Goal: Task Accomplishment & Management: Complete application form

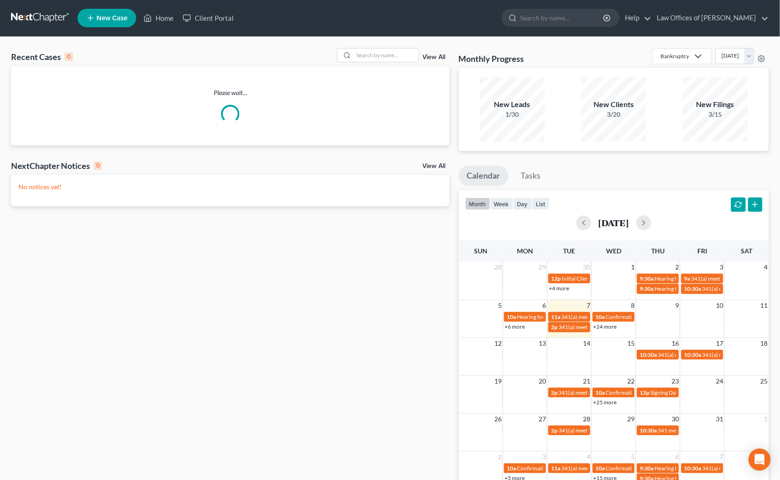
scroll to position [2, 0]
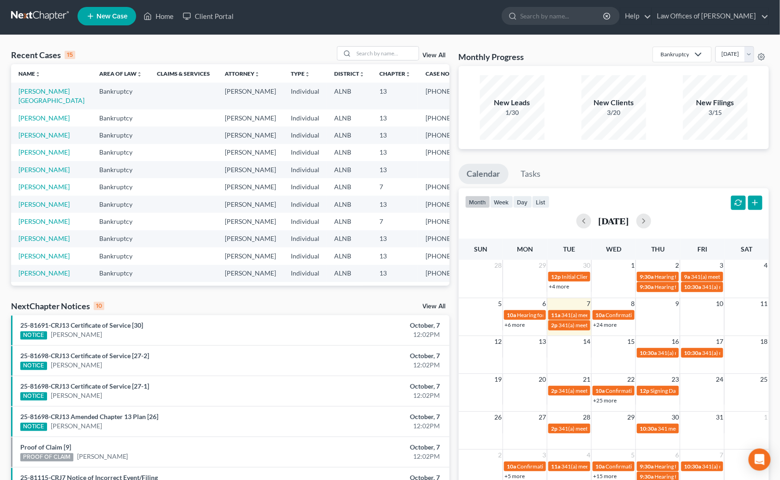
click at [437, 308] on link "View All" at bounding box center [434, 306] width 23 height 6
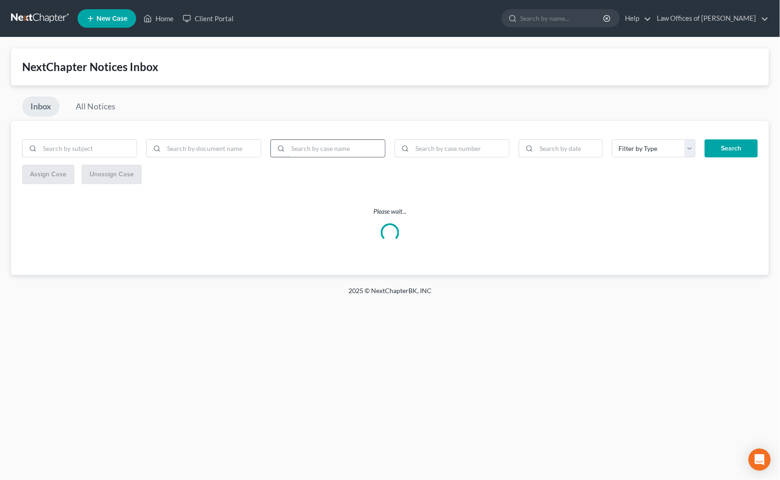
click at [340, 146] on input "search" at bounding box center [336, 149] width 97 height 18
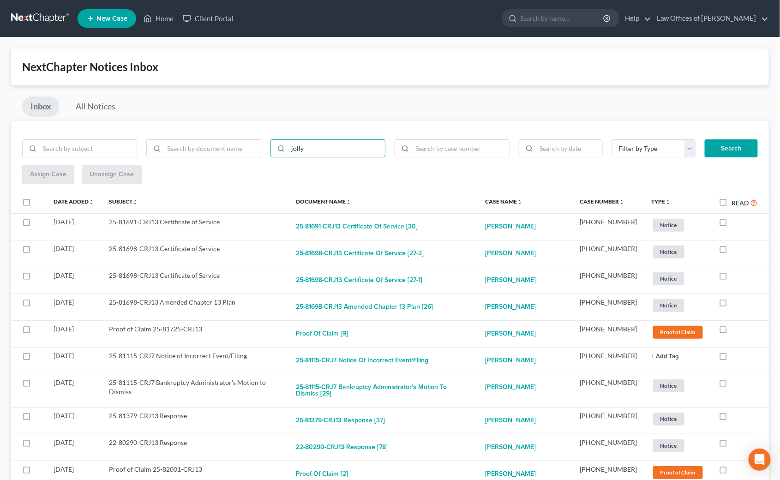
type input "jolly"
drag, startPoint x: 778, startPoint y: 154, endPoint x: 723, endPoint y: 147, distance: 55.8
click at [723, 147] on button "Search" at bounding box center [730, 148] width 53 height 18
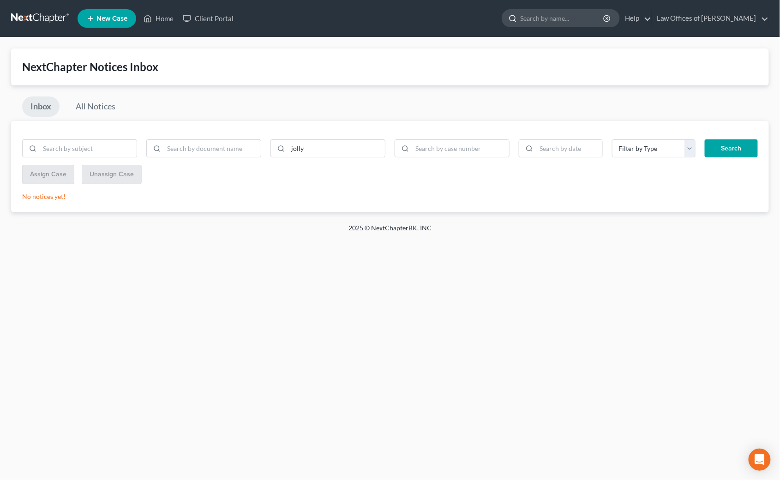
click at [548, 18] on input "search" at bounding box center [562, 18] width 84 height 17
type input "powe"
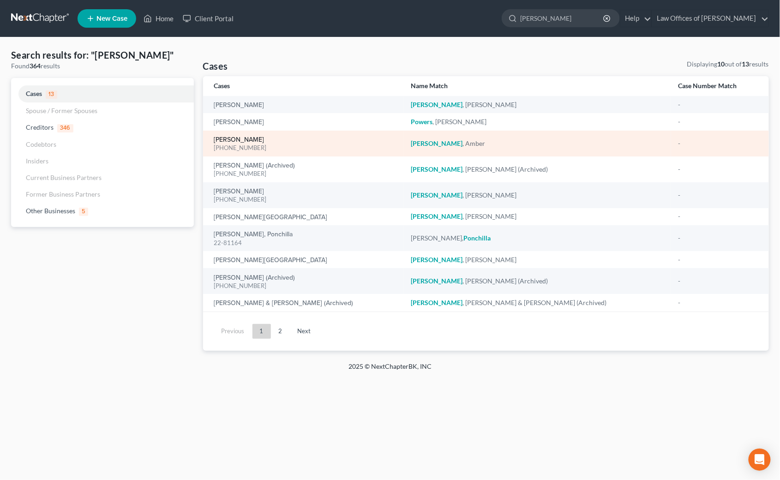
click at [226, 138] on link "[PERSON_NAME]" at bounding box center [239, 140] width 50 height 6
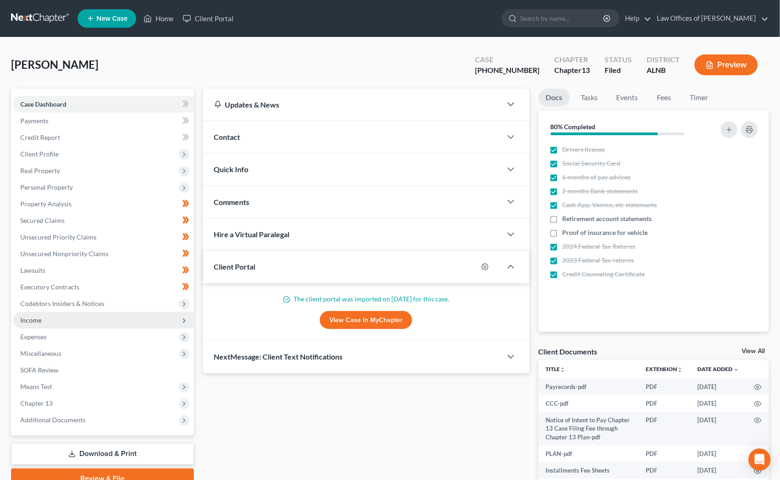
click at [29, 316] on span "Income" at bounding box center [30, 320] width 21 height 8
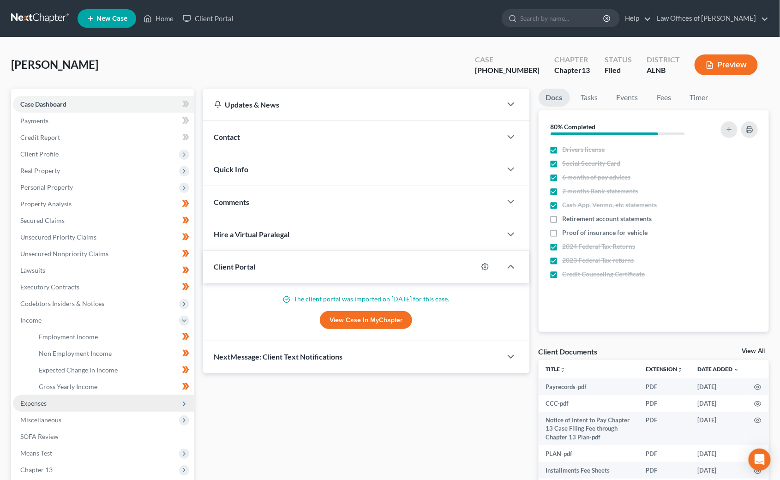
click at [29, 399] on span "Expenses" at bounding box center [33, 403] width 26 height 8
click at [48, 399] on span "Medical" at bounding box center [50, 403] width 23 height 8
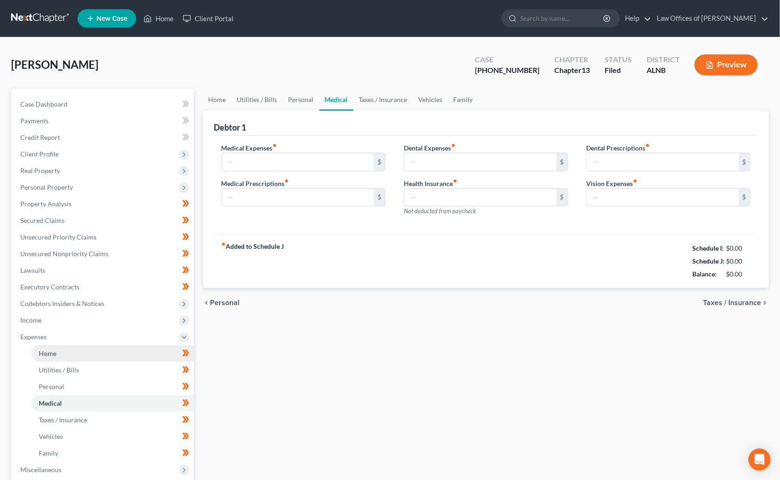
type input "50.00"
type input "120.00"
type input "30.00"
type input "0.00"
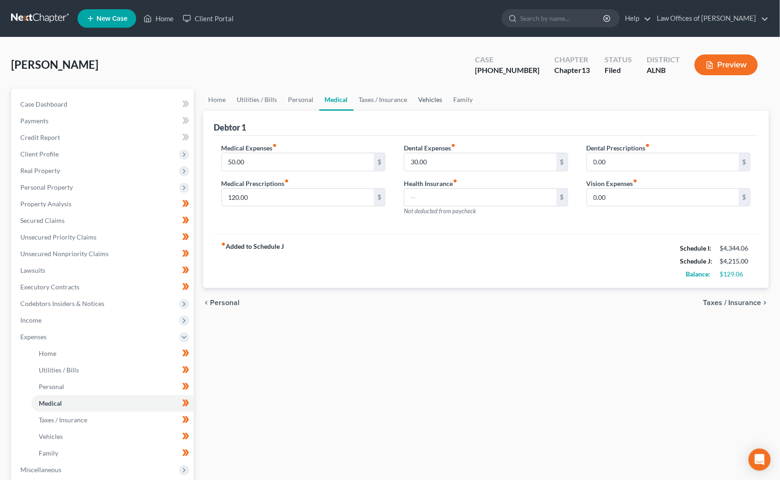
click at [420, 100] on link "Vehicles" at bounding box center [430, 100] width 35 height 22
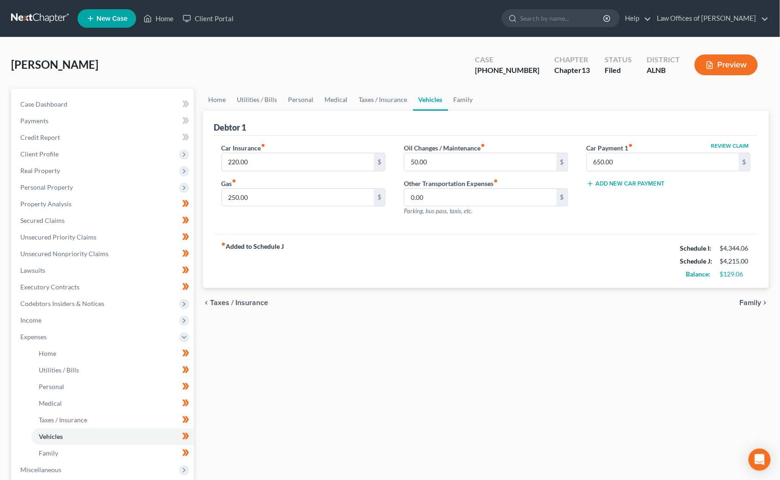
click at [37, 21] on link at bounding box center [40, 18] width 59 height 17
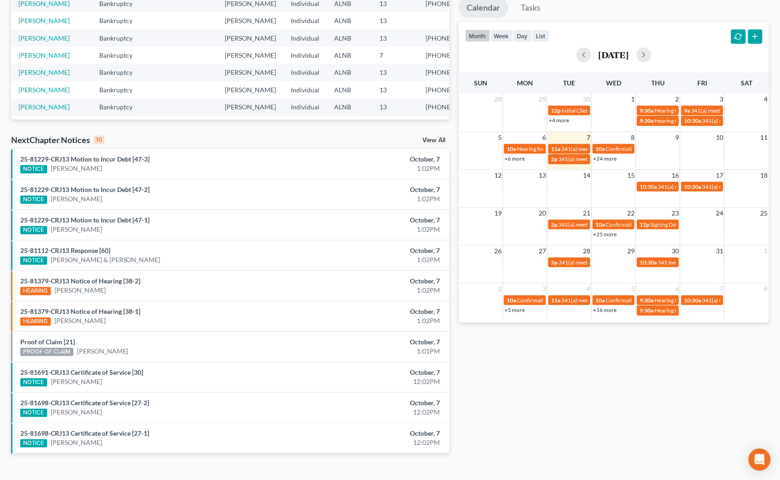
scroll to position [169, 0]
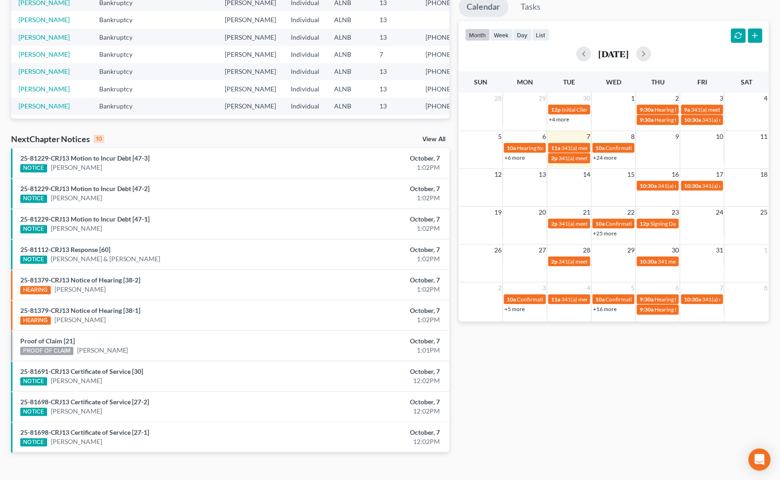
click at [429, 140] on link "View All" at bounding box center [434, 139] width 23 height 6
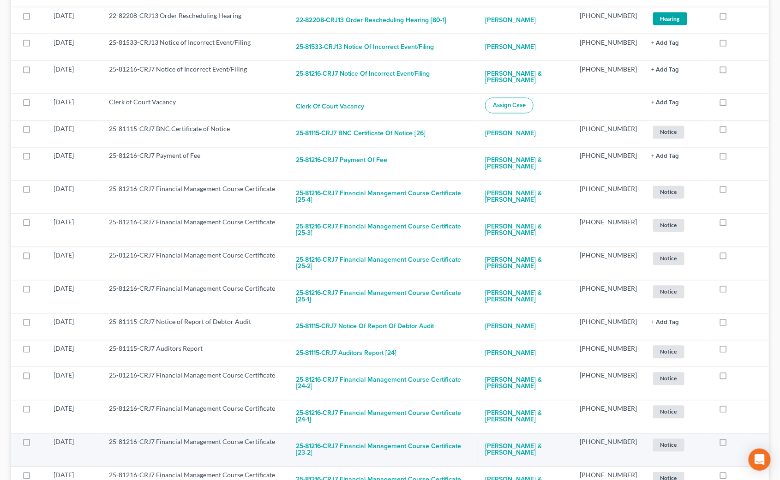
scroll to position [1888, 0]
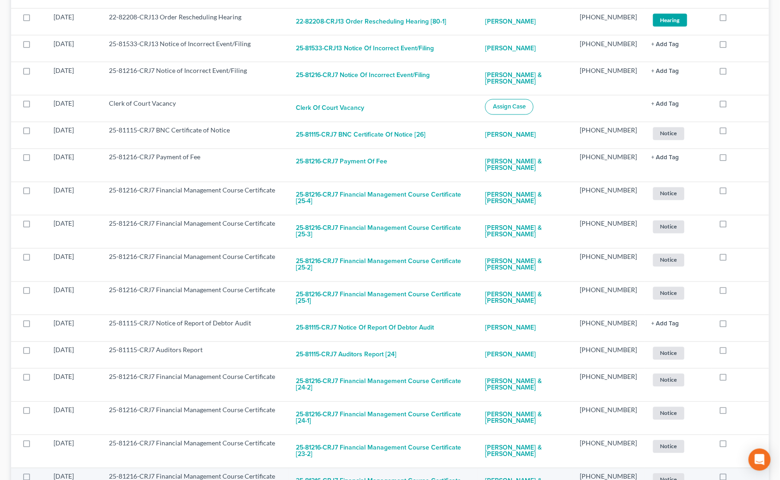
click at [365, 472] on button "25-81216-CRJ7 Financial Management Course Certificate [23-1]" at bounding box center [383, 484] width 174 height 25
checkbox input "true"
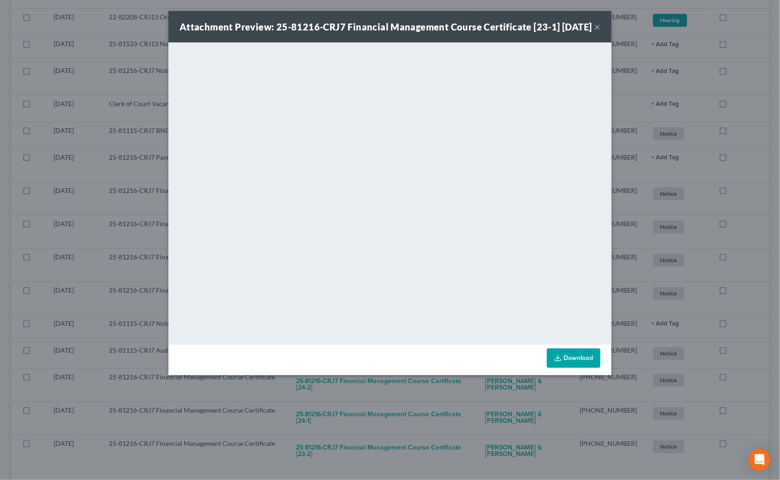
scroll to position [1856, 0]
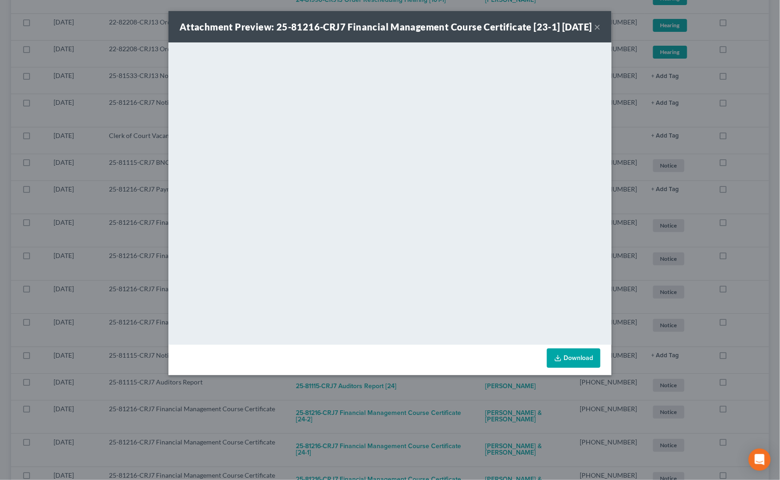
click at [401, 431] on div "Attachment Preview: 25-81216-CRJ7 Financial Management Course Certificate [23-1…" at bounding box center [390, 240] width 780 height 480
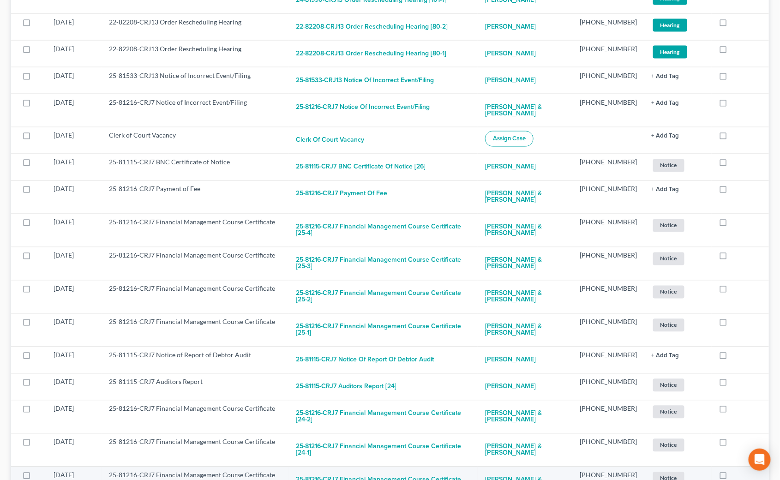
click at [444, 471] on button "25-81216-CRJ7 Financial Management Course Certificate [23-2]" at bounding box center [383, 483] width 174 height 25
checkbox input "true"
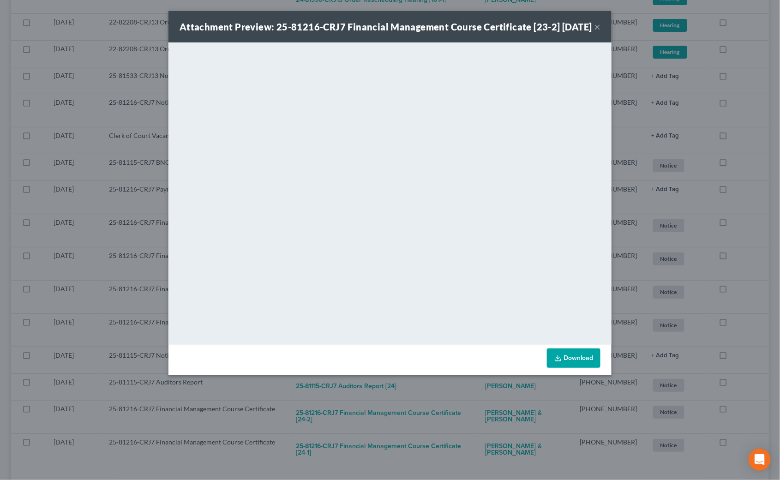
scroll to position [1824, 0]
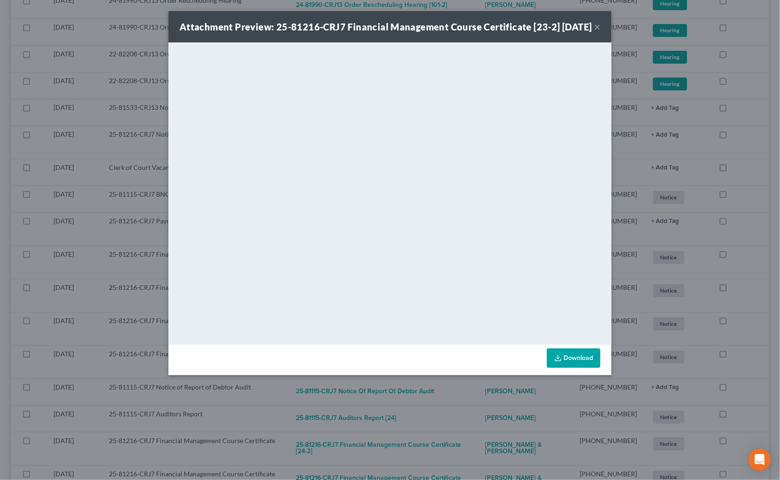
click at [416, 433] on div "Attachment Preview: 25-81216-CRJ7 Financial Management Course Certificate [23-2…" at bounding box center [390, 240] width 780 height 480
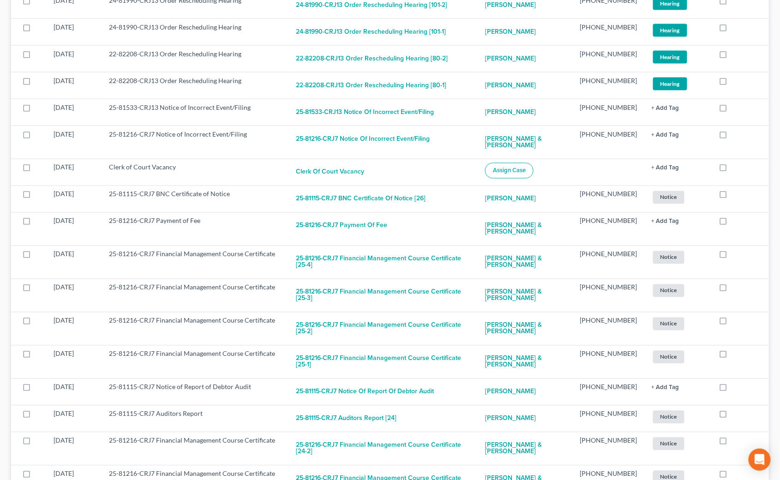
click at [419, 469] on button "25-81216-CRJ7 Financial Management Course Certificate [24-1]" at bounding box center [383, 481] width 174 height 25
checkbox input "true"
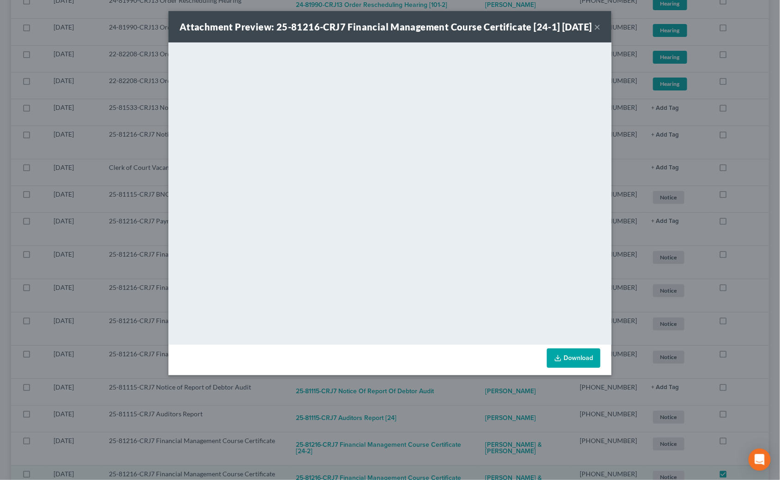
scroll to position [1791, 0]
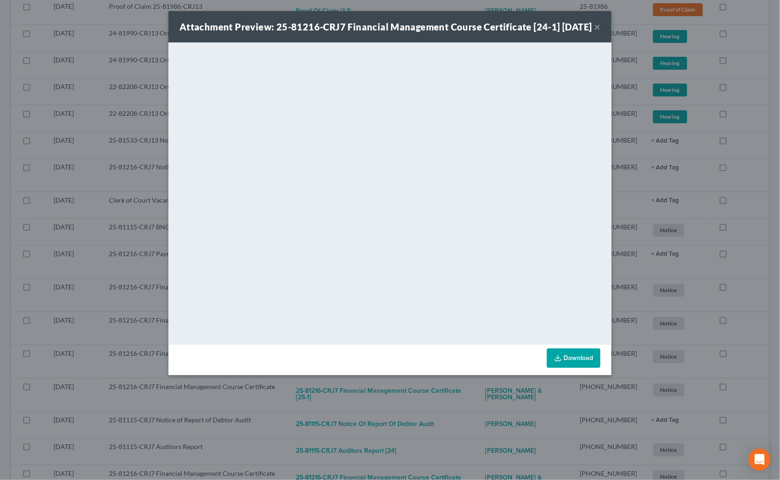
click at [432, 436] on div "Attachment Preview: 25-81216-CRJ7 Financial Management Course Certificate [24-1…" at bounding box center [390, 240] width 780 height 480
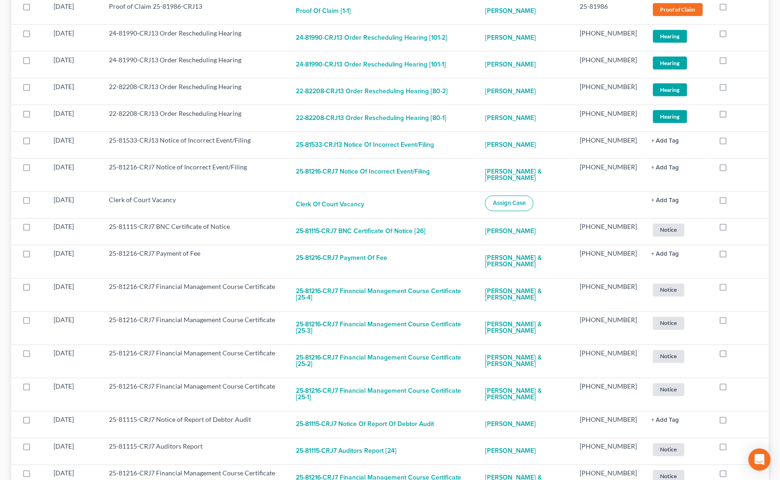
click at [437, 469] on button "25-81216-CRJ7 Financial Management Course Certificate [24-2]" at bounding box center [383, 481] width 174 height 25
checkbox input "true"
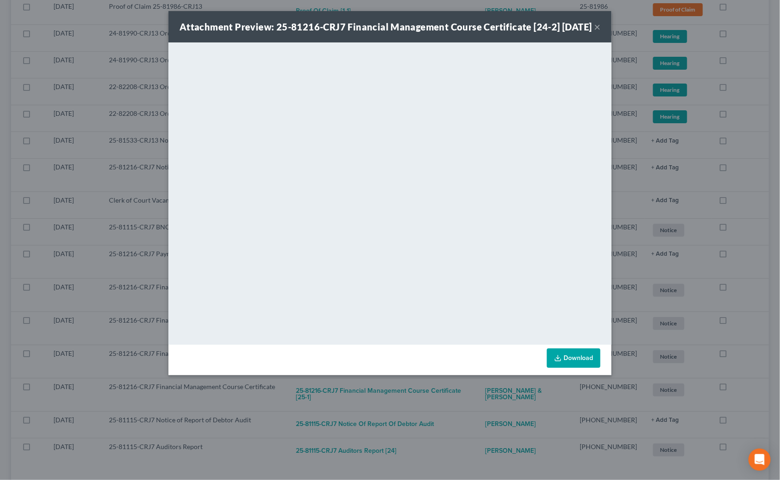
scroll to position [1759, 0]
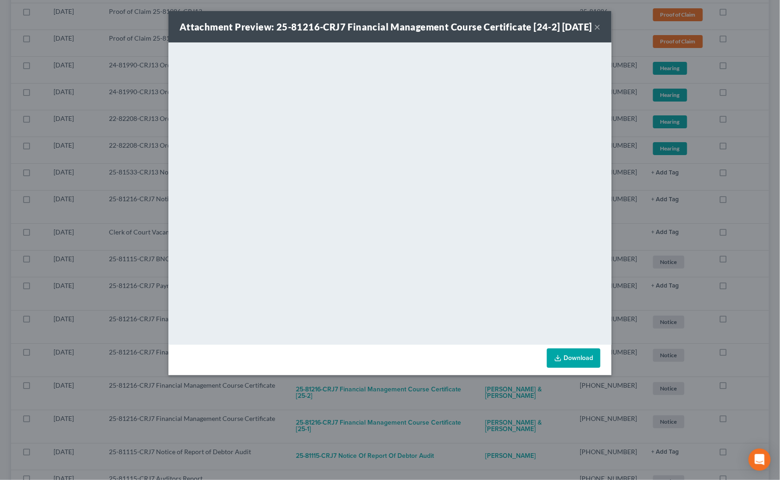
drag, startPoint x: 415, startPoint y: 437, endPoint x: 401, endPoint y: 432, distance: 14.7
click at [415, 437] on div "Attachment Preview: 25-81216-CRJ7 Financial Management Course Certificate [24-2…" at bounding box center [390, 240] width 780 height 480
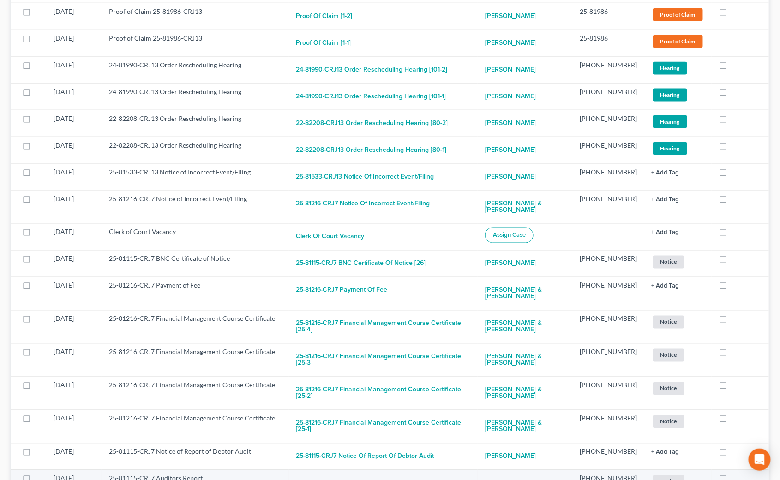
click at [379, 474] on button "25-81115-CRJ7 Auditors Report [24]" at bounding box center [346, 483] width 101 height 18
checkbox input "true"
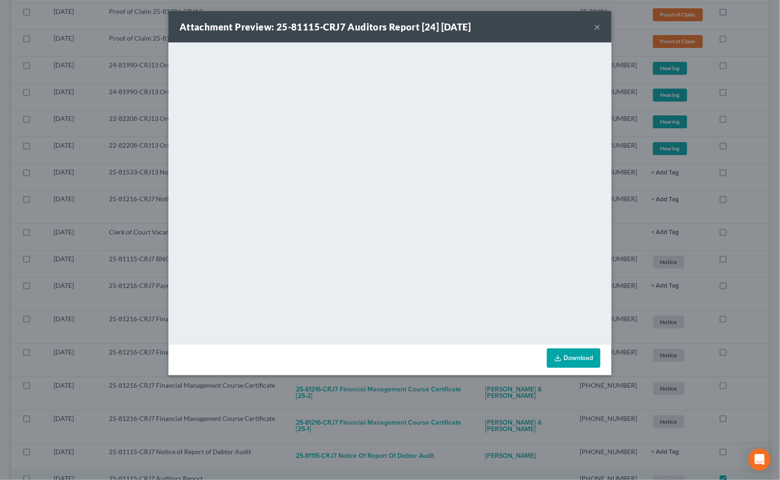
scroll to position [1733, 0]
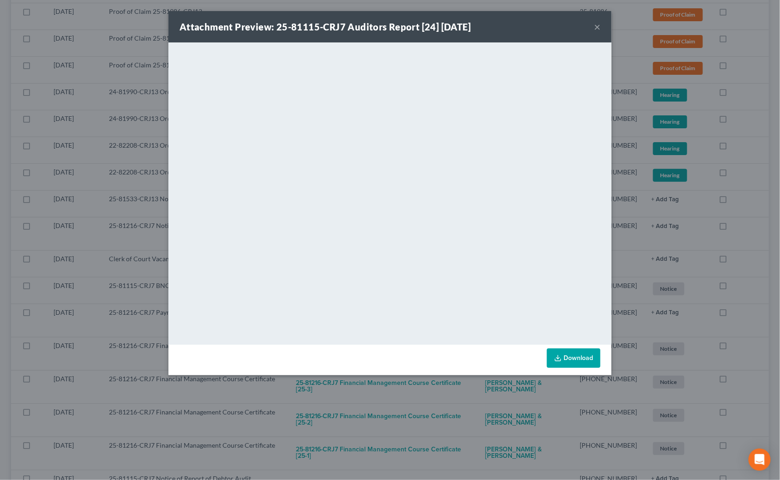
click at [427, 408] on div "Attachment Preview: 25-81115-CRJ7 Auditors Report [24] 09/29/2025 × <object ng-…" at bounding box center [390, 240] width 780 height 480
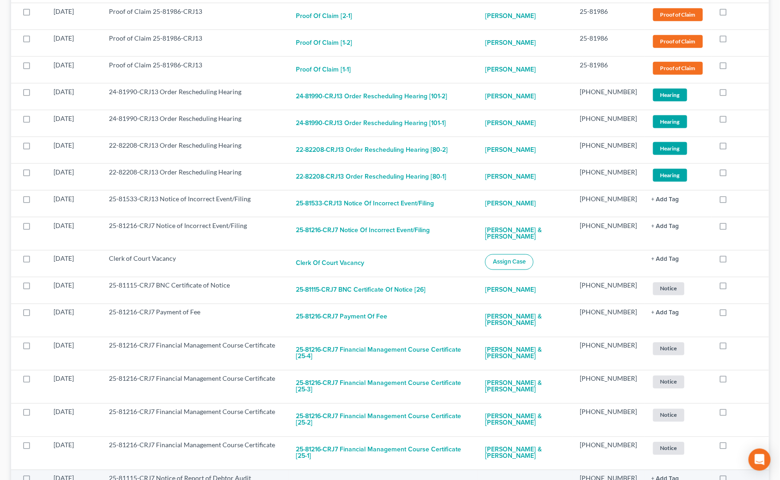
click at [392, 474] on button "25-81115-CRJ7 Notice of Report of Debtor Audit" at bounding box center [365, 483] width 138 height 18
checkbox input "true"
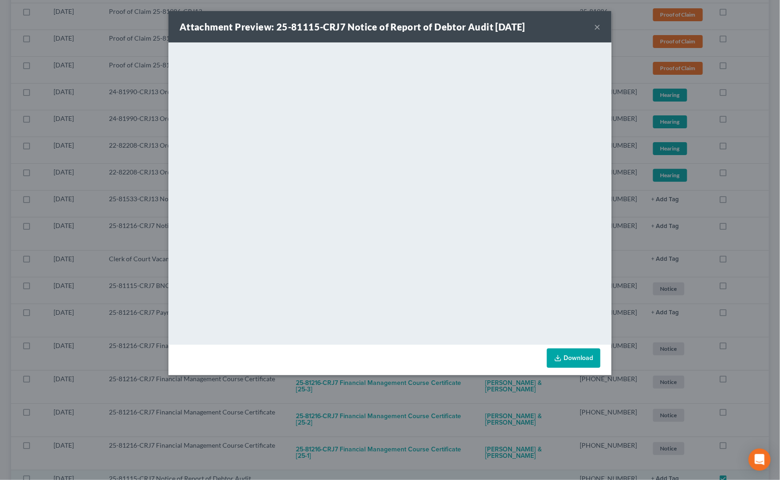
scroll to position [1706, 0]
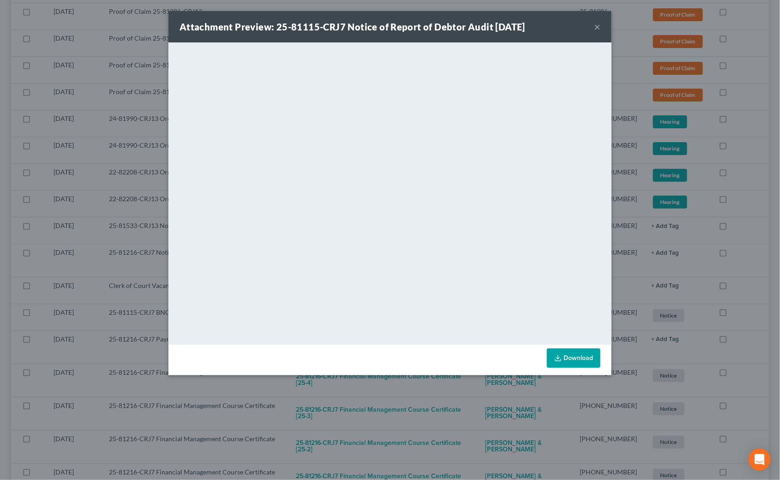
click at [406, 402] on div "Attachment Preview: 25-81115-CRJ7 Notice of Report of Debtor Audit 09/30/2025 ×…" at bounding box center [390, 240] width 780 height 480
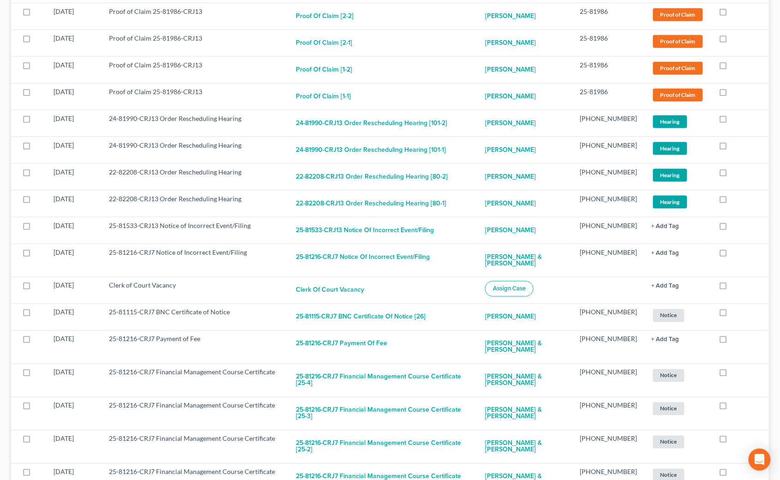
click at [395, 467] on button "25-81216-CRJ7 Financial Management Course Certificate [25-1]" at bounding box center [383, 479] width 174 height 25
checkbox input "true"
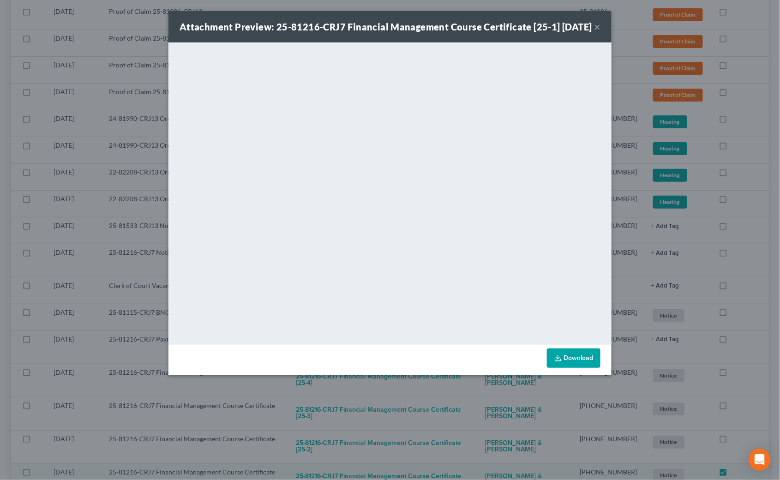
scroll to position [1674, 0]
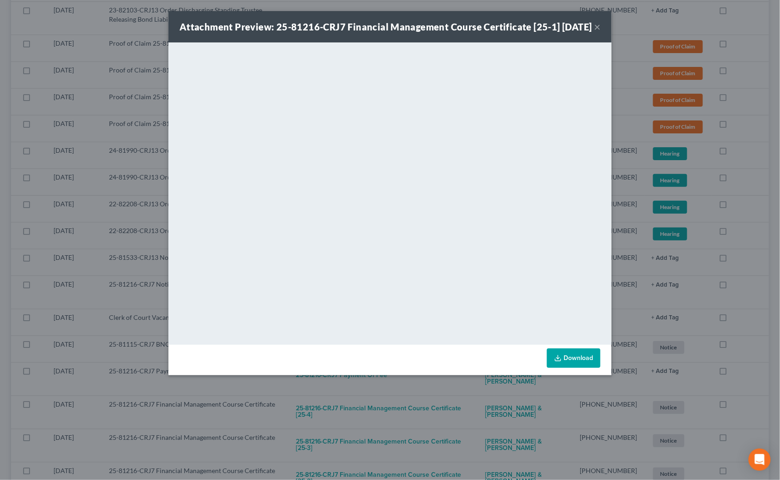
drag, startPoint x: 425, startPoint y: 410, endPoint x: 422, endPoint y: 416, distance: 6.7
click at [425, 410] on div "Attachment Preview: 25-81216-CRJ7 Financial Management Course Certificate [25-1…" at bounding box center [390, 240] width 780 height 480
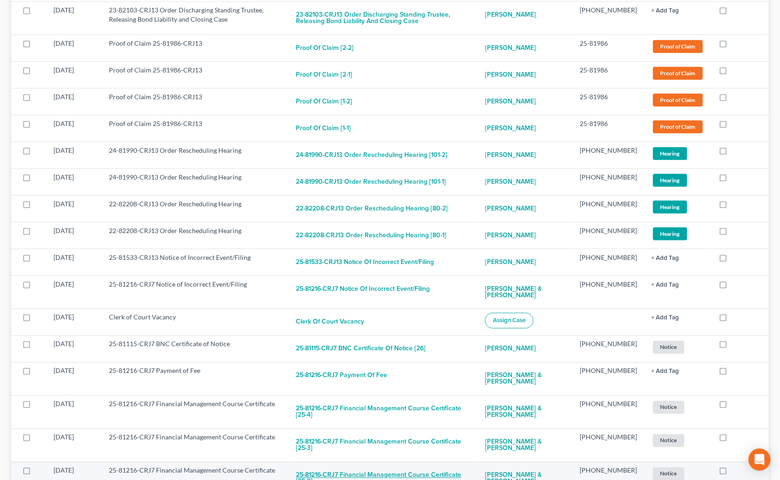
click at [422, 466] on button "25-81216-CRJ7 Financial Management Course Certificate [25-2]" at bounding box center [383, 478] width 174 height 25
checkbox input "true"
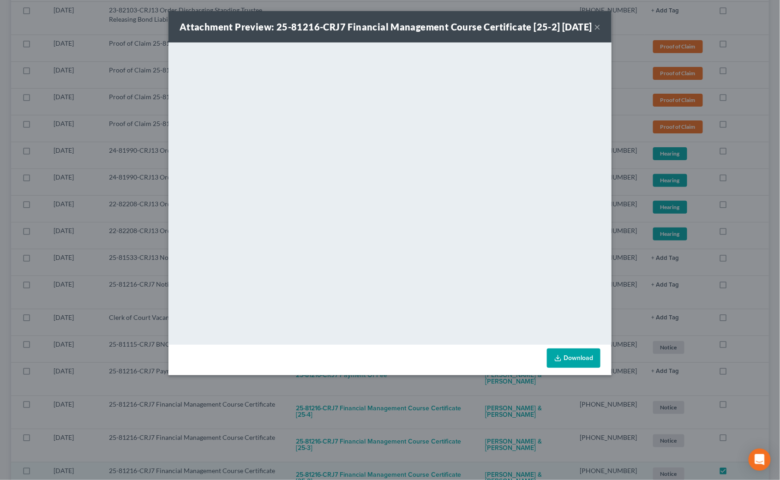
scroll to position [1641, 0]
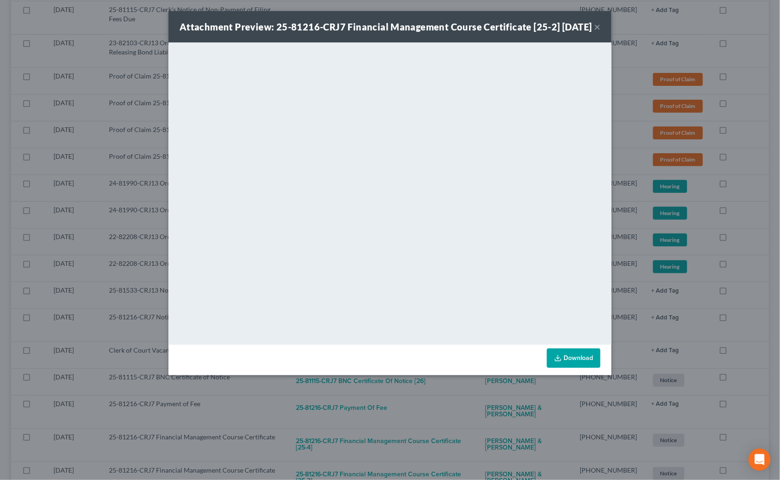
click at [422, 404] on div "Attachment Preview: 25-81216-CRJ7 Financial Management Course Certificate [25-2…" at bounding box center [390, 240] width 780 height 480
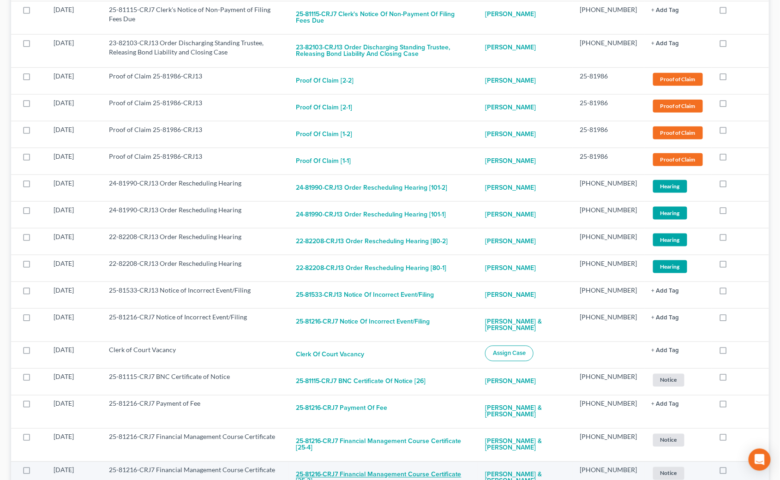
click at [419, 465] on button "25-81216-CRJ7 Financial Management Course Certificate [25-3]" at bounding box center [383, 477] width 174 height 25
checkbox input "true"
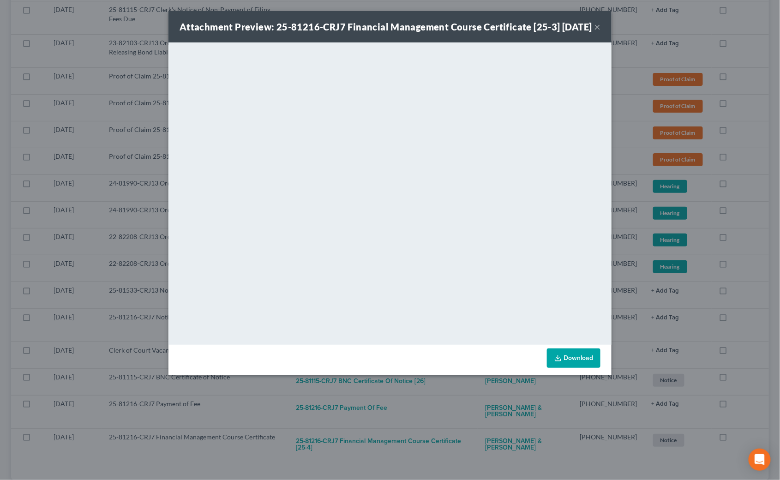
scroll to position [1609, 0]
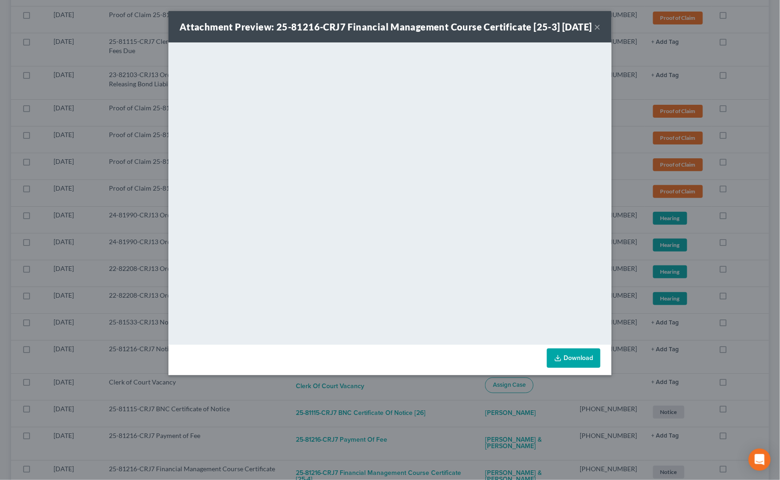
click at [428, 407] on div "Attachment Preview: 25-81216-CRJ7 Financial Management Course Certificate [25-3…" at bounding box center [390, 240] width 780 height 480
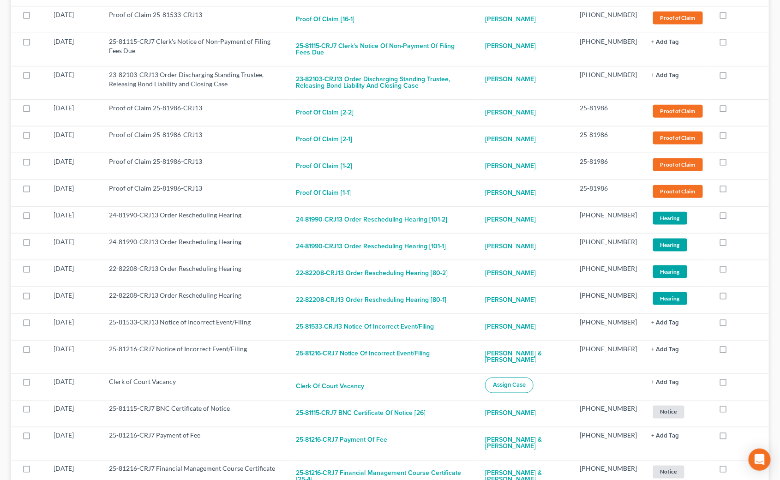
click at [424, 464] on button "25-81216-CRJ7 Financial Management Course Certificate [25-4]" at bounding box center [383, 476] width 174 height 25
checkbox input "true"
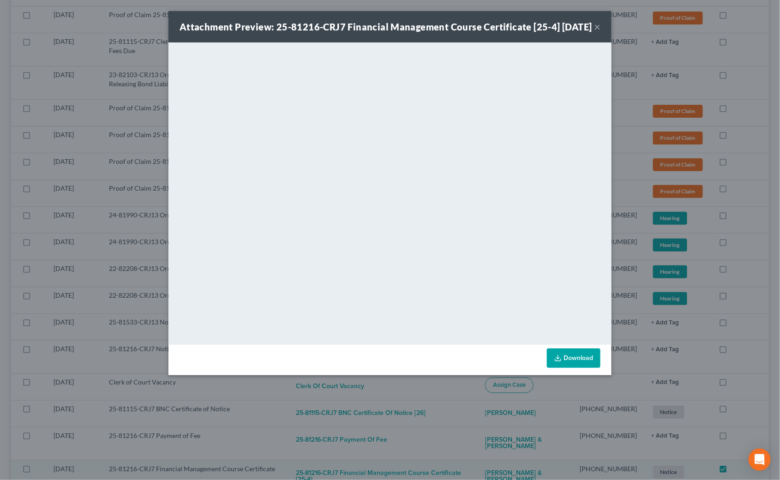
scroll to position [1577, 0]
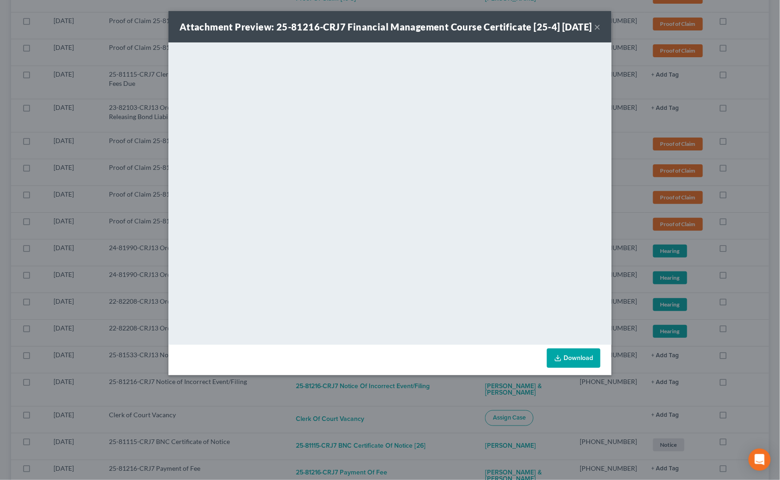
click at [395, 408] on div "Attachment Preview: 25-81216-CRJ7 Financial Management Course Certificate [25-4…" at bounding box center [390, 240] width 780 height 480
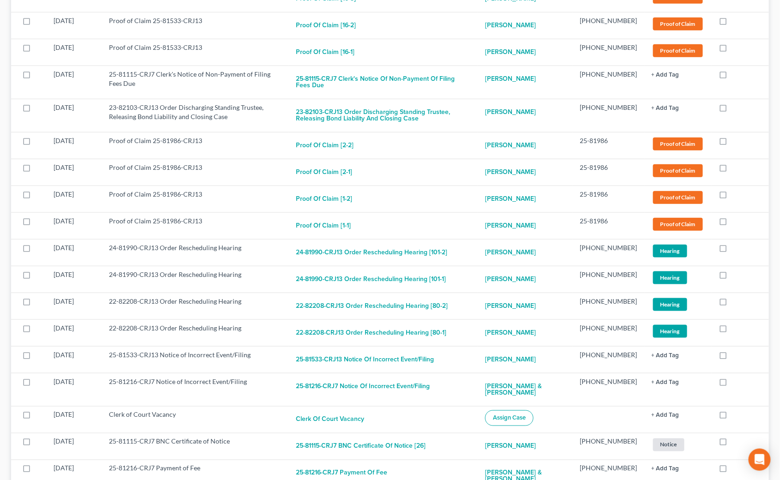
click at [363, 464] on button "25-81216-CRJ7 Payment of Fee" at bounding box center [341, 473] width 91 height 18
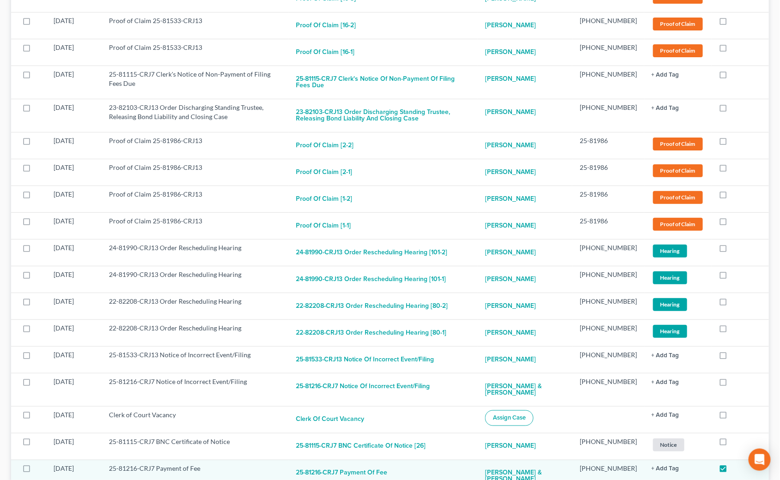
checkbox input "true"
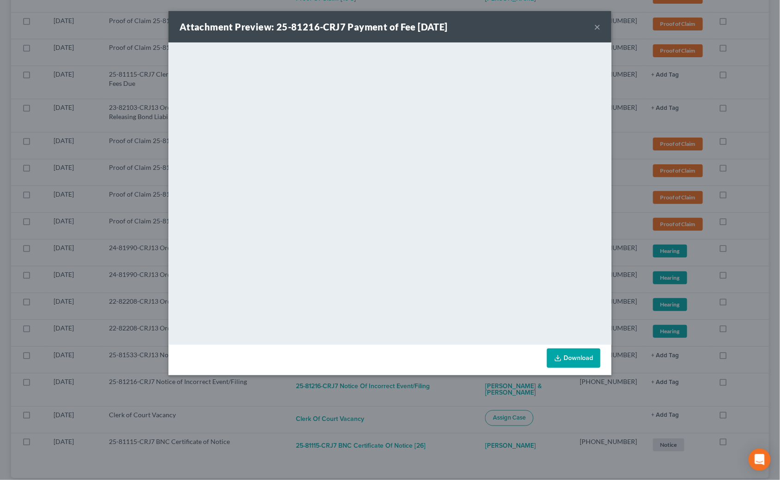
scroll to position [1545, 0]
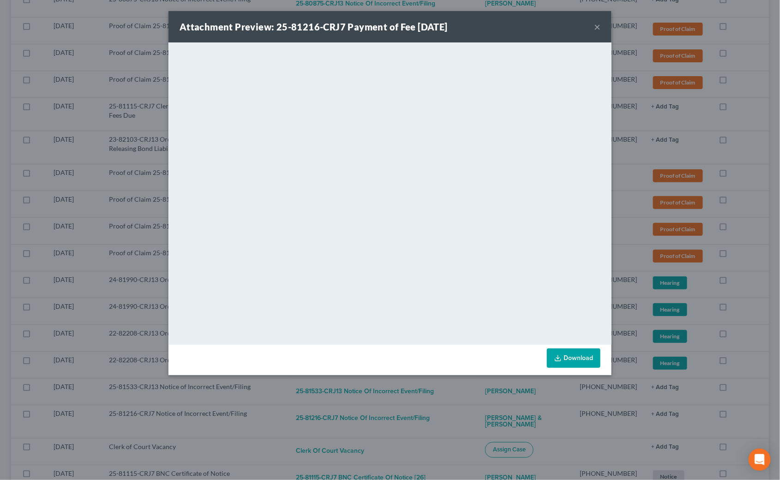
click at [410, 419] on div "Attachment Preview: 25-81216-CRJ7 Payment of Fee 10/02/2025 × <object ng-attr-d…" at bounding box center [390, 240] width 780 height 480
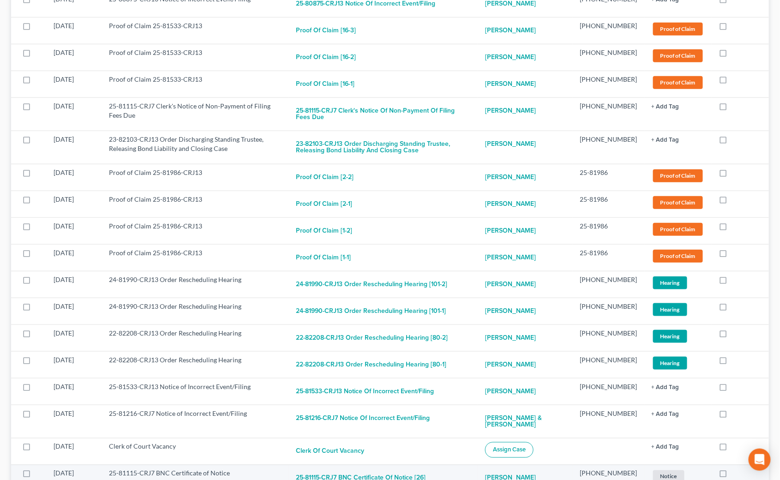
click at [410, 469] on button "25-81115-CRJ7 BNC Certificate of Notice [26]" at bounding box center [361, 478] width 130 height 18
checkbox input "true"
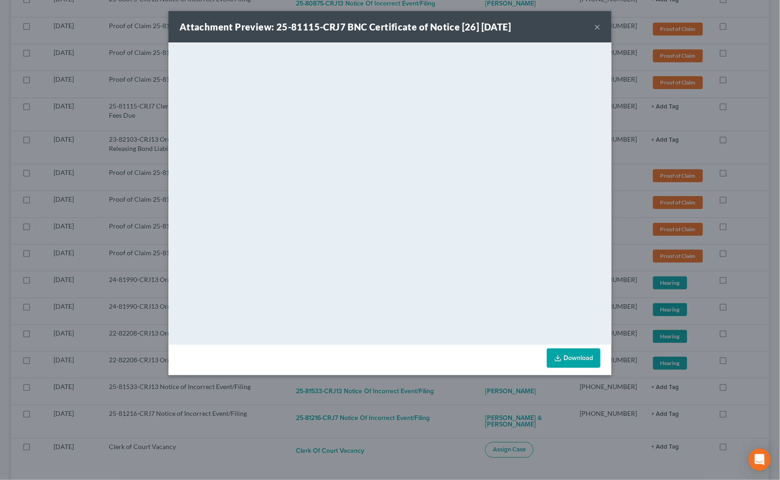
scroll to position [1518, 0]
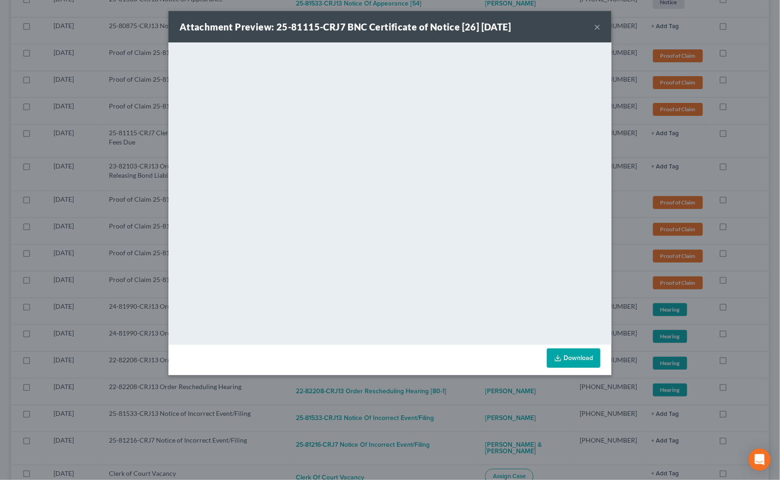
click at [335, 420] on div "Attachment Preview: 25-81115-CRJ7 BNC Certificate of Notice [26] 10/03/2025 × <…" at bounding box center [390, 240] width 780 height 480
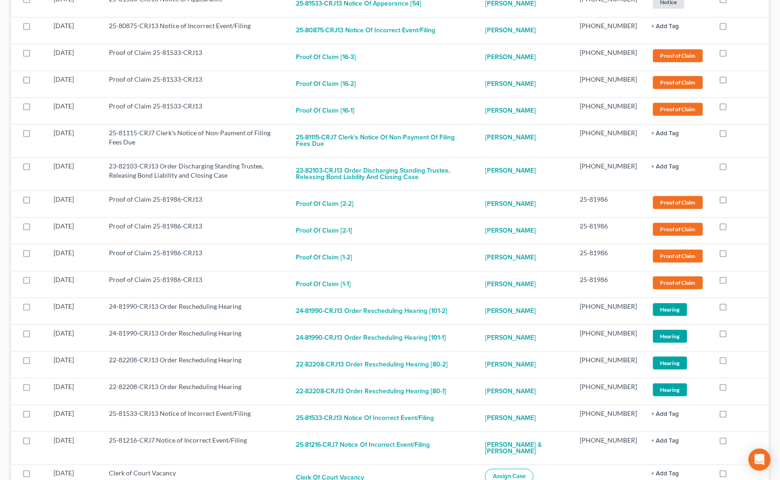
click at [335, 469] on button "Clerk of Court Vacancy" at bounding box center [330, 478] width 68 height 18
checkbox input "true"
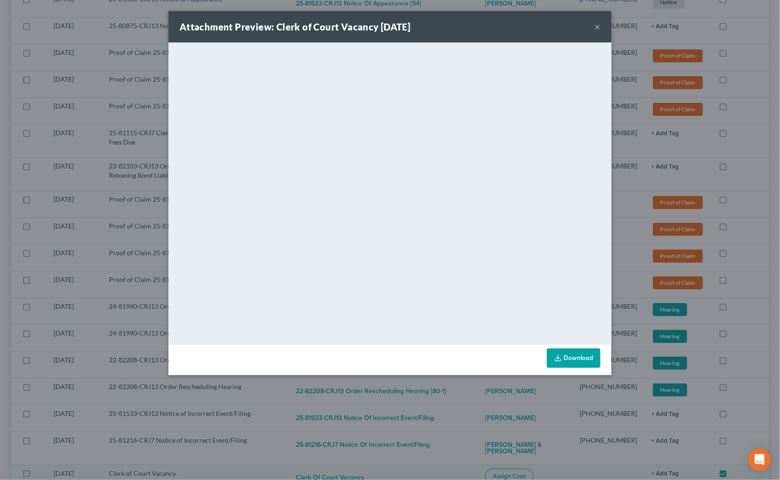
scroll to position [1492, 0]
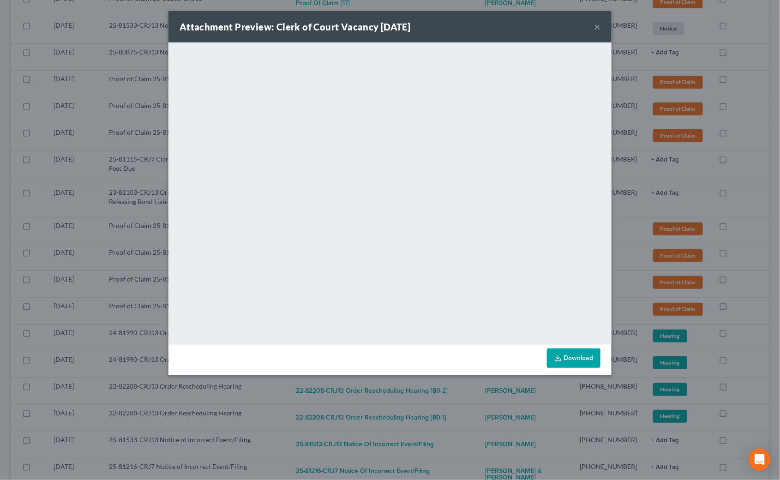
click at [417, 426] on div "Attachment Preview: Clerk of Court Vacancy 10/06/2025 × <object ng-attr-data='h…" at bounding box center [390, 240] width 780 height 480
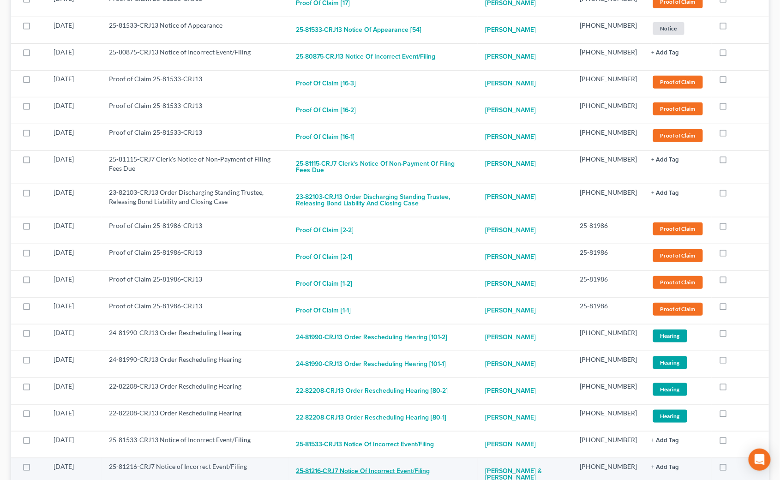
click at [411, 462] on button "25-81216-CRJ7 Notice of Incorrect Event/Filing" at bounding box center [363, 471] width 134 height 18
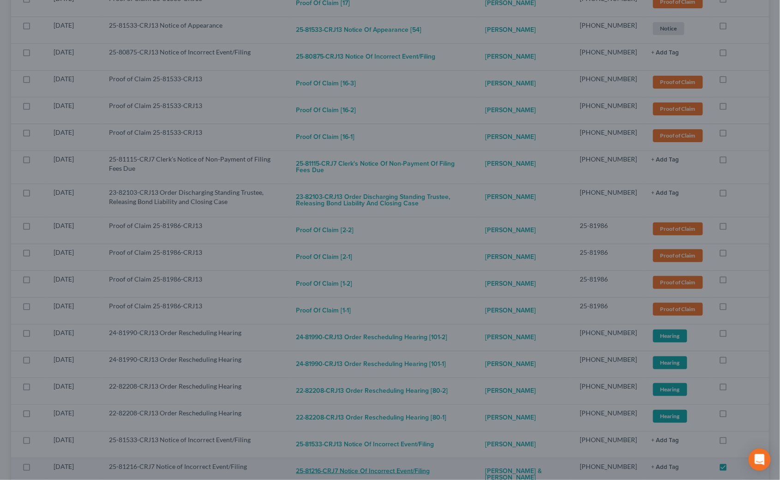
checkbox input "true"
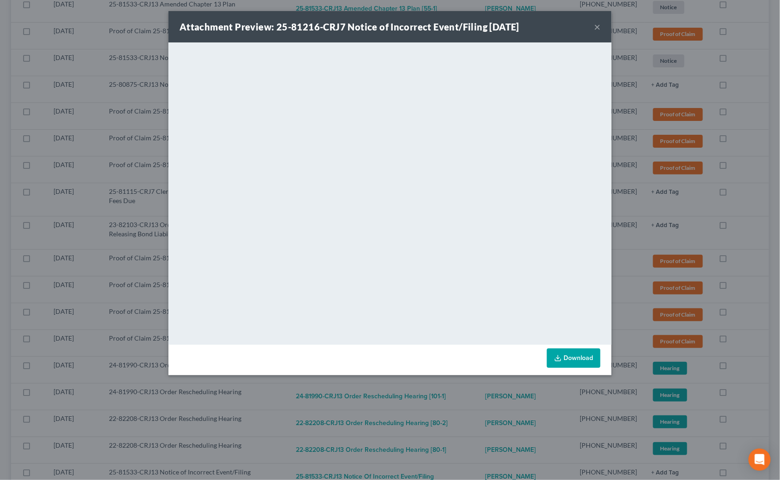
scroll to position [1459, 0]
click at [459, 431] on div "Attachment Preview: 25-81216-CRJ7 Notice of Incorrect Event/Filing 10/06/2025 ×…" at bounding box center [390, 240] width 780 height 480
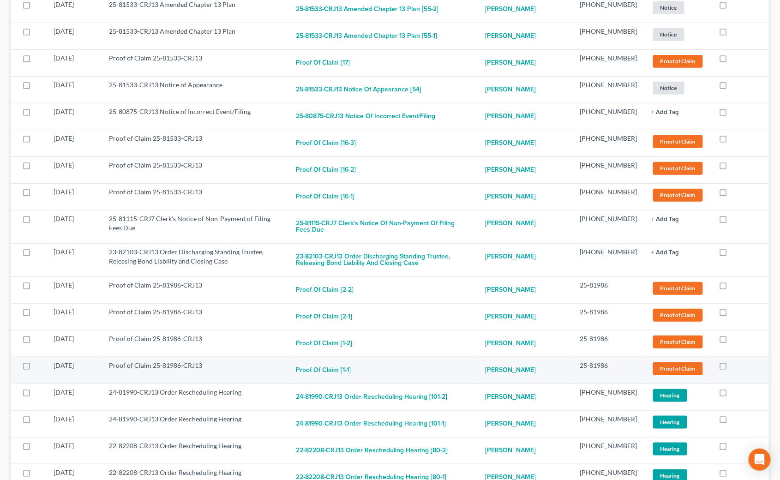
scroll to position [1407, 0]
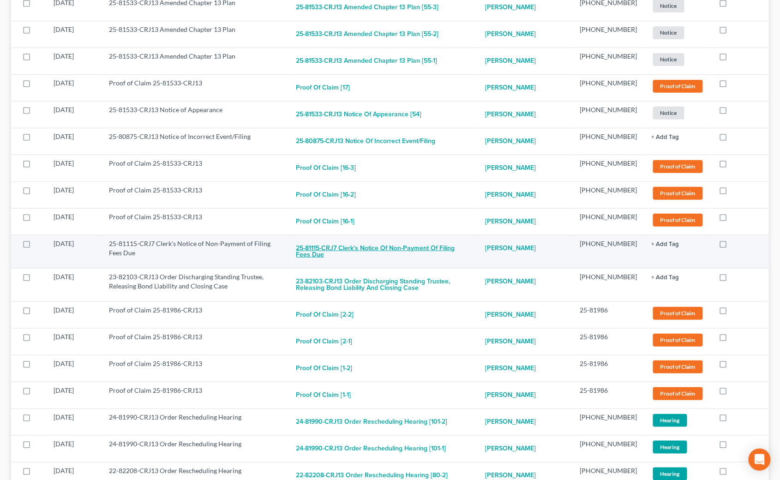
click at [363, 239] on button "25-81115-CRJ7 Clerk's Notice of Non-Payment of Filing Fees Due" at bounding box center [383, 251] width 174 height 25
checkbox input "true"
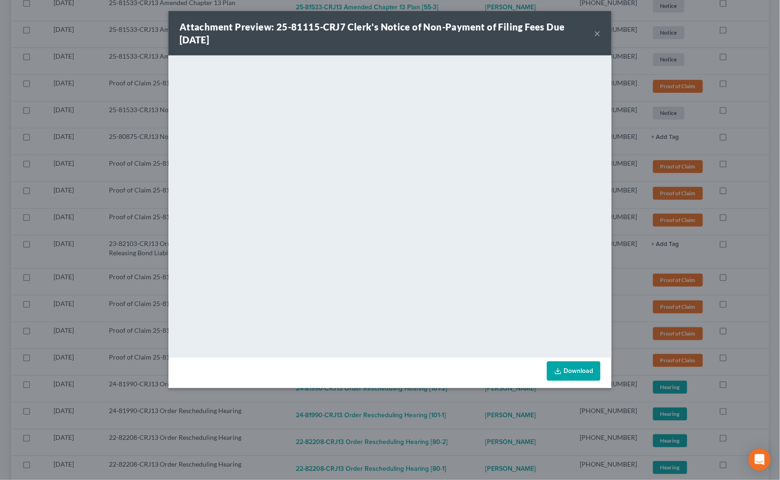
click at [481, 431] on div "Attachment Preview: 25-81115-CRJ7 Clerk's Notice of Non-Payment of Filing Fees …" at bounding box center [390, 240] width 780 height 480
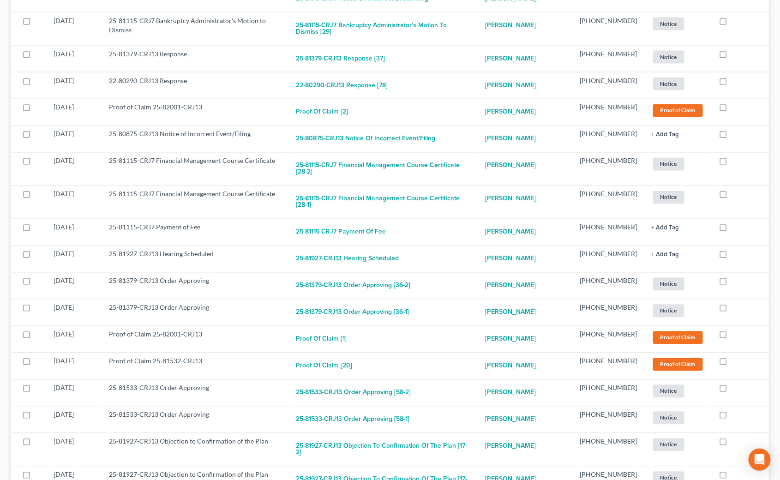
scroll to position [554, 0]
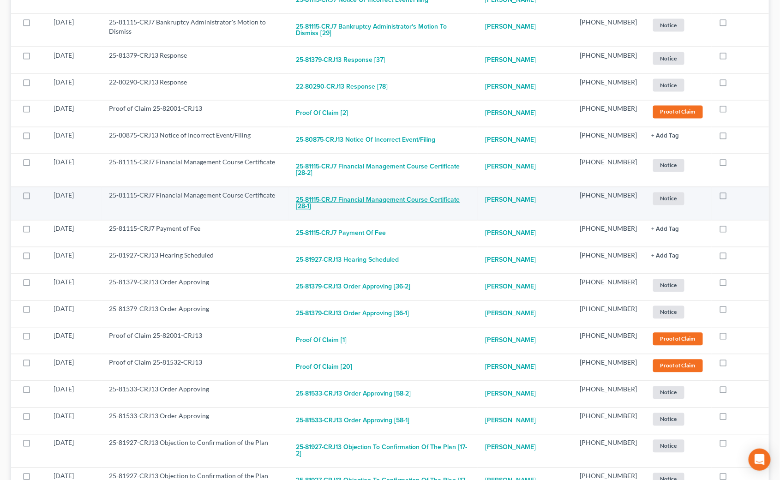
click at [363, 191] on button "25-81115-CRJ7 Financial Management Course Certificate [28-1]" at bounding box center [383, 203] width 174 height 25
checkbox input "true"
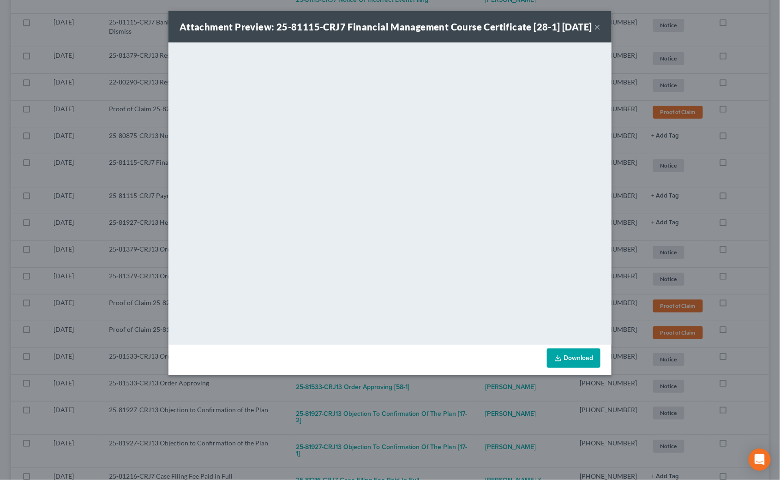
click at [411, 401] on div "Attachment Preview: 25-81115-CRJ7 Financial Management Course Certificate [28-1…" at bounding box center [390, 240] width 780 height 480
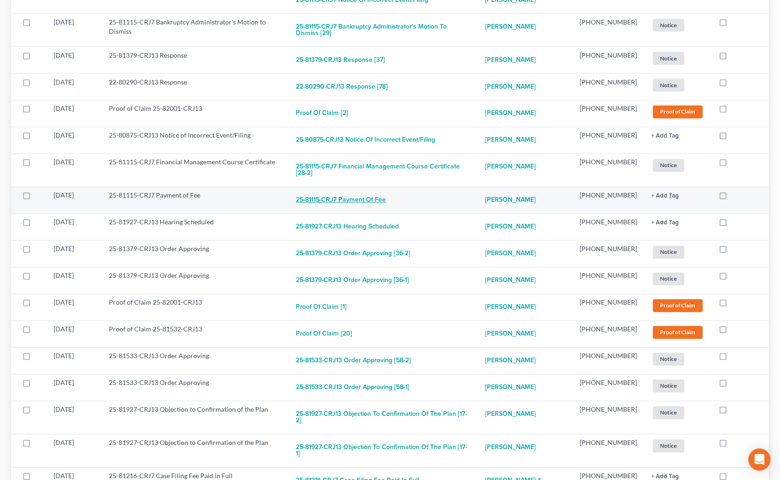
click at [360, 191] on button "25-81115-CRJ7 Payment of Fee" at bounding box center [341, 200] width 90 height 18
checkbox input "true"
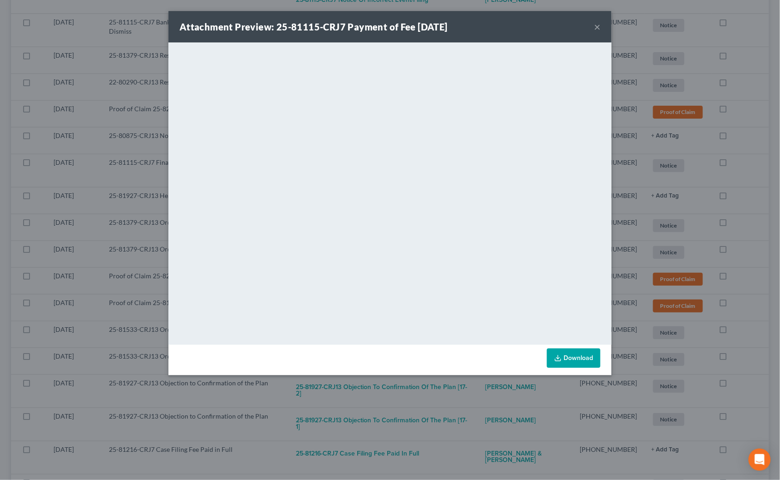
click at [417, 444] on div "Attachment Preview: 25-81115-CRJ7 Payment of Fee 10/07/2025 × <object ng-attr-d…" at bounding box center [390, 240] width 780 height 480
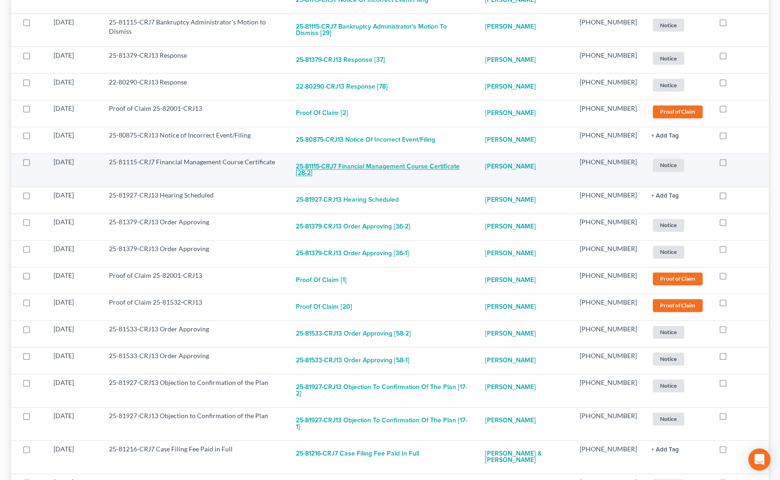
click at [395, 158] on button "25-81115-CRJ7 Financial Management Course Certificate [28-2]" at bounding box center [383, 170] width 174 height 25
checkbox input "true"
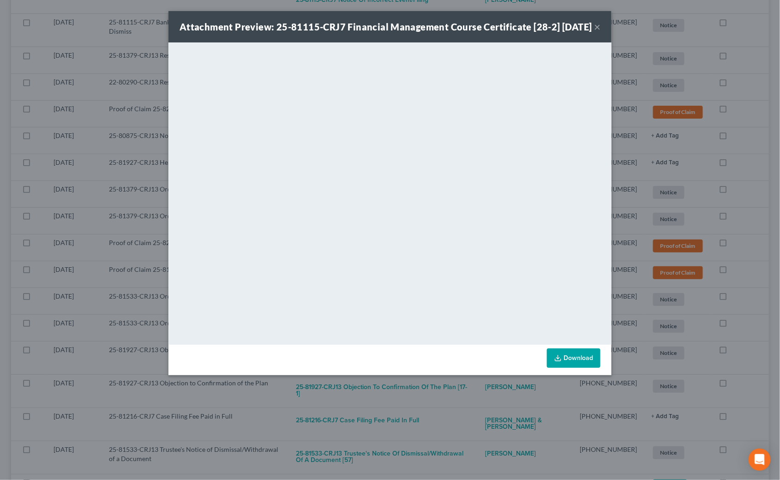
click at [761, 307] on div "Attachment Preview: 25-81115-CRJ7 Financial Management Course Certificate [28-2…" at bounding box center [390, 240] width 780 height 480
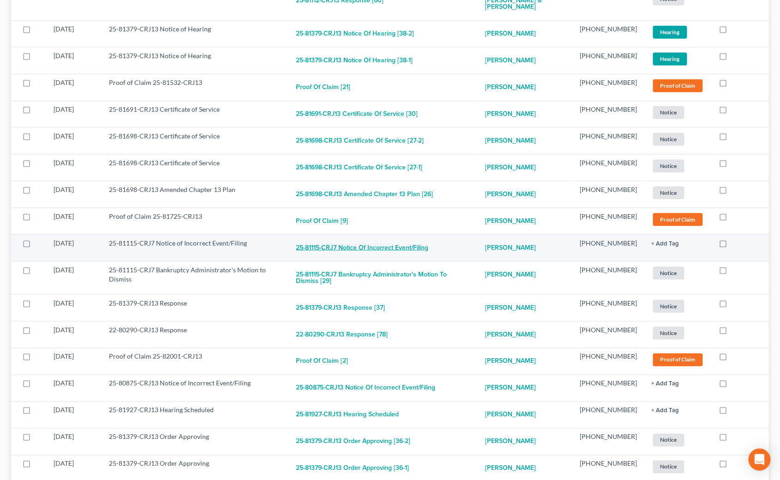
scroll to position [302, 0]
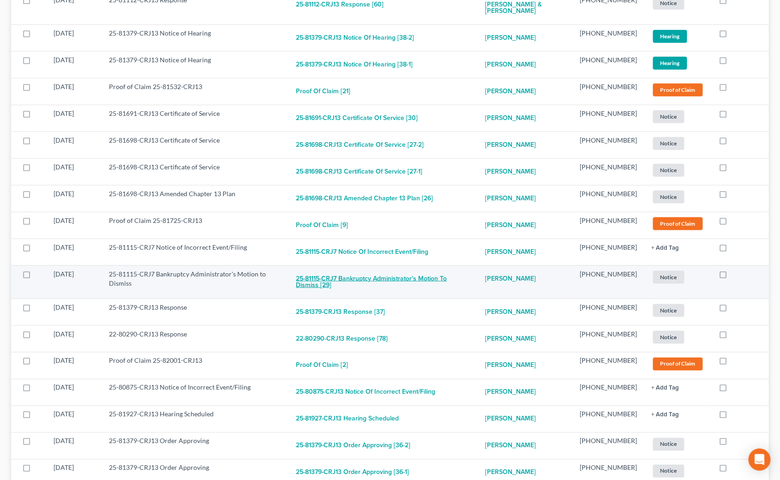
click at [352, 274] on button "25-81115-CRJ7 Bankruptcy Administrator's Motion to Dismiss [29]" at bounding box center [383, 281] width 174 height 25
checkbox input "true"
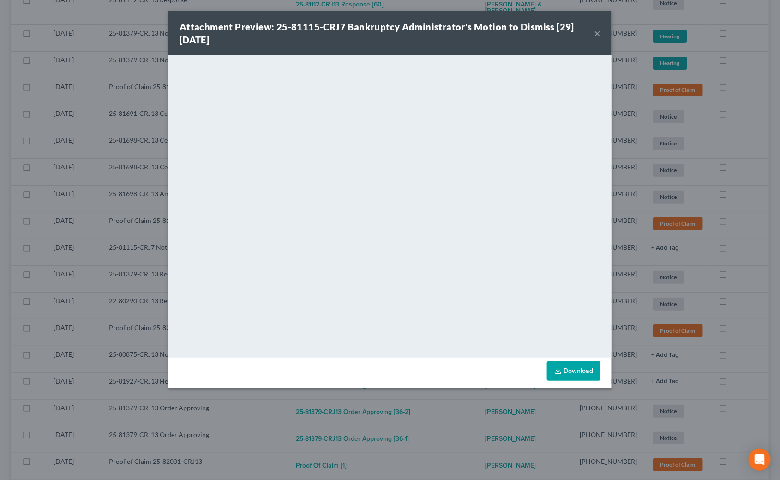
click at [631, 310] on div "Attachment Preview: 25-81115-CRJ7 Bankruptcy Administrator's Motion to Dismiss …" at bounding box center [390, 240] width 780 height 480
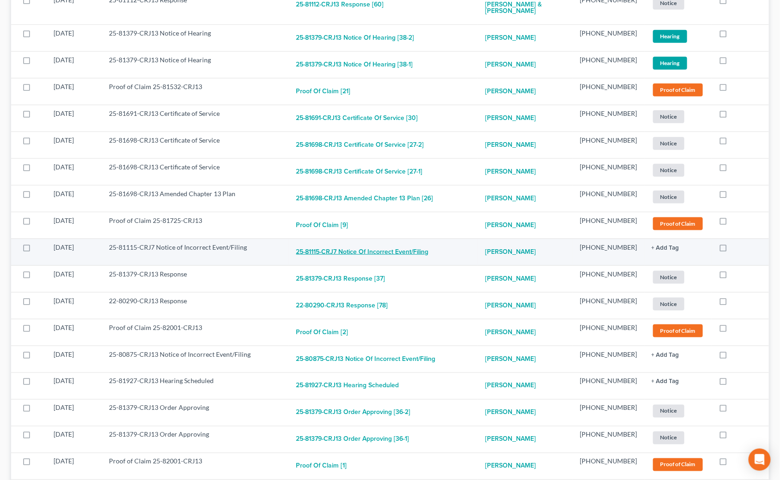
click at [321, 243] on button "25-81115-CRJ7 Notice of Incorrect Event/Filing" at bounding box center [362, 252] width 132 height 18
checkbox input "true"
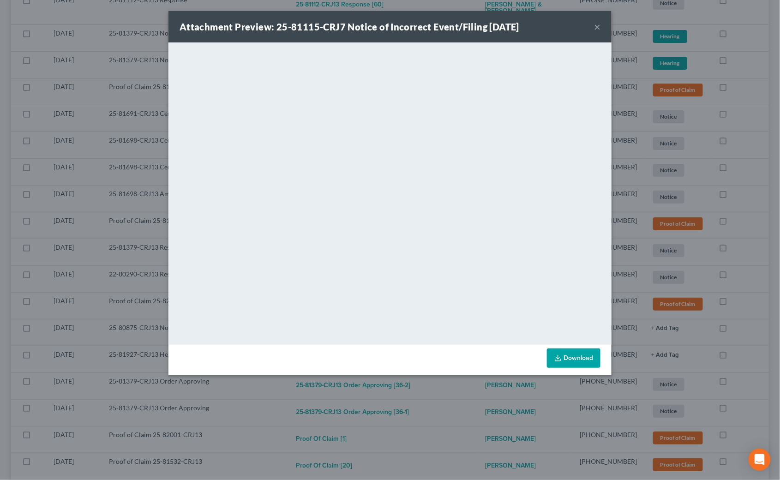
click at [638, 263] on div "Attachment Preview: 25-81115-CRJ7 Notice of Incorrect Event/Filing 10/07/2025 ×…" at bounding box center [390, 240] width 780 height 480
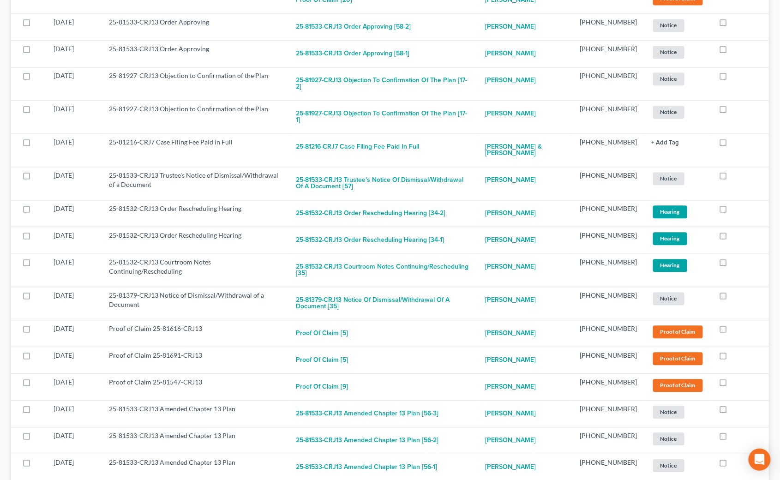
scroll to position [769, 0]
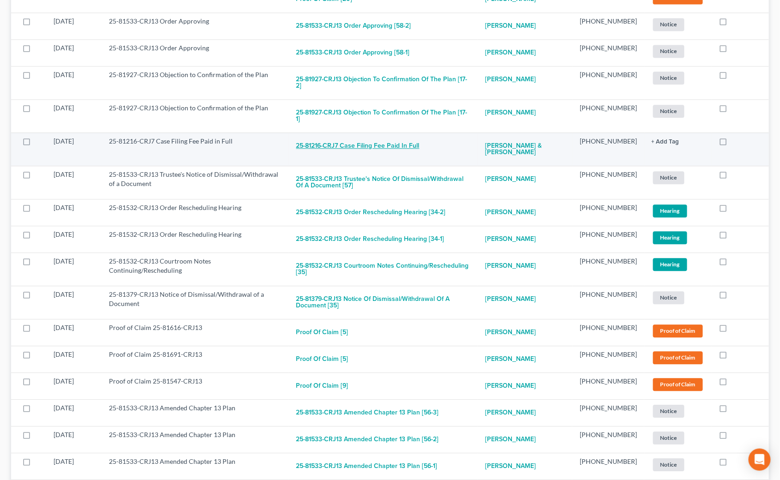
click at [379, 137] on button "25-81216-CRJ7 Case Filing Fee Paid in Full" at bounding box center [357, 146] width 123 height 18
checkbox input "true"
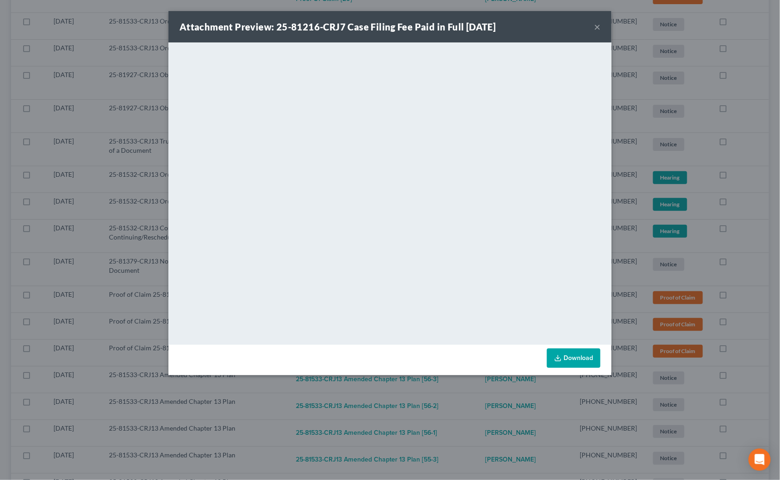
click at [134, 167] on div "Attachment Preview: 25-81216-CRJ7 Case Filing Fee Paid in Full 10/07/2025 × <ob…" at bounding box center [390, 240] width 780 height 480
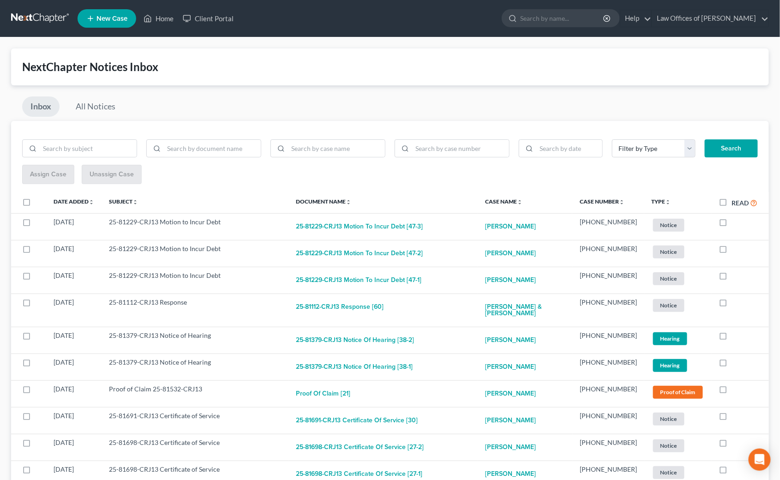
scroll to position [0, 0]
click at [612, 200] on link "Case Number unfold_more expand_more expand_less" at bounding box center [601, 201] width 45 height 7
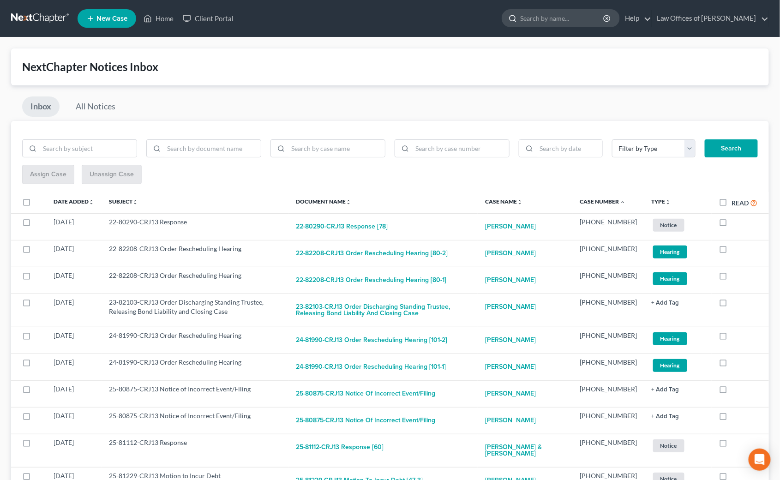
click at [563, 17] on input "search" at bounding box center [562, 18] width 84 height 17
type input "matkins"
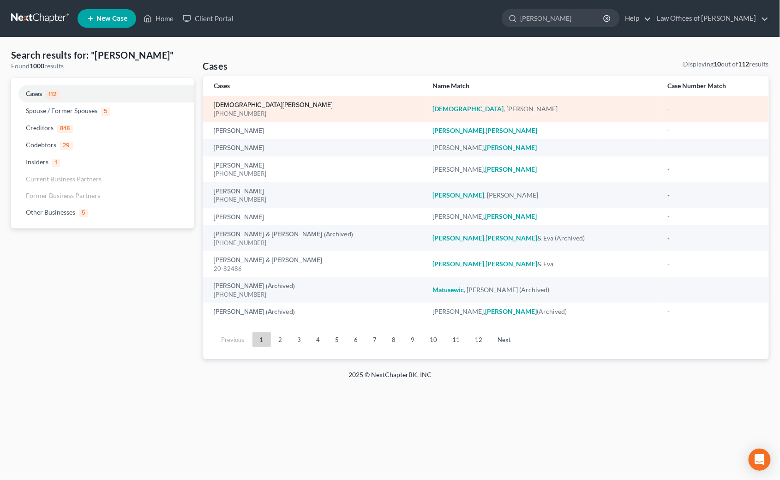
click at [233, 102] on link "[DEMOGRAPHIC_DATA][PERSON_NAME]" at bounding box center [273, 105] width 119 height 6
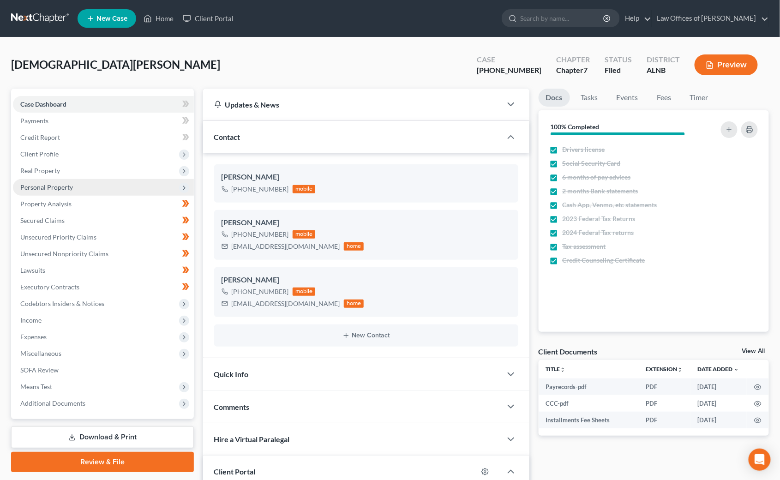
click at [30, 183] on span "Personal Property" at bounding box center [46, 187] width 53 height 8
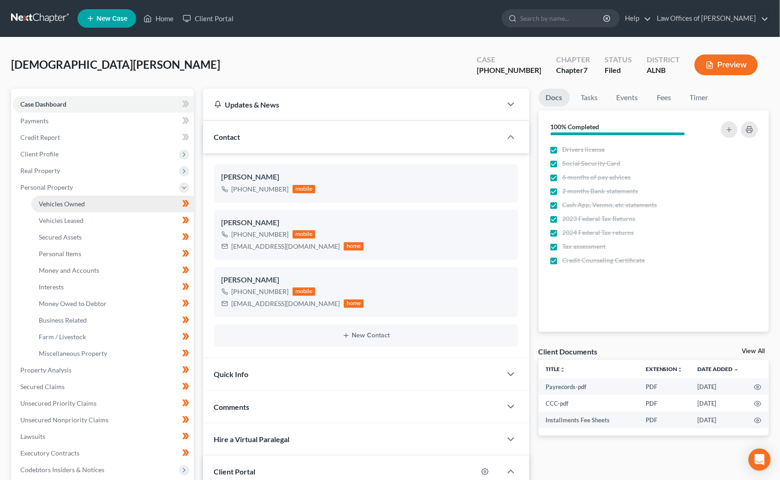
click at [57, 201] on span "Vehicles Owned" at bounding box center [62, 204] width 46 height 8
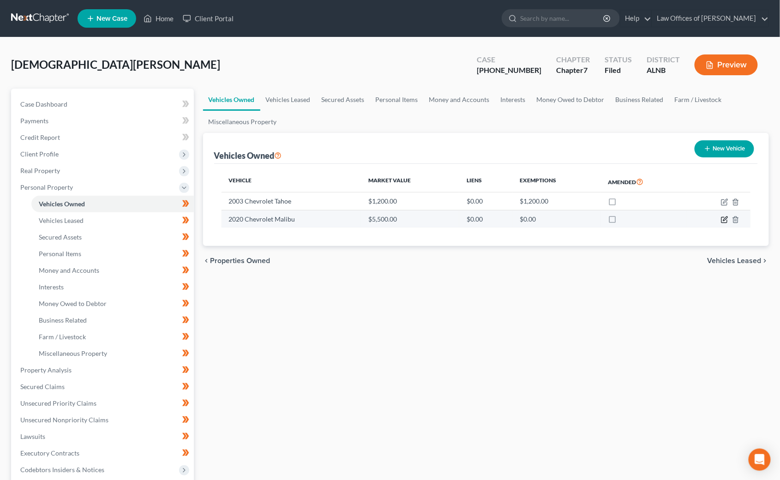
click at [721, 217] on icon "button" at bounding box center [724, 219] width 7 height 7
select select "0"
select select "6"
select select "0"
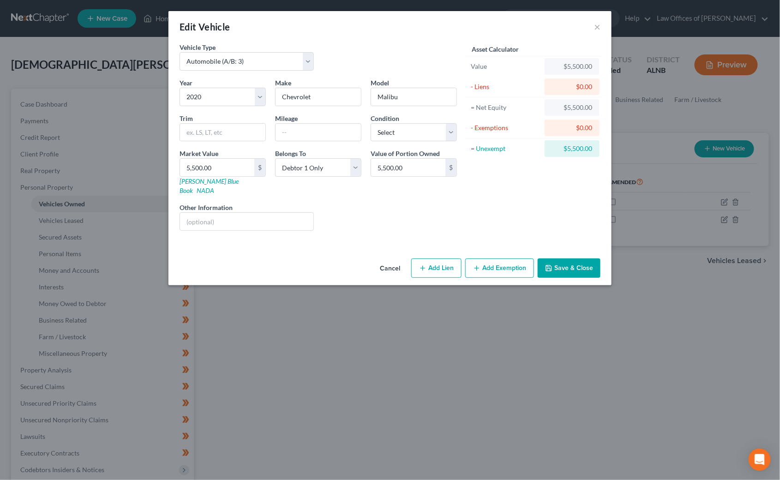
click at [494, 258] on button "Add Exemption" at bounding box center [499, 267] width 69 height 19
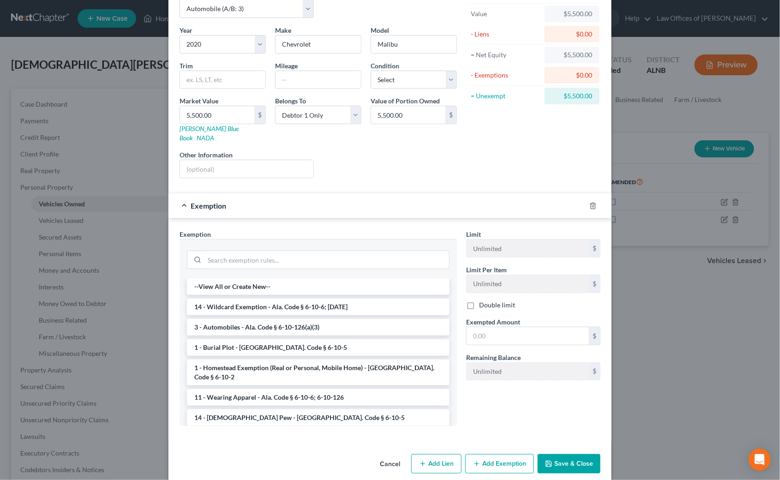
drag, startPoint x: 288, startPoint y: 292, endPoint x: 316, endPoint y: 299, distance: 28.5
click at [290, 298] on li "14 - Wildcard Exemption - Ala. Code § 6-10-6; 6-10-12" at bounding box center [318, 306] width 262 height 17
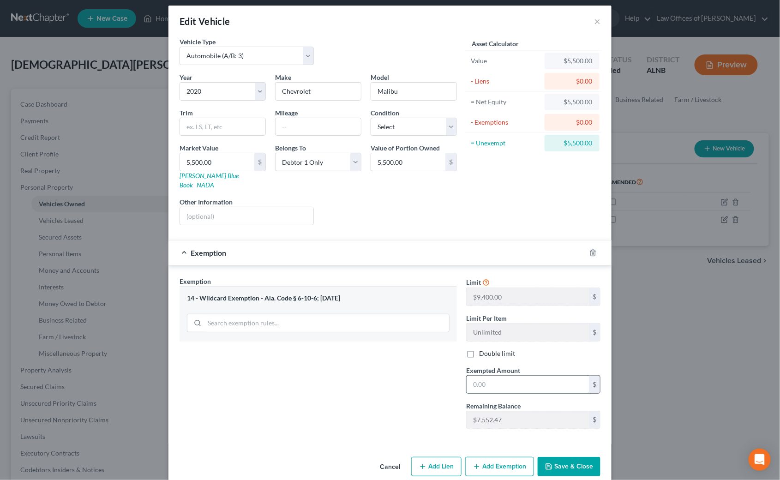
click at [491, 375] on input "text" at bounding box center [527, 384] width 122 height 18
type input "5,500"
click at [573, 459] on button "Save & Close" at bounding box center [568, 466] width 63 height 19
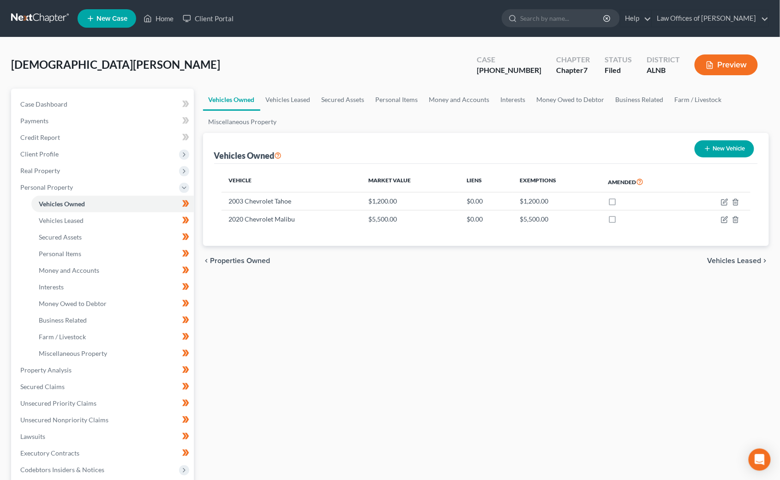
scroll to position [0, 0]
click at [99, 215] on link "Vehicles Leased" at bounding box center [112, 220] width 162 height 17
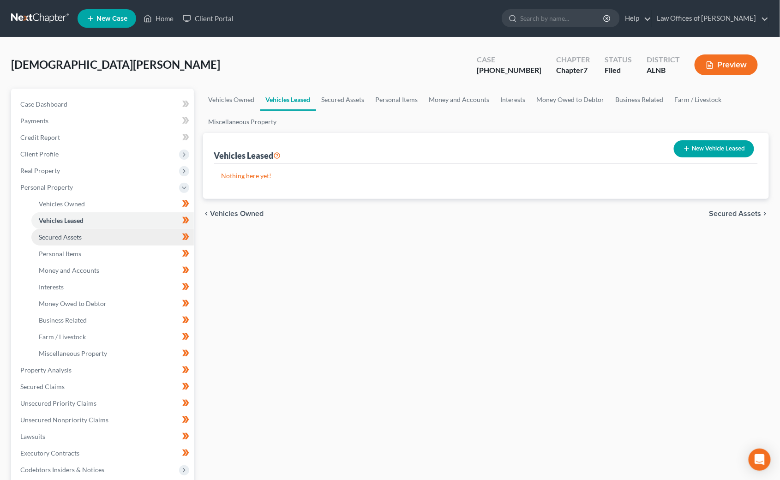
click at [91, 234] on link "Secured Assets" at bounding box center [112, 237] width 162 height 17
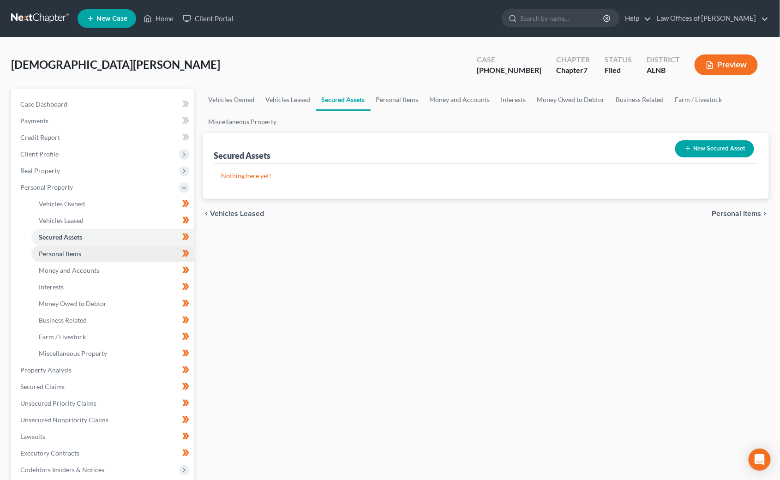
click at [93, 245] on link "Personal Items" at bounding box center [112, 253] width 162 height 17
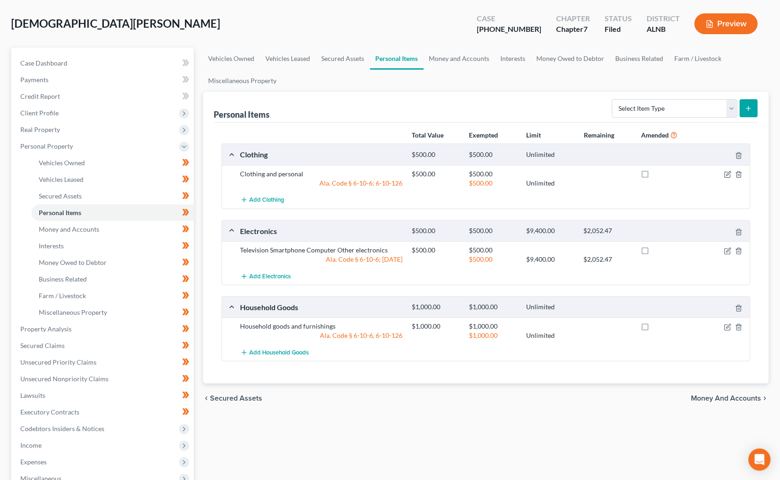
scroll to position [57, 0]
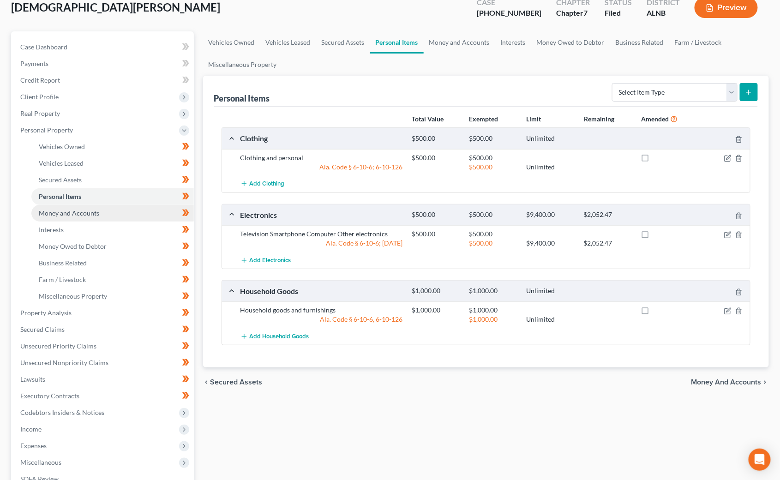
click at [89, 209] on span "Money and Accounts" at bounding box center [69, 213] width 60 height 8
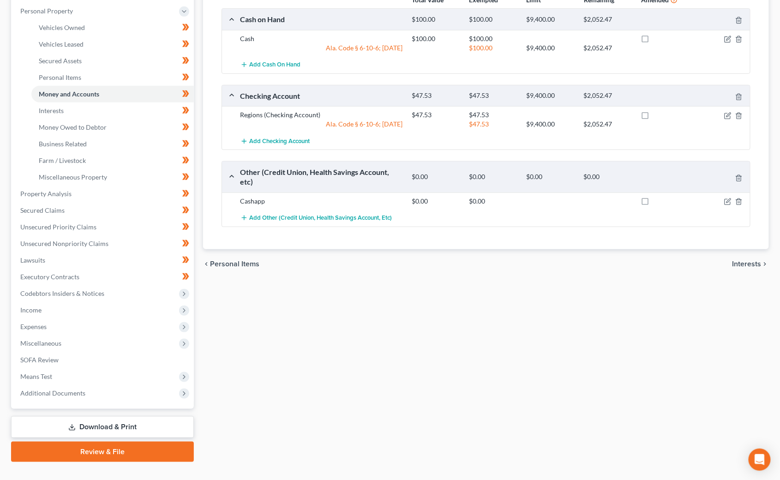
scroll to position [176, 0]
click at [61, 74] on span "Personal Items" at bounding box center [60, 78] width 42 height 8
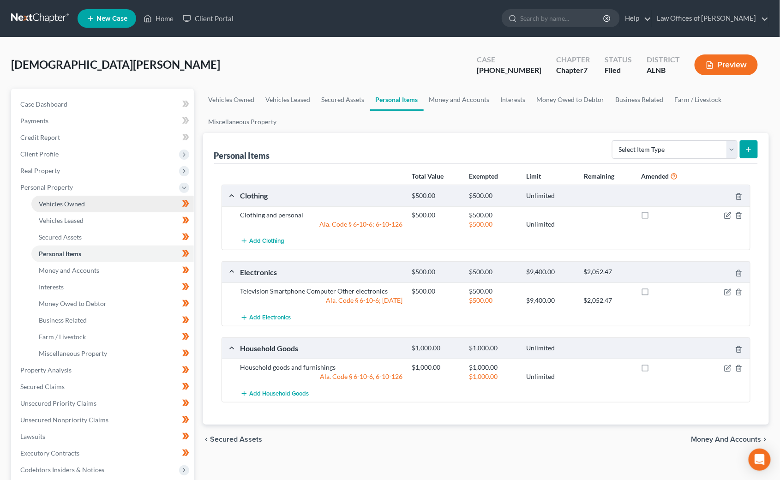
click at [46, 200] on span "Vehicles Owned" at bounding box center [62, 204] width 46 height 8
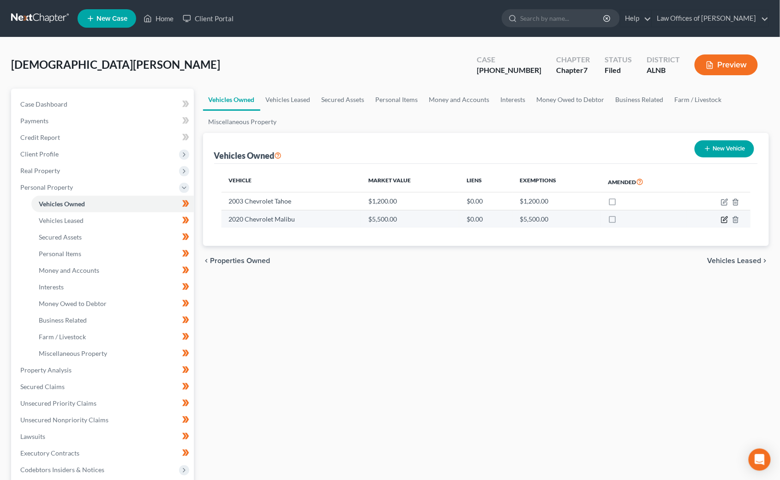
click at [727, 220] on icon "button" at bounding box center [724, 219] width 7 height 7
select select "0"
select select "6"
select select "0"
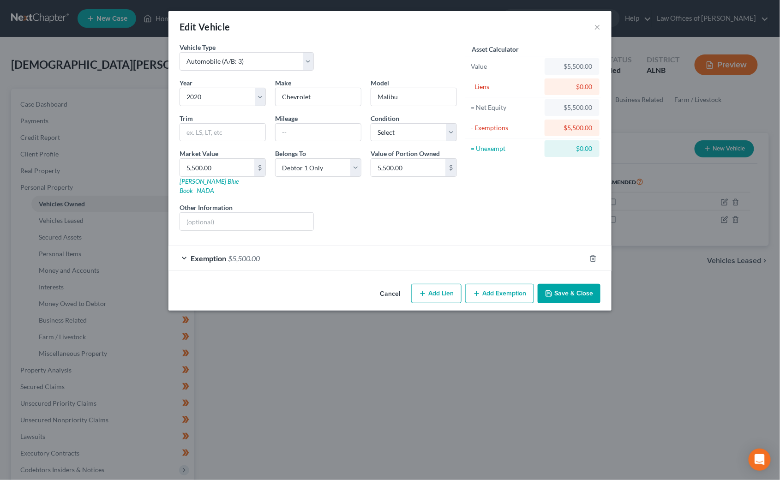
click at [293, 246] on div "Exemption $5,500.00" at bounding box center [376, 258] width 417 height 24
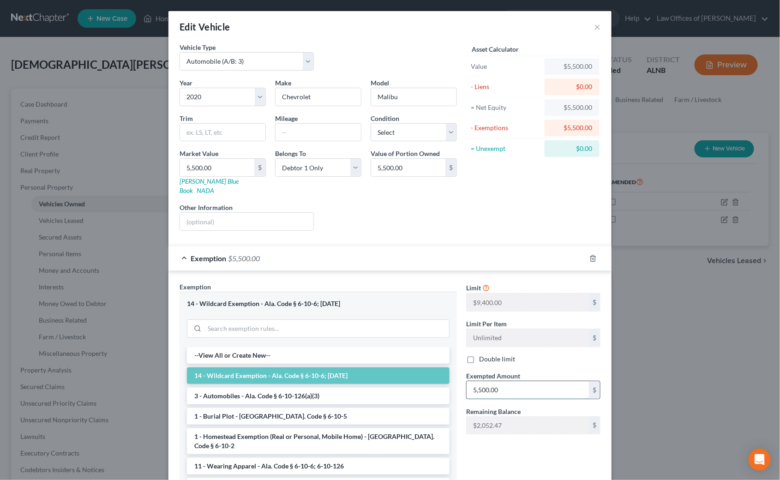
click at [527, 382] on input "5,500.00" at bounding box center [527, 390] width 122 height 18
type input "8"
type input "7,500"
click at [232, 164] on input "5,500.00" at bounding box center [217, 168] width 74 height 18
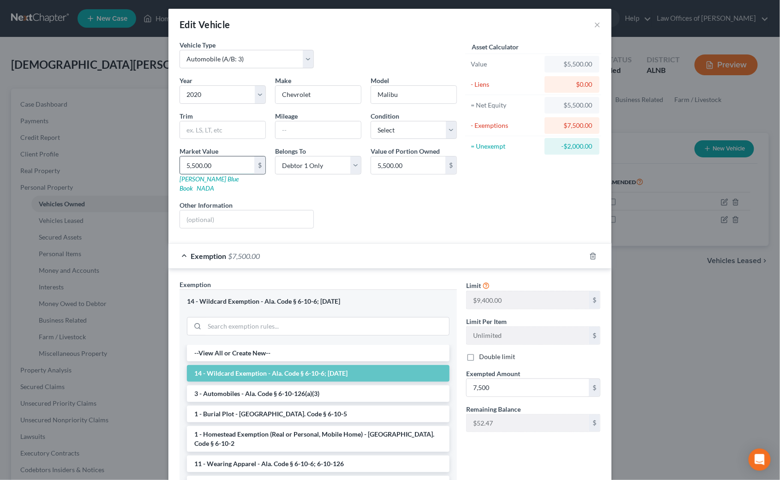
scroll to position [4, 0]
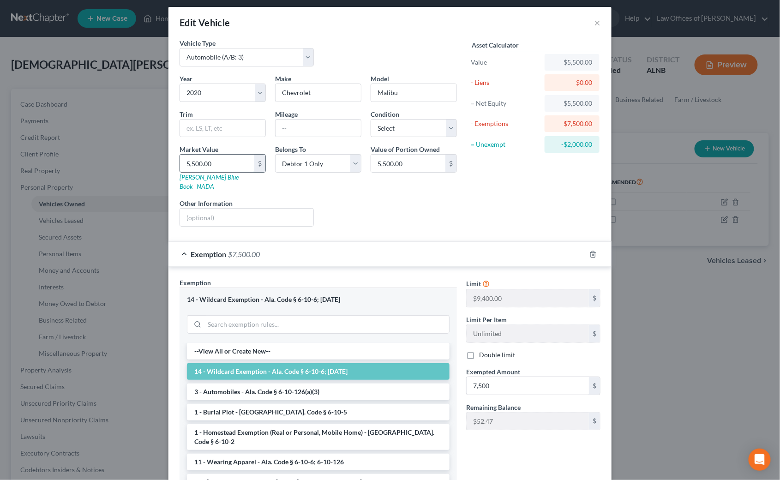
click at [232, 164] on input "5,500.00" at bounding box center [217, 164] width 74 height 18
type input "7"
type input "7.00"
type input "75"
type input "75.00"
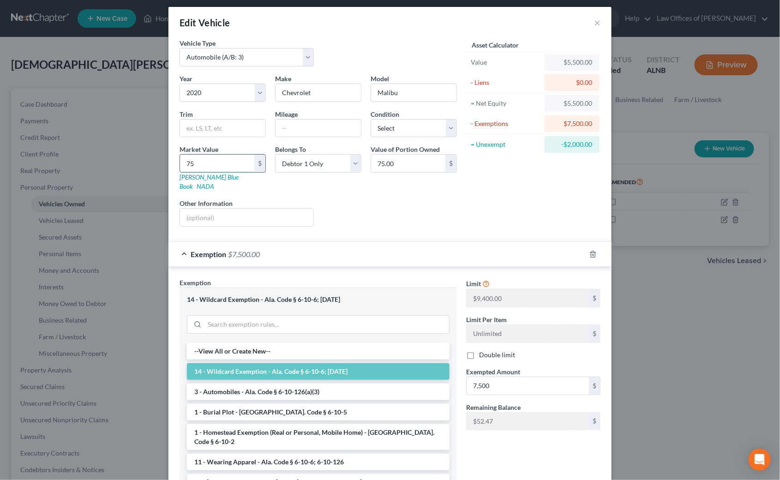
type input "750"
type input "750.00"
type input "7500"
type input "7,500.00"
type input "7,500"
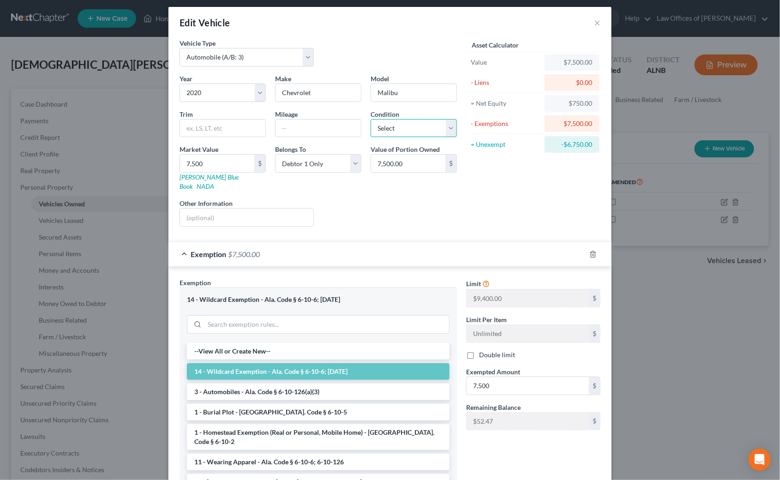
select select "3"
click at [291, 127] on input "text" at bounding box center [317, 128] width 85 height 18
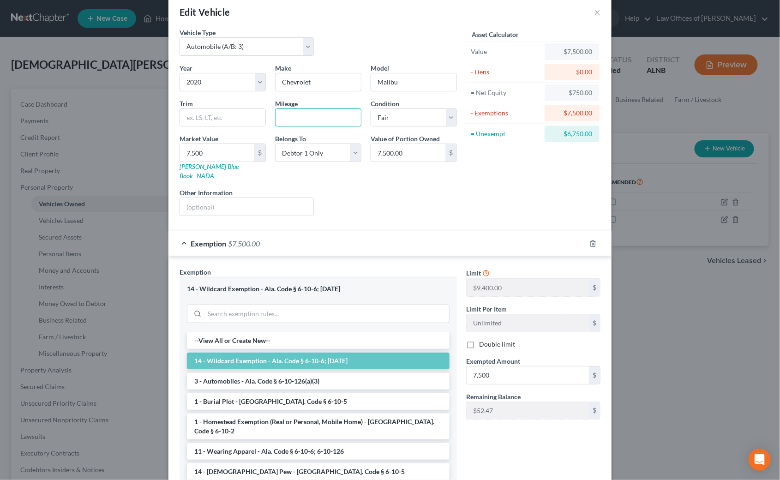
scroll to position [16, 0]
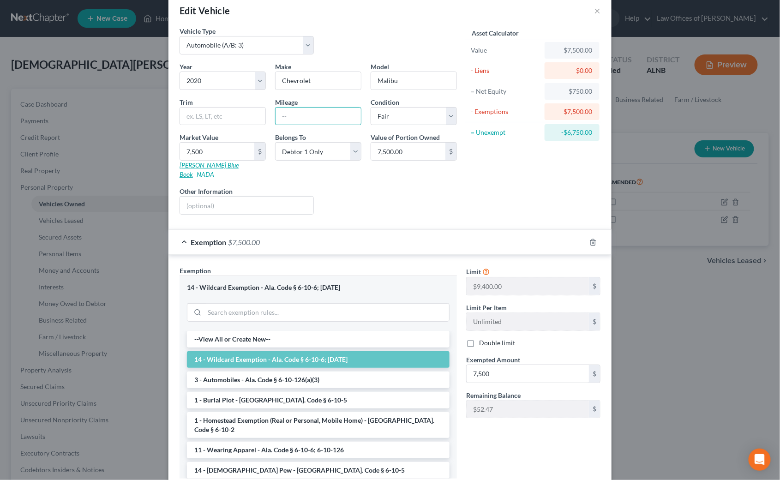
click at [215, 163] on link "Kelly Blue Book" at bounding box center [208, 169] width 59 height 17
drag, startPoint x: 513, startPoint y: 159, endPoint x: 518, endPoint y: 157, distance: 5.4
click at [515, 158] on div "Asset Calculator Value $7,500.00 - Liens $0.00 = Net Equity $750.00 - Exemption…" at bounding box center [532, 124] width 143 height 196
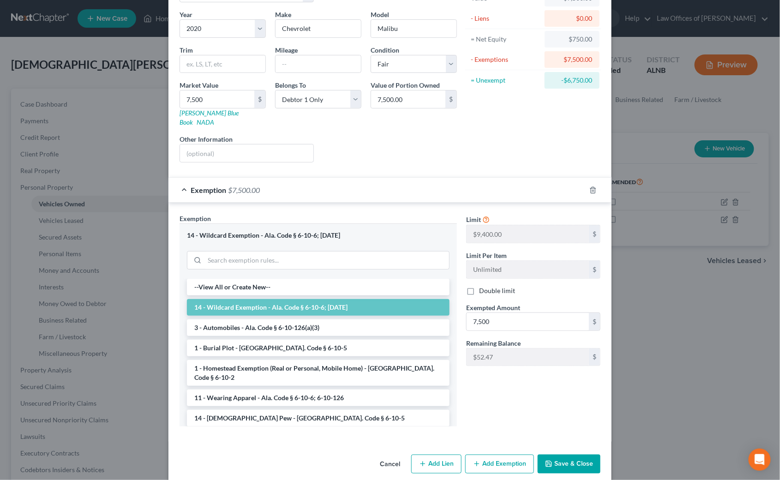
scroll to position [68, 0]
click at [577, 455] on button "Save & Close" at bounding box center [568, 464] width 63 height 19
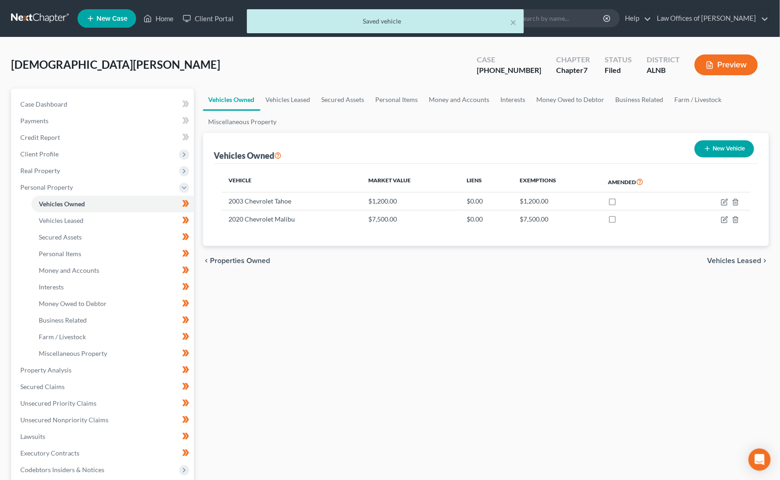
scroll to position [0, 0]
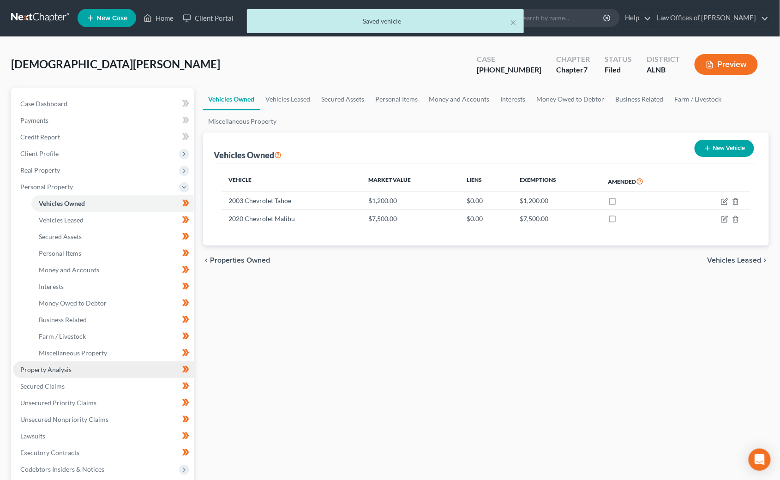
click at [58, 365] on span "Property Analysis" at bounding box center [45, 369] width 51 height 8
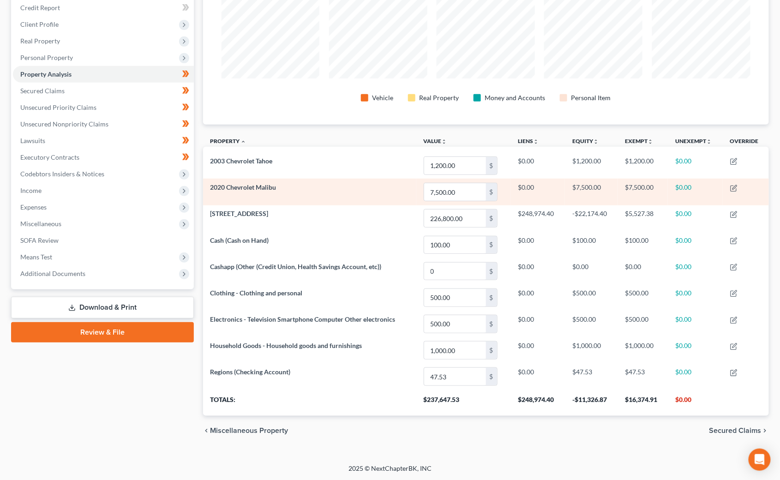
scroll to position [129, 0]
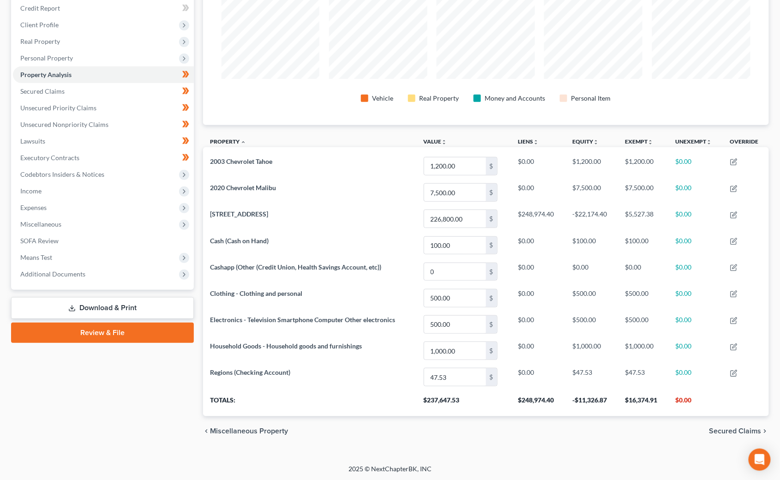
click at [96, 324] on link "Review & File" at bounding box center [102, 332] width 183 height 20
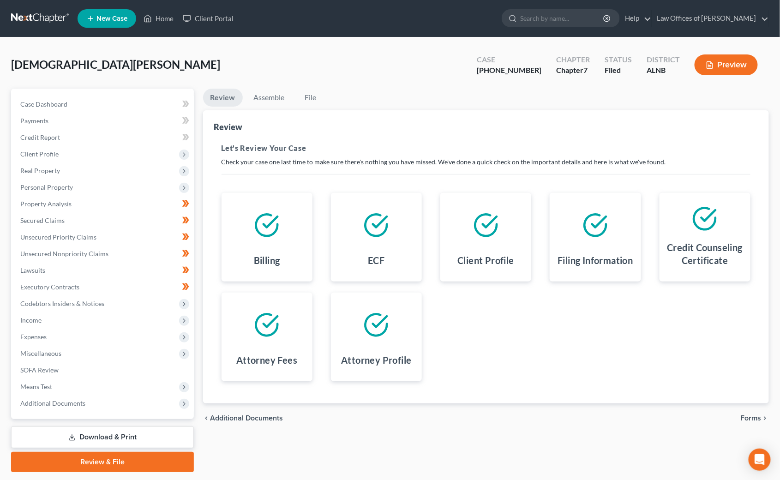
click at [132, 426] on link "Download & Print" at bounding box center [102, 437] width 183 height 22
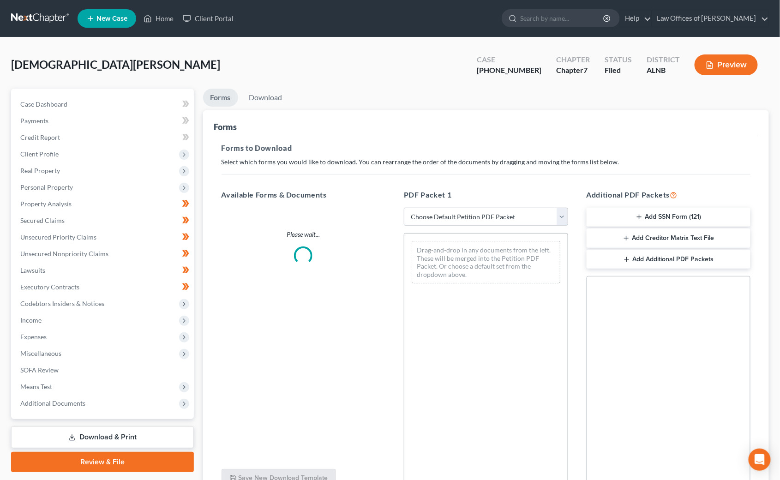
select select "2"
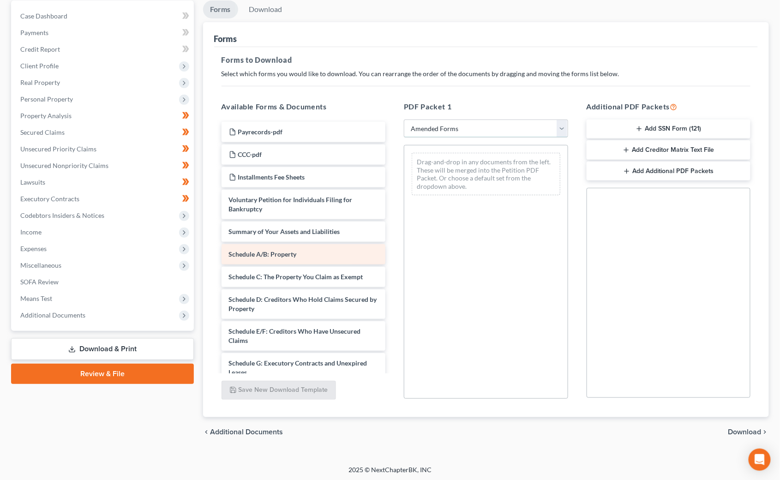
scroll to position [88, 0]
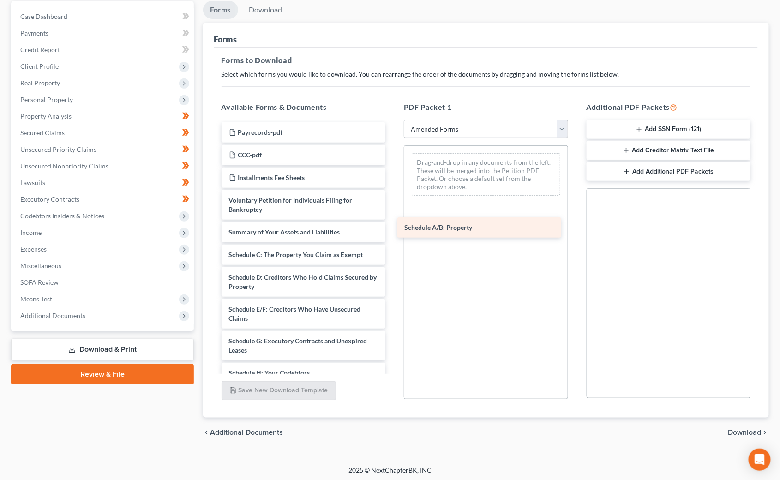
drag, startPoint x: 275, startPoint y: 245, endPoint x: 451, endPoint y: 224, distance: 177.1
click at [393, 224] on div "Schedule A/B: Property Payrecords-pdf CCC-pdf Installments Fee Sheets Voluntary…" at bounding box center [303, 395] width 179 height 546
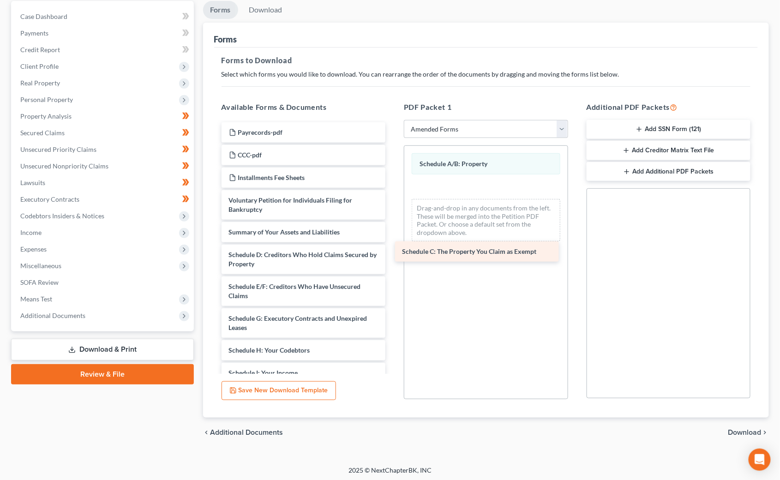
drag, startPoint x: 299, startPoint y: 245, endPoint x: 474, endPoint y: 247, distance: 174.8
click at [393, 247] on div "Schedule C: The Property You Claim as Exempt Payrecords-pdf CCC-pdf Installment…" at bounding box center [303, 384] width 179 height 524
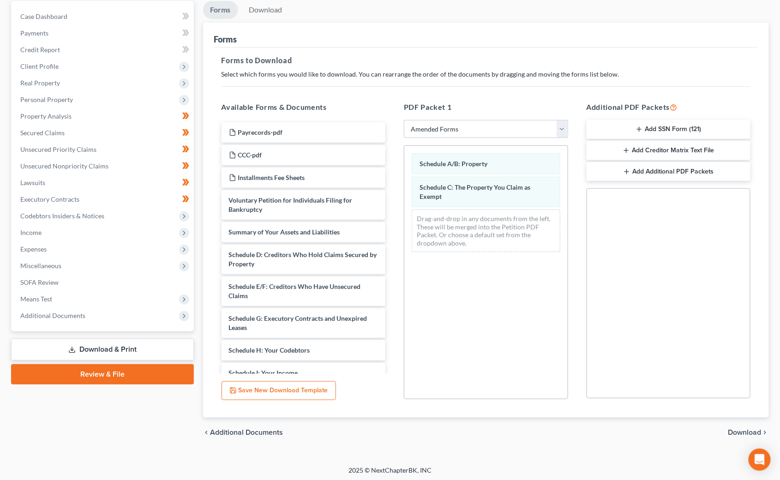
click at [745, 429] on span "Download" at bounding box center [744, 432] width 33 height 7
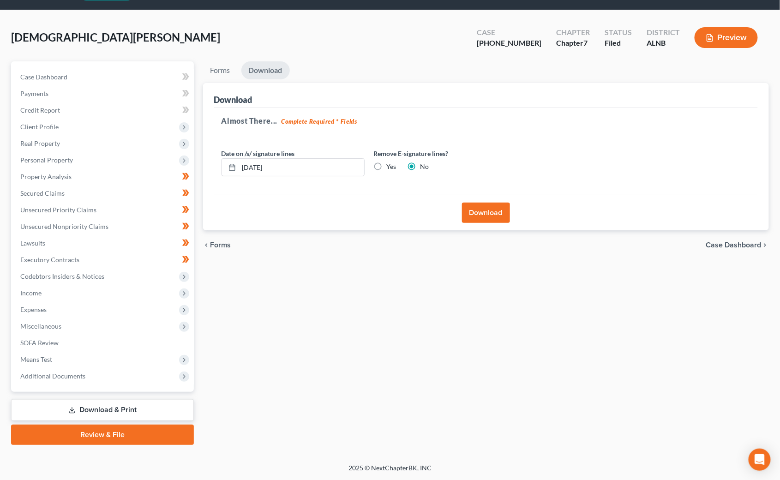
scroll to position [15, 0]
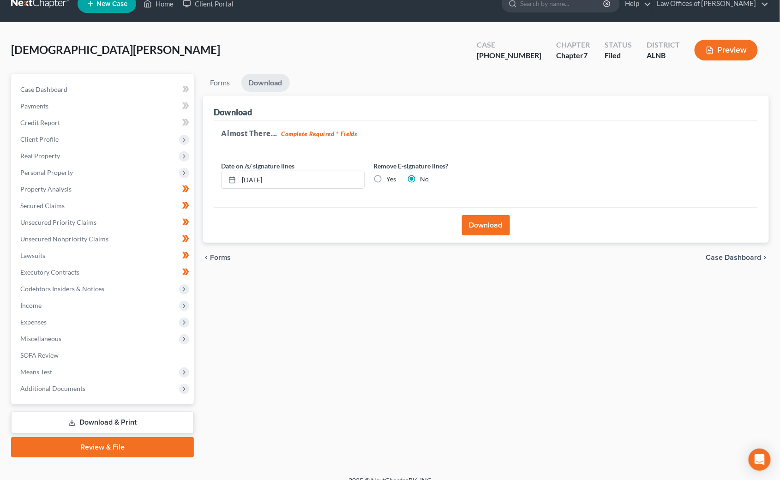
click at [486, 232] on button "Download" at bounding box center [486, 225] width 48 height 20
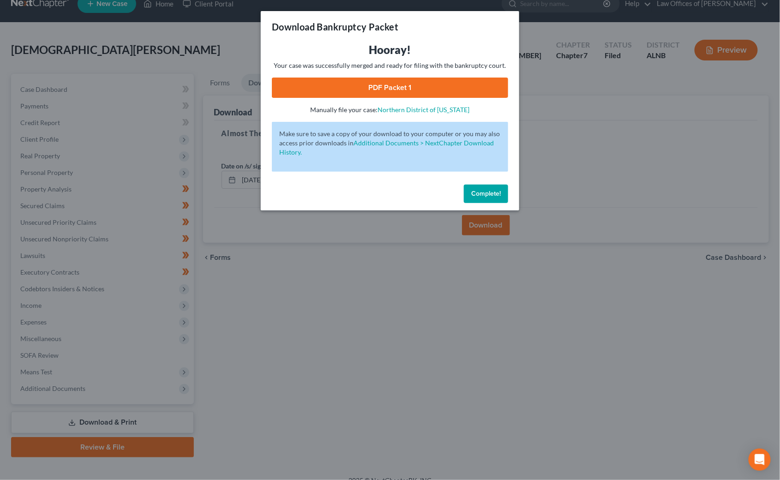
click at [428, 90] on link "PDF Packet 1" at bounding box center [390, 87] width 236 height 20
drag, startPoint x: 485, startPoint y: 186, endPoint x: 411, endPoint y: 213, distance: 78.9
click at [484, 190] on span "Complete!" at bounding box center [486, 194] width 30 height 8
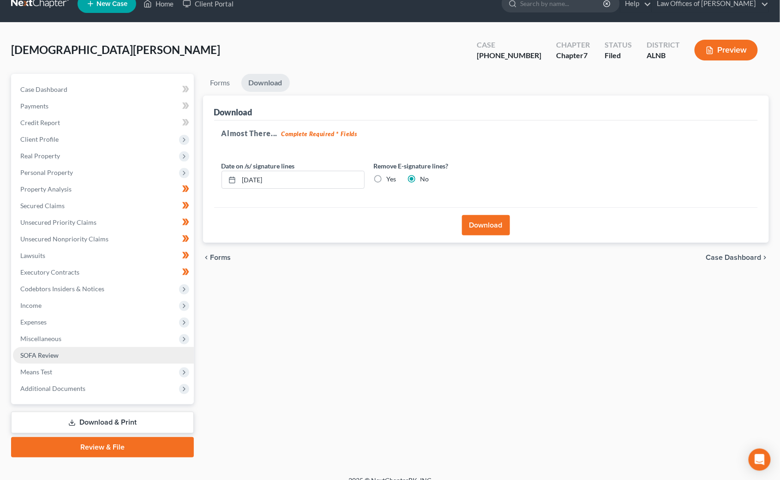
click at [30, 351] on span "SOFA Review" at bounding box center [39, 355] width 38 height 8
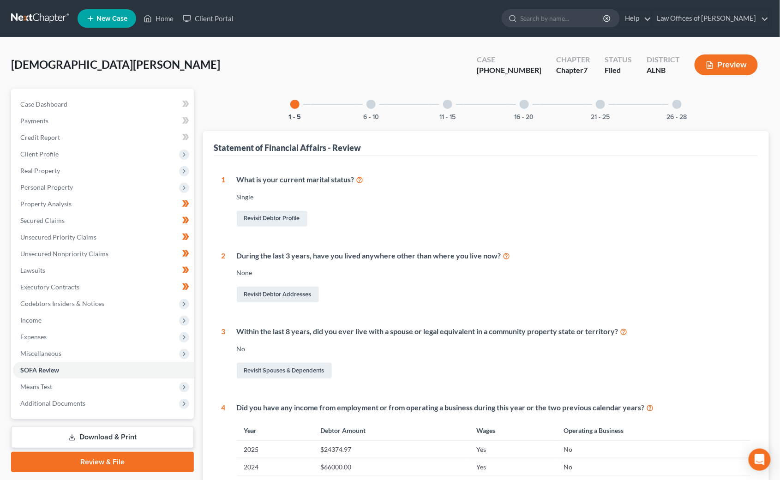
click at [112, 426] on link "Download & Print" at bounding box center [102, 437] width 183 height 22
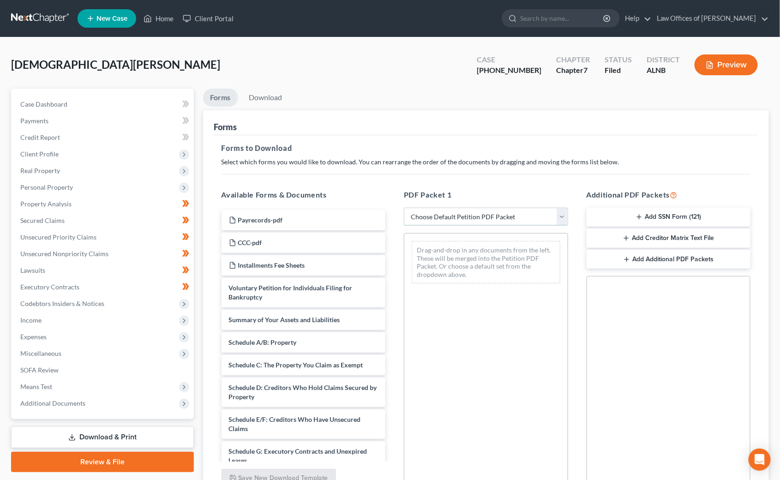
select select "2"
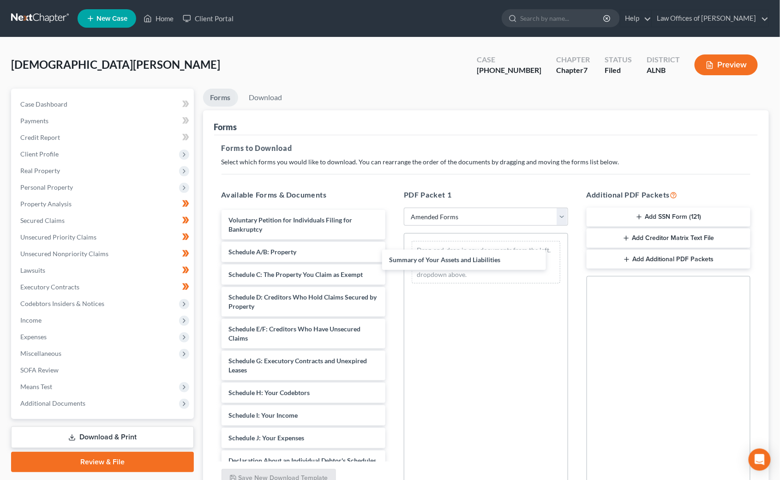
drag, startPoint x: 260, startPoint y: 247, endPoint x: 414, endPoint y: 257, distance: 154.4
click at [393, 257] on div "Summary of Your Assets and Liabilities Voluntary Petition for Individuals Filin…" at bounding box center [303, 449] width 179 height 478
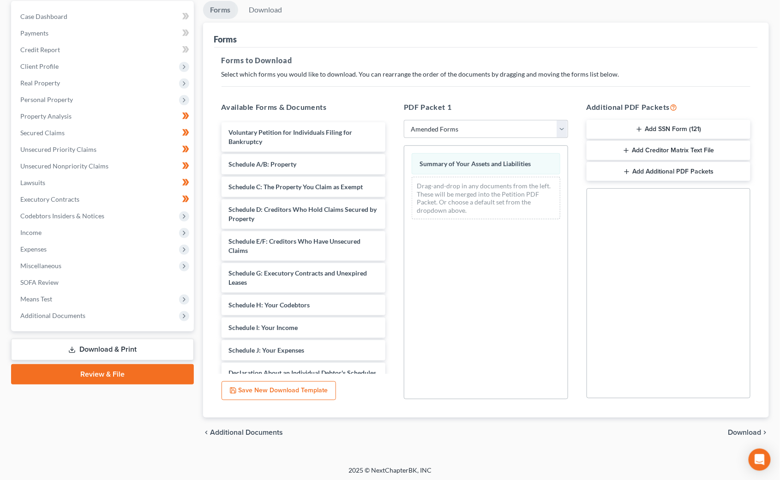
click at [738, 431] on span "Download" at bounding box center [744, 432] width 33 height 7
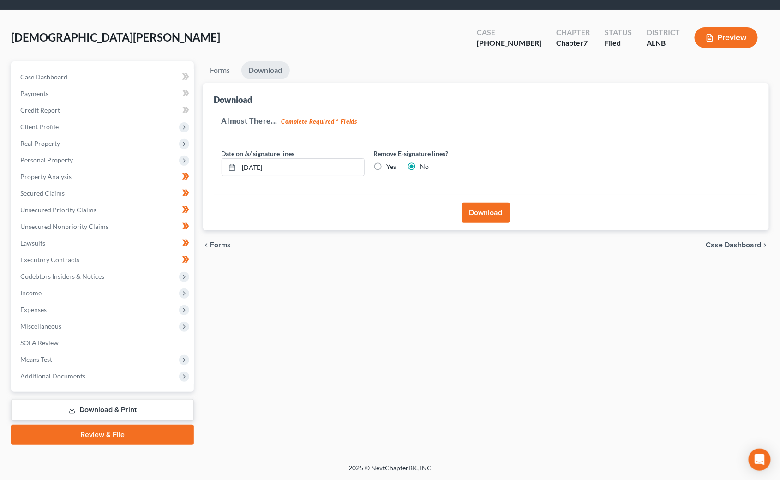
scroll to position [15, 0]
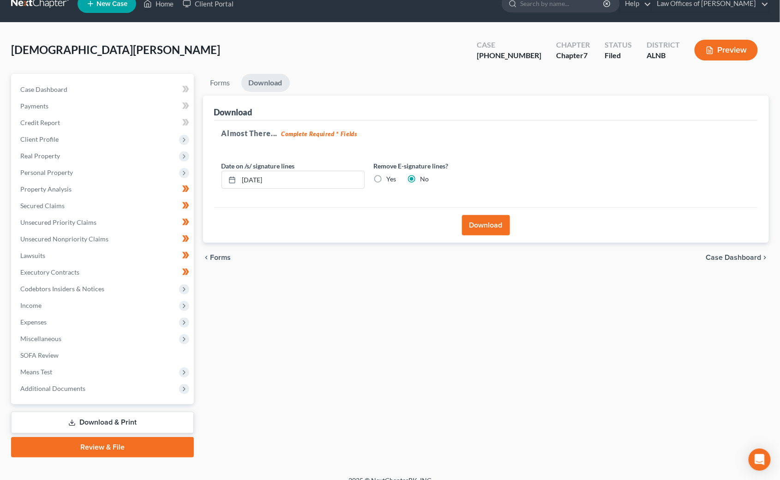
click at [481, 223] on button "Download" at bounding box center [486, 225] width 48 height 20
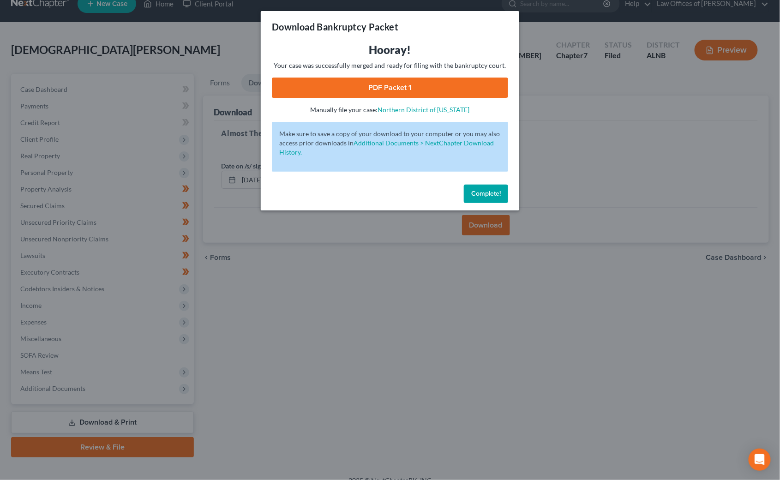
click at [350, 87] on link "PDF Packet 1" at bounding box center [390, 87] width 236 height 20
click at [484, 190] on span "Complete!" at bounding box center [486, 194] width 30 height 8
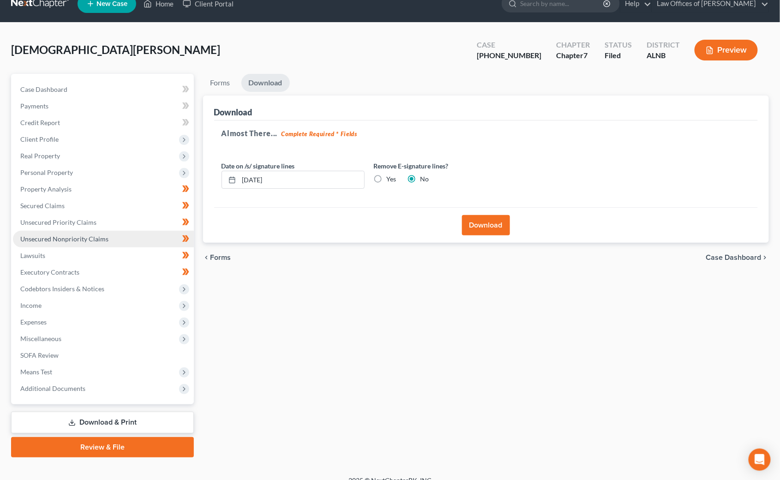
click at [69, 235] on span "Unsecured Nonpriority Claims" at bounding box center [64, 239] width 88 height 8
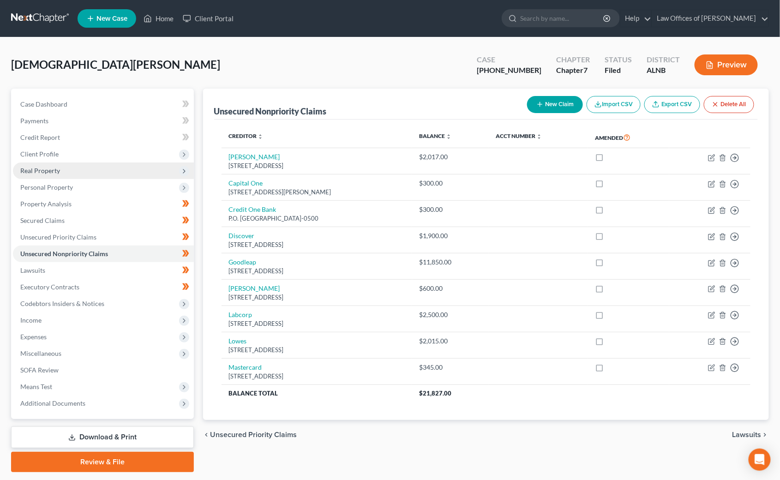
click at [61, 165] on span "Real Property" at bounding box center [103, 170] width 181 height 17
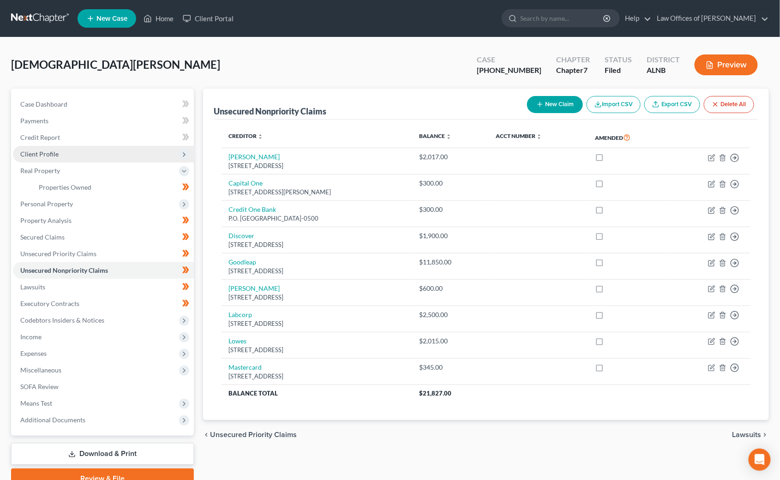
click at [62, 151] on span "Client Profile" at bounding box center [103, 154] width 181 height 17
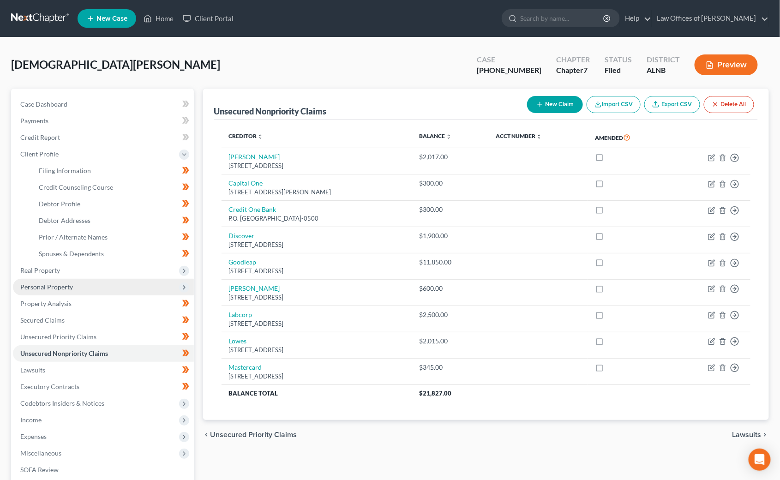
click at [58, 279] on span "Personal Property" at bounding box center [103, 287] width 181 height 17
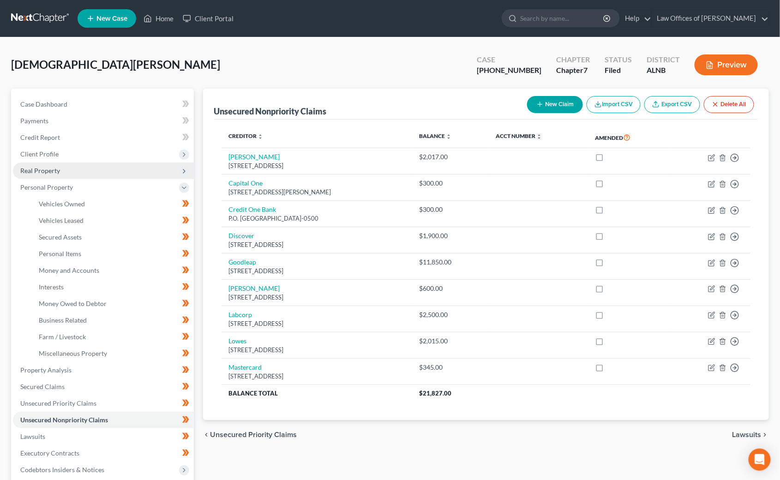
click at [35, 167] on span "Real Property" at bounding box center [40, 171] width 40 height 8
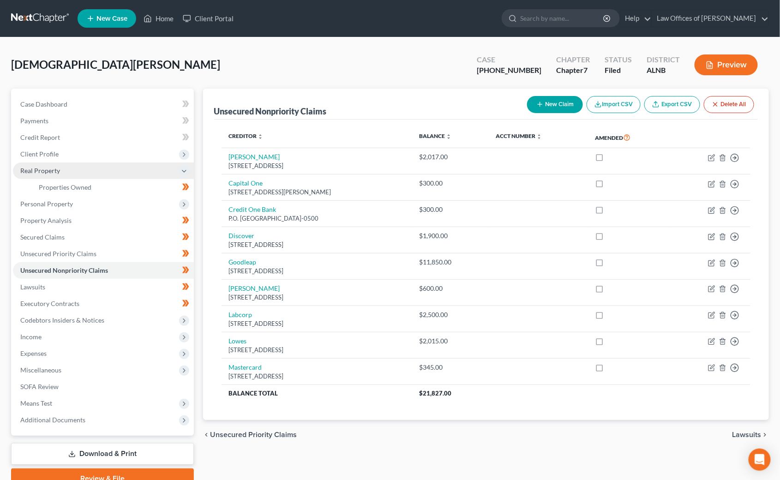
click at [35, 167] on span "Real Property" at bounding box center [40, 171] width 40 height 8
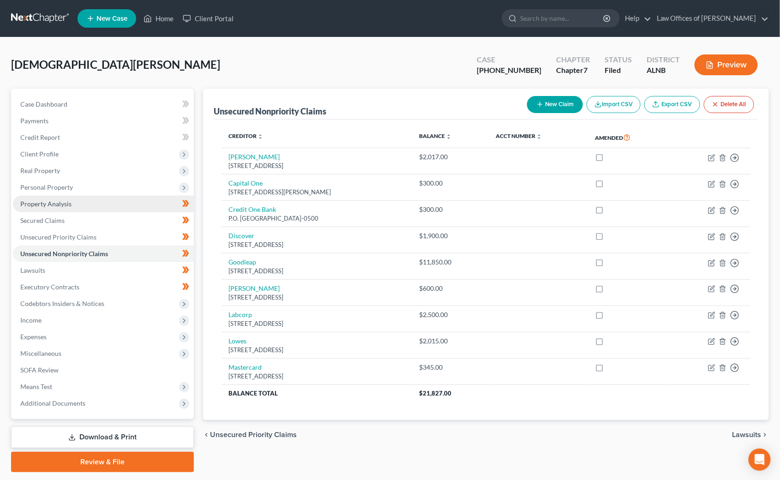
click at [53, 203] on span "Property Analysis" at bounding box center [45, 204] width 51 height 8
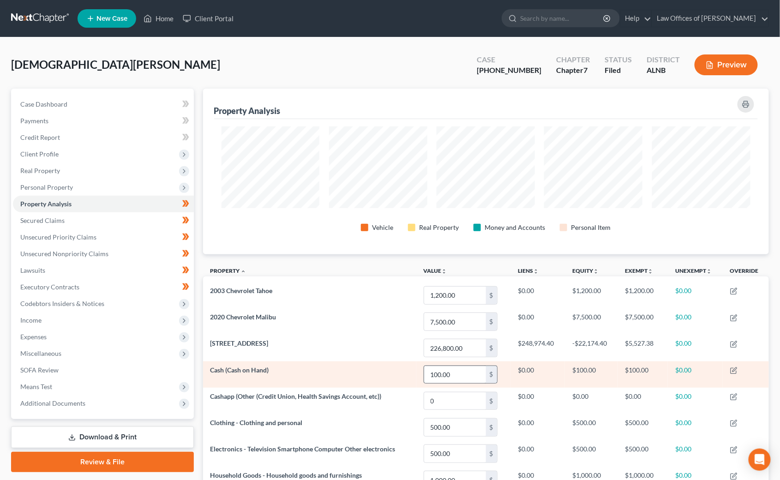
scroll to position [165, 566]
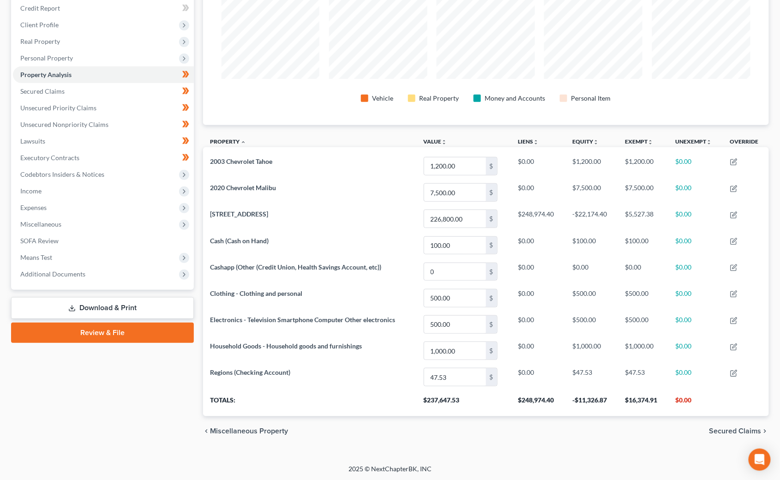
click at [644, 402] on th "$16,374.91" at bounding box center [642, 403] width 50 height 26
copy th "16,374.91"
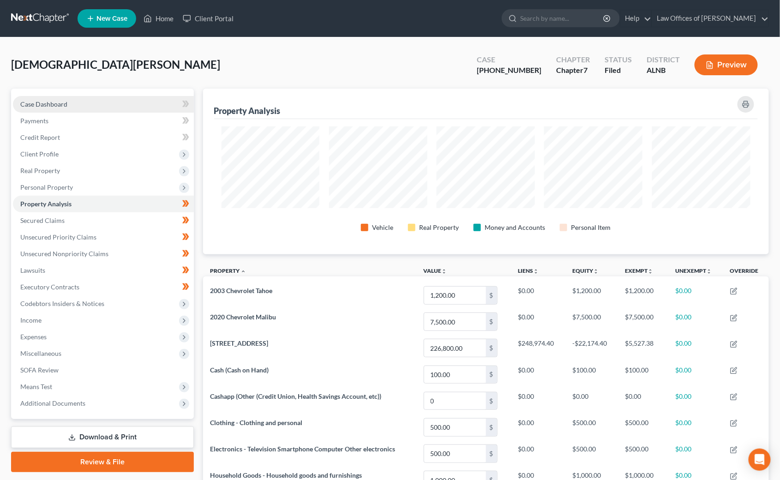
scroll to position [0, 0]
click at [31, 104] on span "Case Dashboard" at bounding box center [43, 104] width 47 height 8
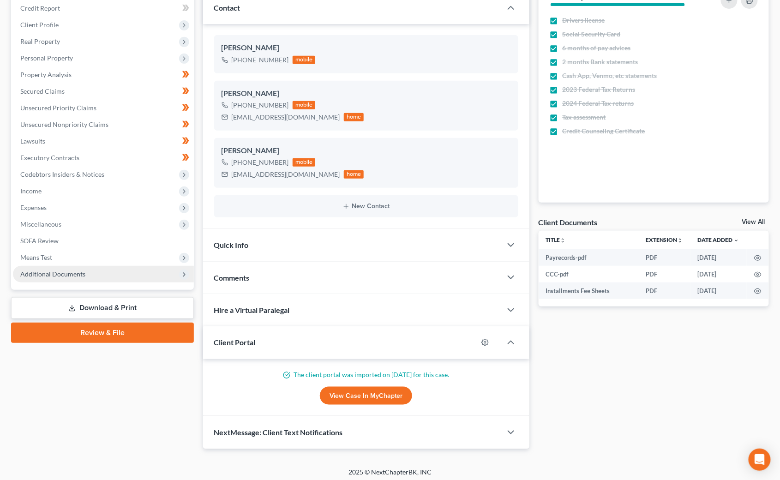
scroll to position [128, 0]
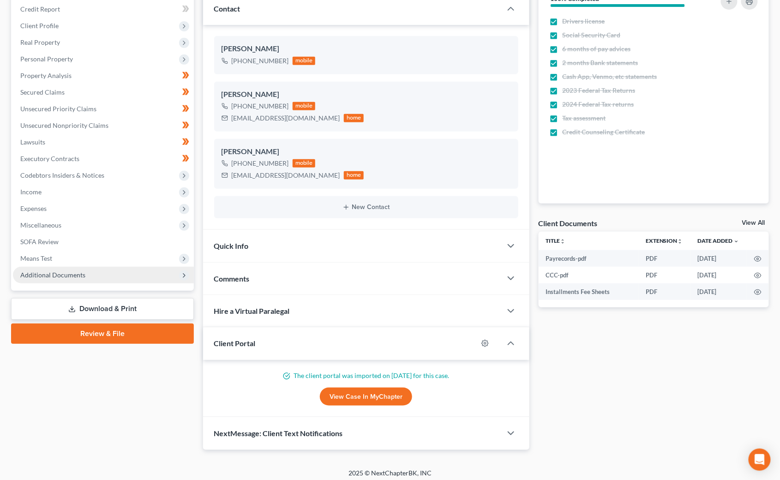
click at [86, 267] on span "Additional Documents" at bounding box center [103, 275] width 181 height 17
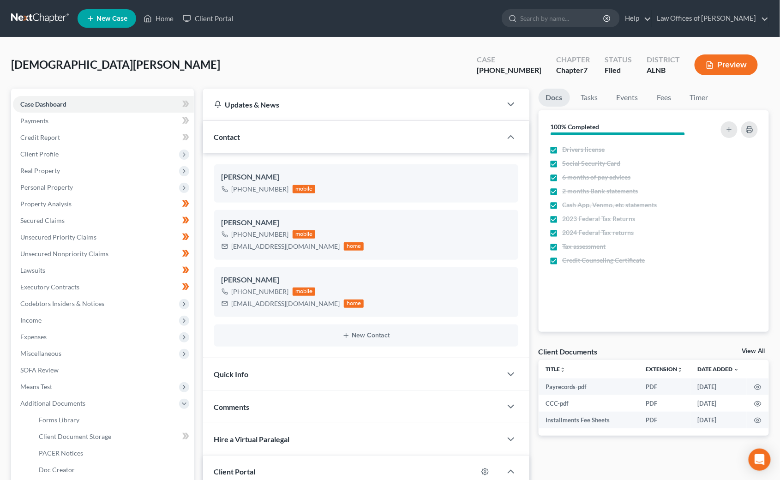
scroll to position [0, 0]
click at [40, 12] on link at bounding box center [40, 18] width 59 height 17
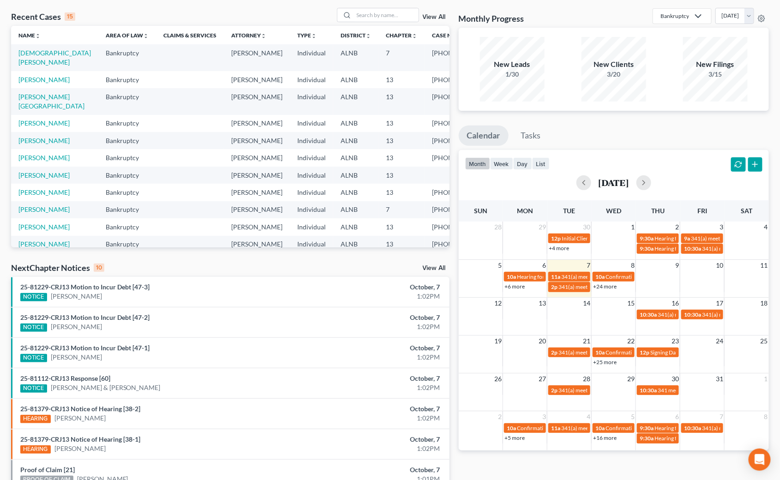
scroll to position [44, 0]
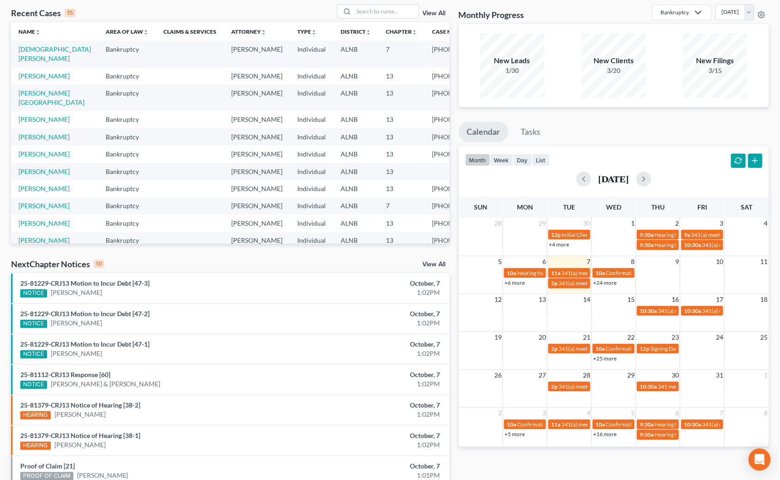
click at [433, 264] on link "View All" at bounding box center [434, 264] width 23 height 6
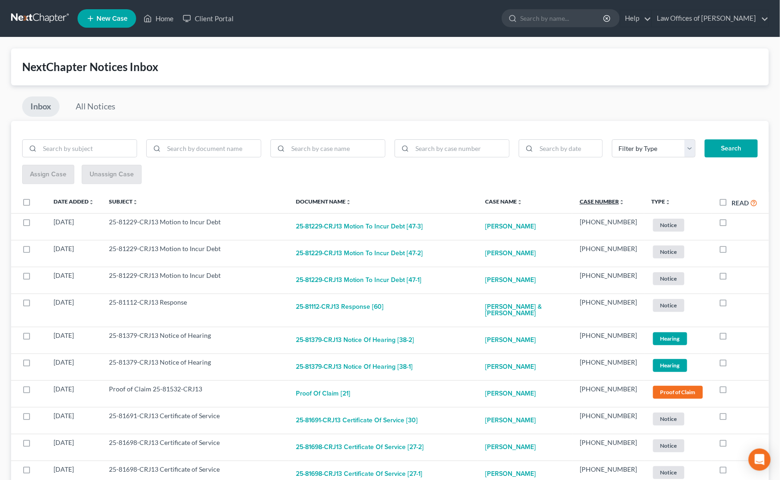
click at [602, 199] on link "Case Number unfold_more expand_more expand_less" at bounding box center [601, 201] width 45 height 7
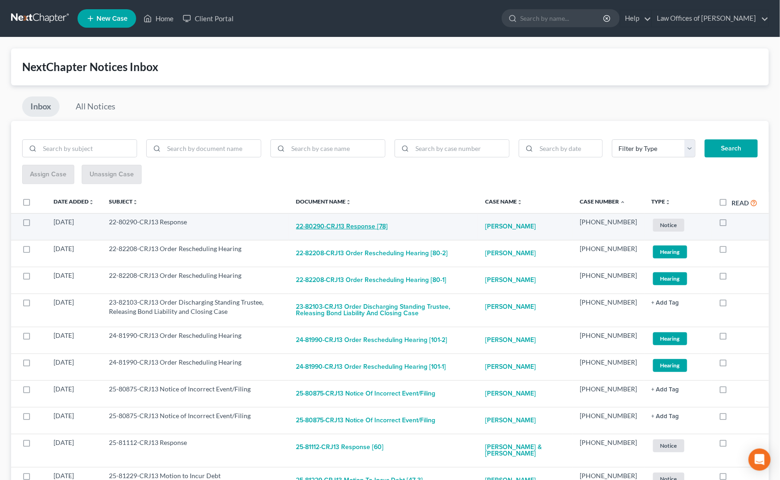
click at [363, 226] on button "22-80290-CRJ13 Response [78]" at bounding box center [342, 226] width 92 height 18
checkbox input "true"
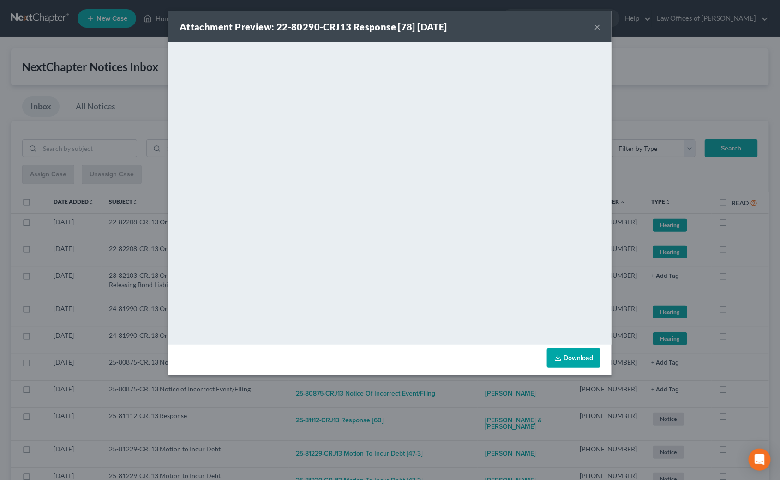
click at [750, 304] on div "Attachment Preview: 22-80290-CRJ13 Response [78] [DATE] × <object ng-attr-data=…" at bounding box center [390, 240] width 780 height 480
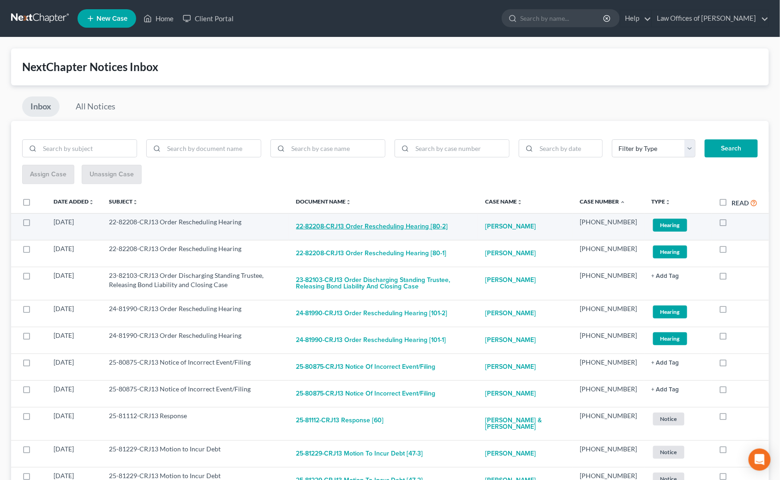
click at [411, 220] on button "22-82208-CRJ13 Order Rescheduling Hearing [80-2]" at bounding box center [372, 226] width 152 height 18
checkbox input "true"
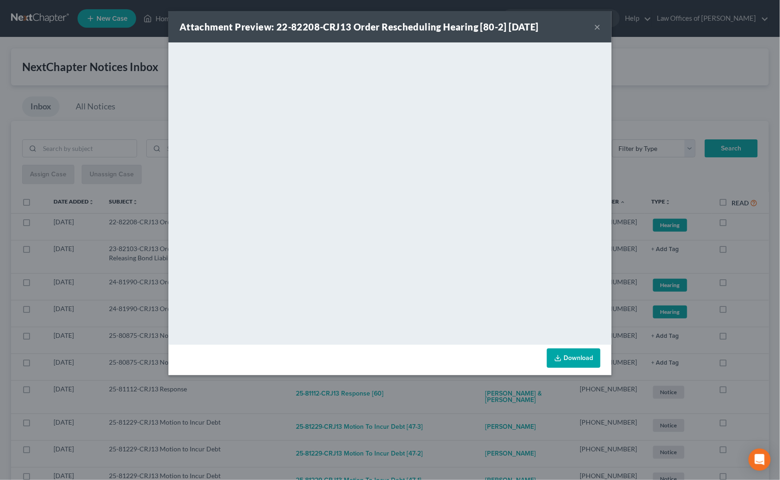
click at [754, 284] on div "Attachment Preview: 22-82208-CRJ13 Order Rescheduling Hearing [80-2] [DATE] × D…" at bounding box center [390, 240] width 780 height 480
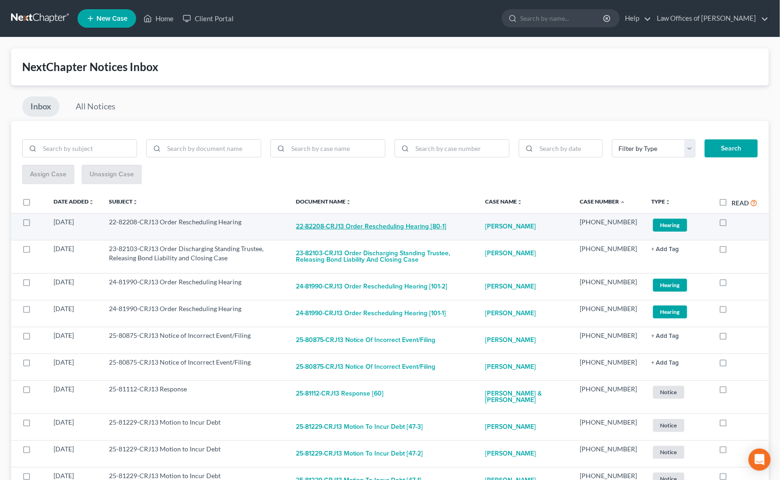
click at [365, 226] on button "22-82208-CRJ13 Order Rescheduling Hearing [80-1]" at bounding box center [371, 226] width 150 height 18
checkbox input "true"
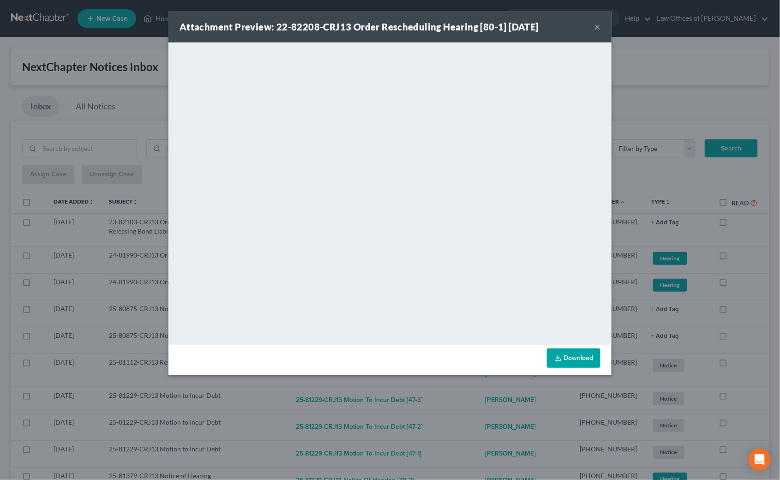
click at [757, 318] on div "Attachment Preview: 22-82208-CRJ13 Order Rescheduling Hearing [80-1] [DATE] × D…" at bounding box center [390, 240] width 780 height 480
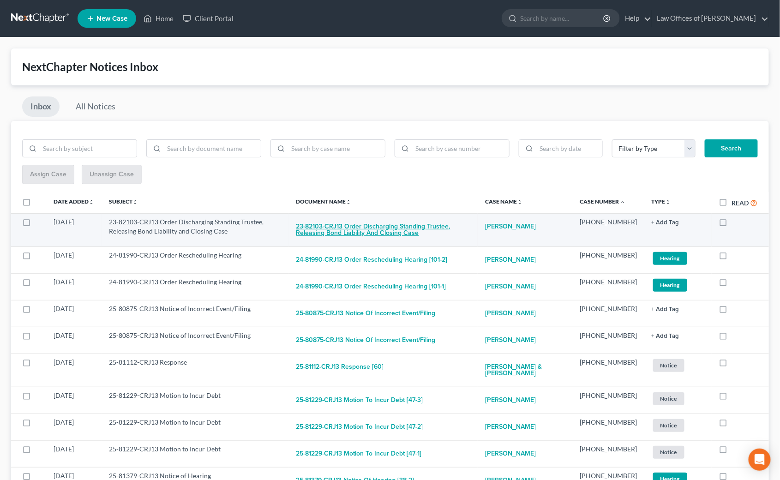
click at [364, 226] on button "23-82103-CRJ13 Order Discharging Standing Trustee, Releasing Bond Liability and…" at bounding box center [383, 229] width 174 height 25
checkbox input "true"
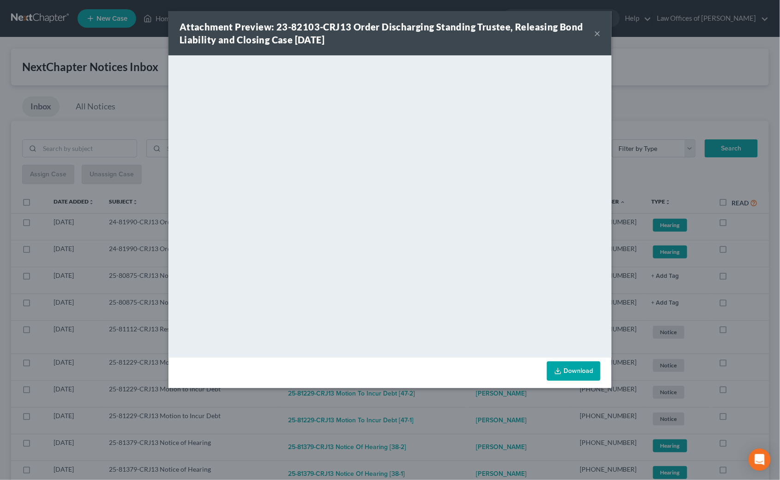
click at [740, 262] on div "Attachment Preview: 23-82103-CRJ13 Order Discharging Standing Trustee, Releasin…" at bounding box center [390, 240] width 780 height 480
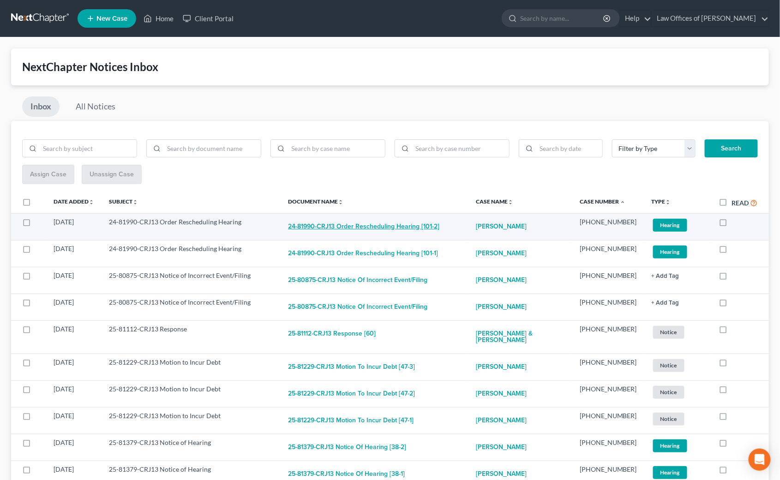
click at [361, 226] on button "24-81990-CRJ13 Order Rescheduling Hearing [101-2]" at bounding box center [363, 226] width 151 height 18
checkbox input "true"
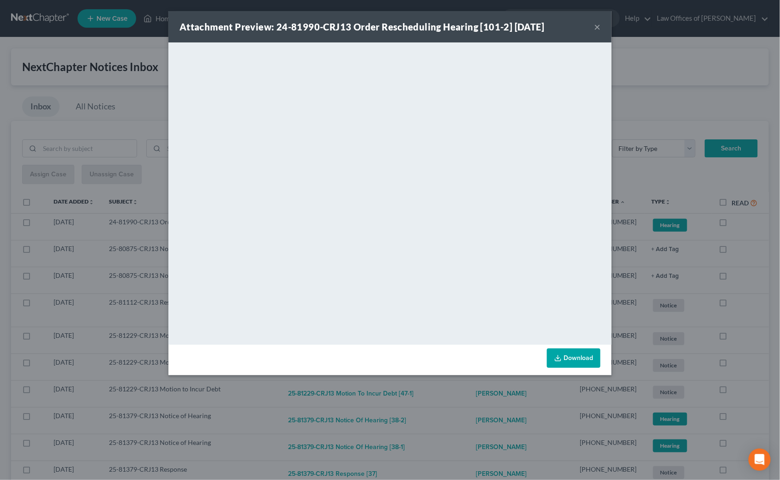
click at [754, 287] on div "Attachment Preview: 24-81990-CRJ13 Order Rescheduling Hearing [101-2] [DATE] × …" at bounding box center [390, 240] width 780 height 480
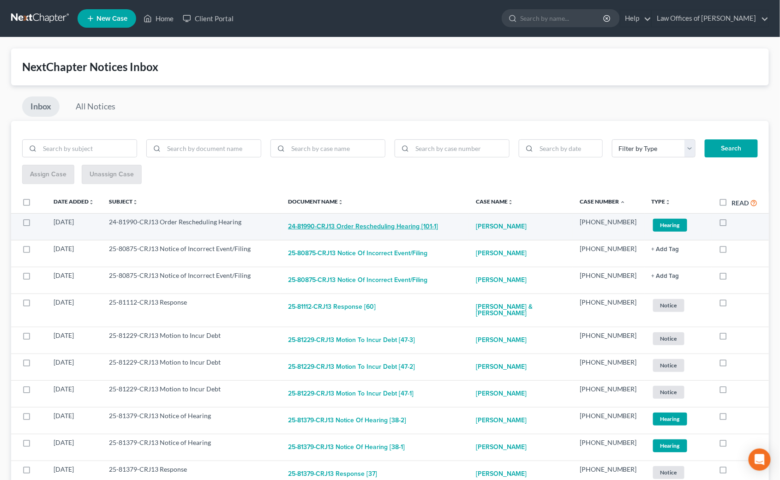
click at [399, 226] on button "24-81990-CRJ13 Order Rescheduling Hearing [101-1]" at bounding box center [363, 226] width 150 height 18
checkbox input "true"
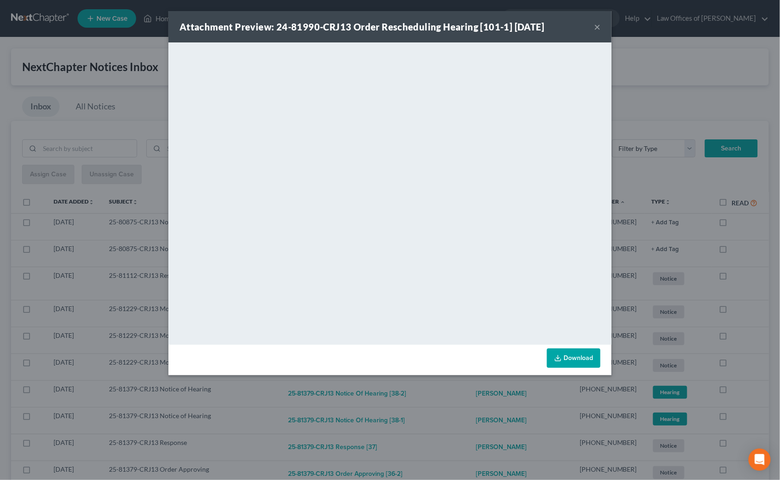
click at [749, 278] on div "Attachment Preview: 24-81990-CRJ13 Order Rescheduling Hearing [101-1] [DATE] × …" at bounding box center [390, 240] width 780 height 480
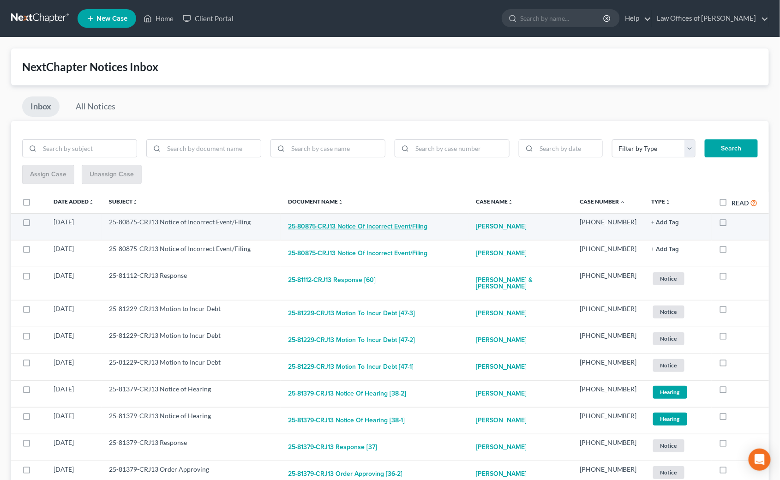
click at [379, 222] on button "25-80875-CRJ13 Notice of Incorrect Event/Filing" at bounding box center [357, 226] width 139 height 18
checkbox input "true"
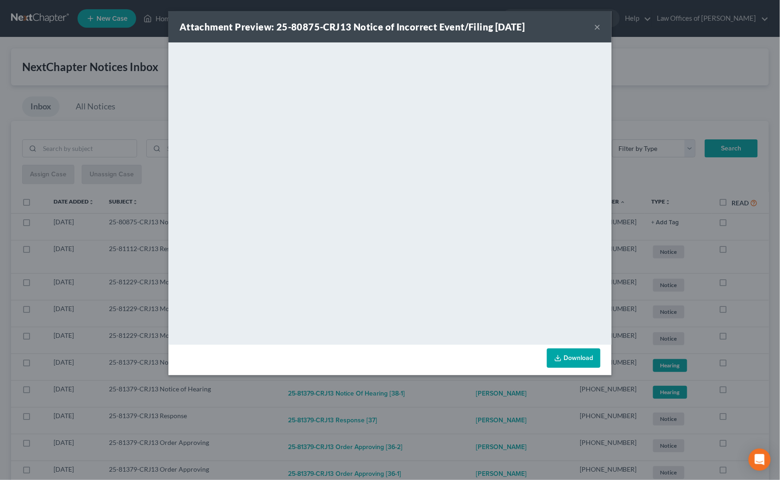
click at [758, 296] on div "Attachment Preview: 25-80875-CRJ13 Notice of Incorrect Event/Filing [DATE] × Do…" at bounding box center [390, 240] width 780 height 480
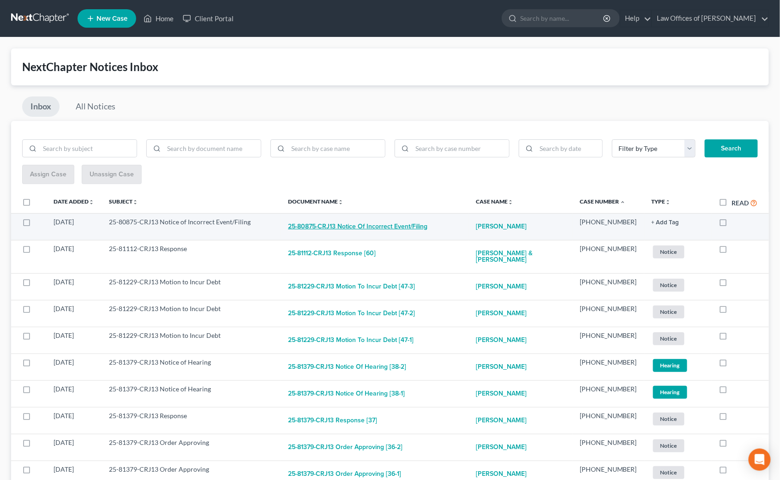
click at [405, 228] on button "25-80875-CRJ13 Notice of Incorrect Event/Filing" at bounding box center [357, 226] width 139 height 18
checkbox input "true"
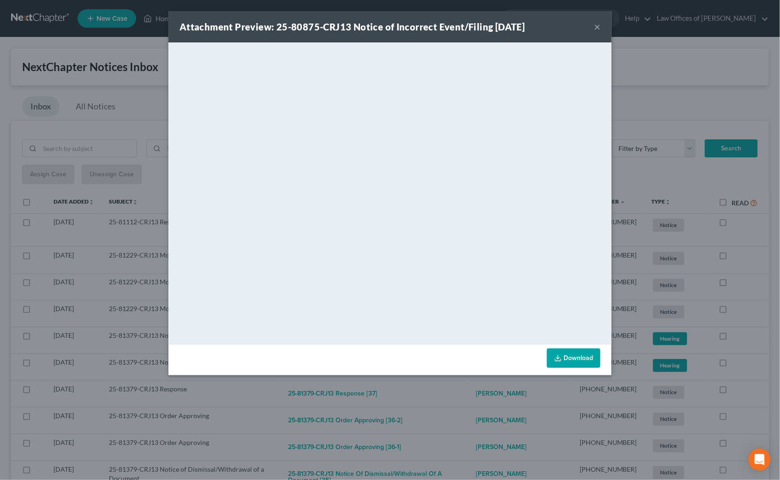
click at [743, 260] on div "Attachment Preview: 25-80875-CRJ13 Notice of Incorrect Event/Filing [DATE] × Do…" at bounding box center [390, 240] width 780 height 480
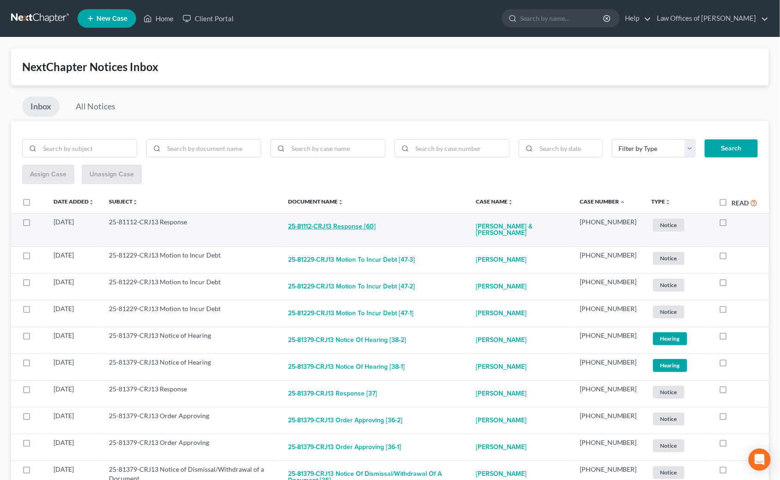
click at [336, 225] on button "25-81112-CRJ13 Response [60]" at bounding box center [332, 226] width 88 height 18
checkbox input "true"
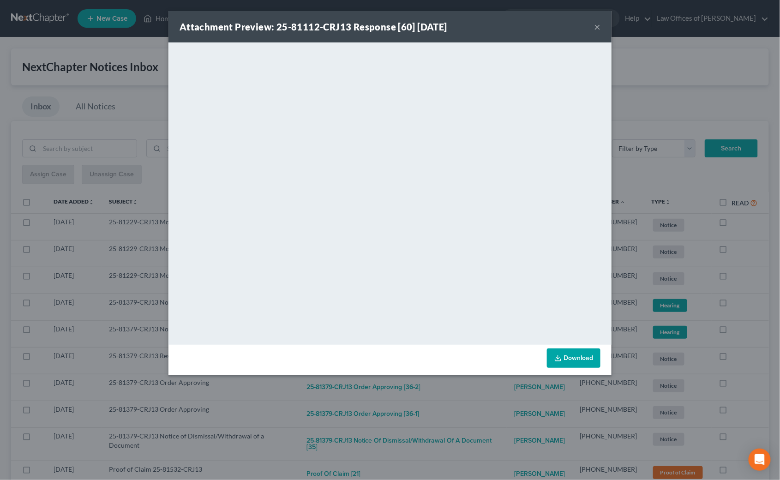
drag, startPoint x: 743, startPoint y: 274, endPoint x: 693, endPoint y: 271, distance: 49.5
click at [742, 274] on div "Attachment Preview: 25-81112-CRJ13 Response [60] [DATE] × <object ng-attr-data=…" at bounding box center [390, 240] width 780 height 480
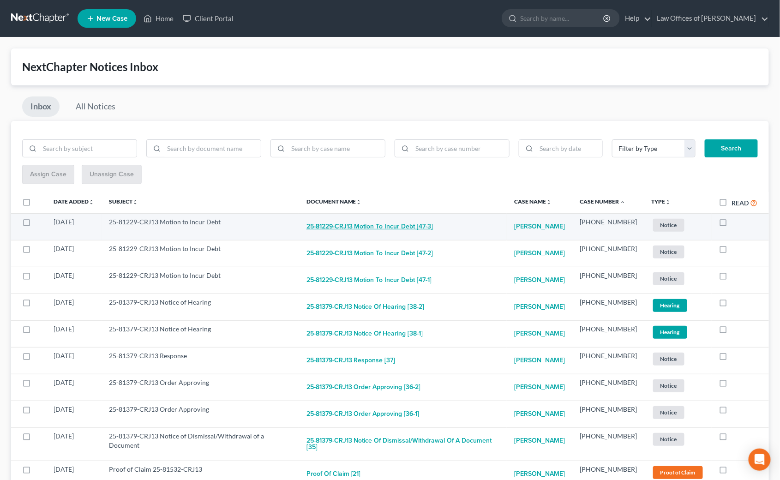
click at [380, 227] on button "25-81229-CRJ13 Motion to Incur Debt [47-3]" at bounding box center [369, 226] width 127 height 18
checkbox input "true"
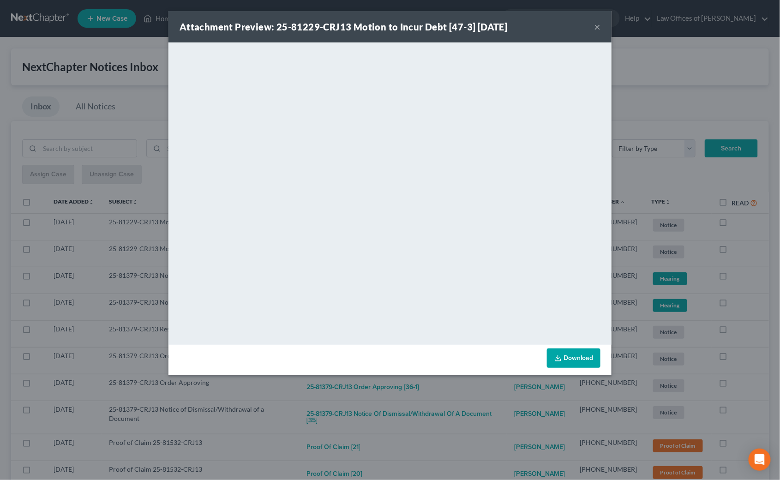
click at [752, 272] on div "Attachment Preview: 25-81229-CRJ13 Motion to Incur Debt [47-3] [DATE] × <object…" at bounding box center [390, 240] width 780 height 480
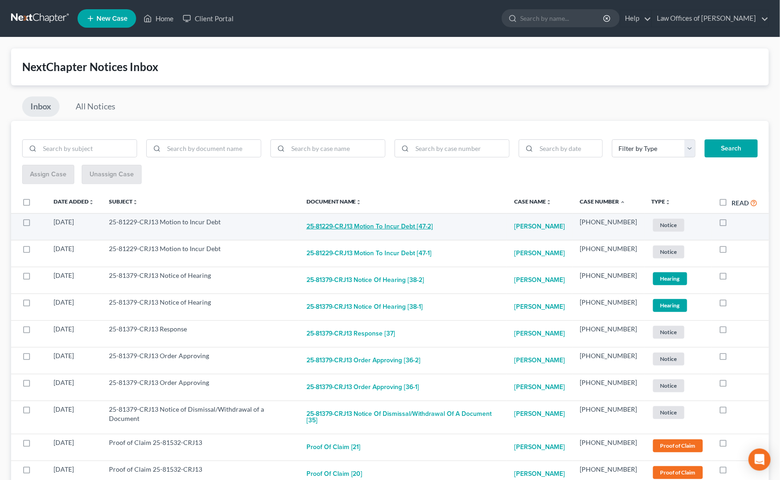
click at [405, 220] on button "25-81229-CRJ13 Motion to Incur Debt [47-2]" at bounding box center [369, 226] width 127 height 18
checkbox input "true"
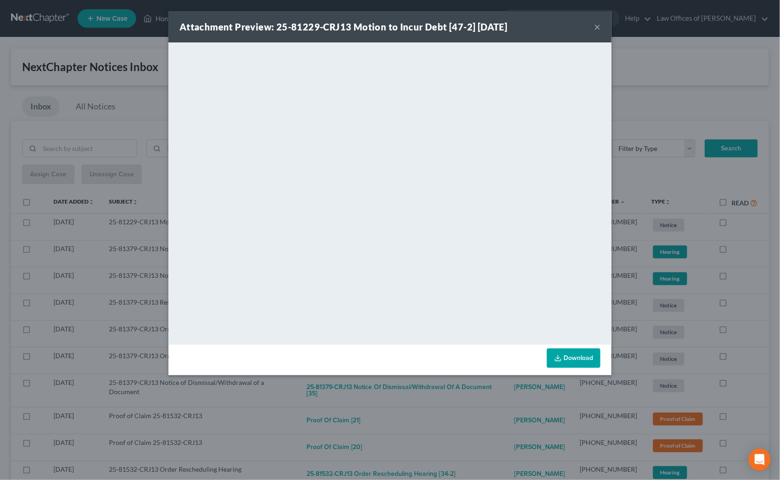
click at [721, 269] on div "Attachment Preview: 25-81229-CRJ13 Motion to Incur Debt [47-2] [DATE] × <object…" at bounding box center [390, 240] width 780 height 480
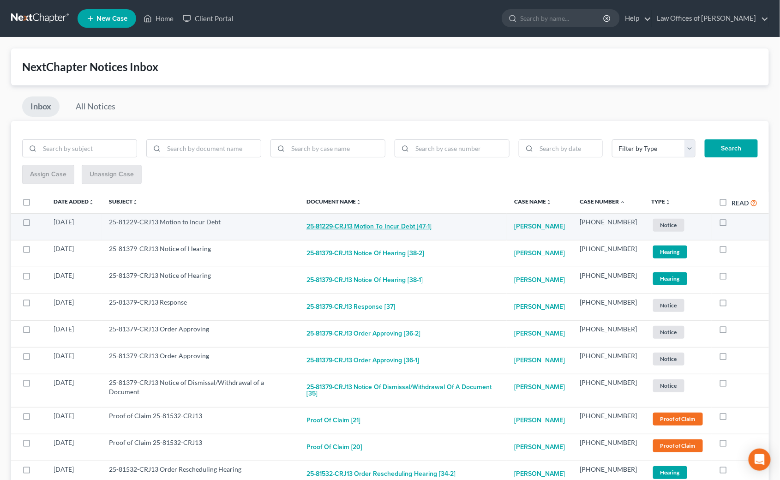
click at [398, 224] on button "25-81229-CRJ13 Motion to Incur Debt [47-1]" at bounding box center [368, 226] width 125 height 18
checkbox input "true"
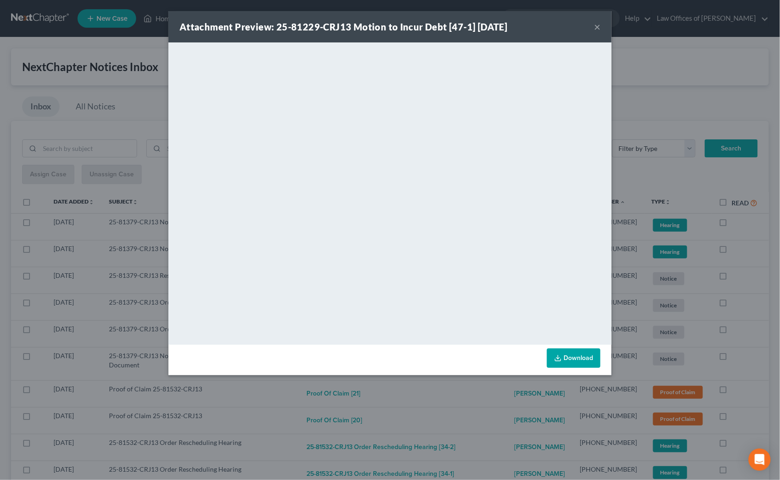
click at [732, 254] on div "Attachment Preview: 25-81229-CRJ13 Motion to Incur Debt [47-1] [DATE] × <object…" at bounding box center [390, 240] width 780 height 480
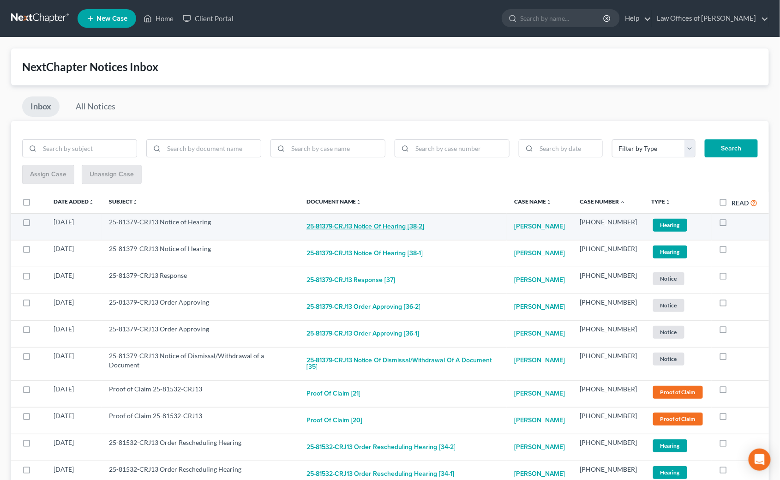
click at [357, 225] on button "25-81379-CRJ13 Notice of Hearing [38-2]" at bounding box center [365, 226] width 118 height 18
checkbox input "true"
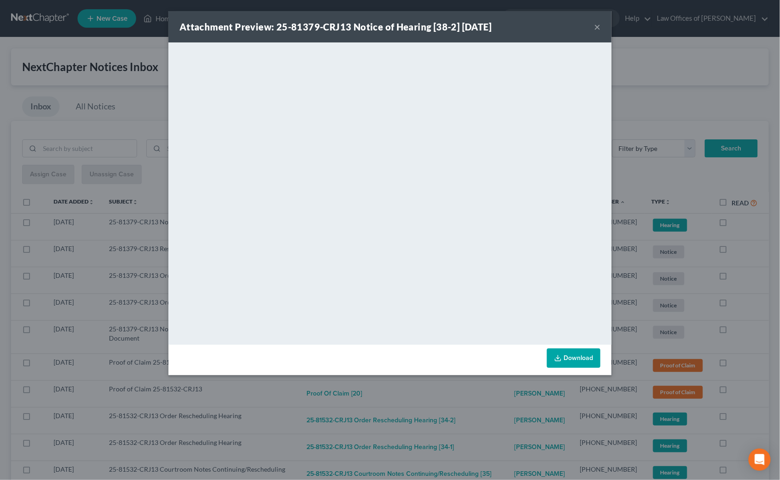
click at [762, 264] on div "Attachment Preview: 25-81379-CRJ13 Notice of Hearing [38-2] [DATE] × <object ng…" at bounding box center [390, 240] width 780 height 480
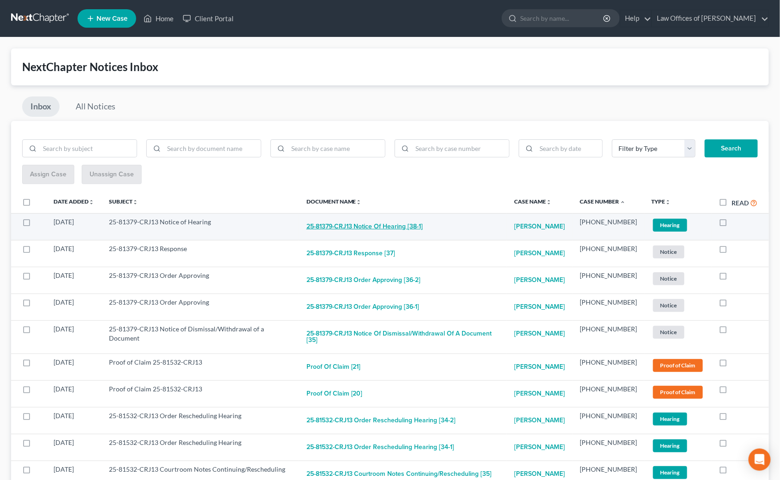
click at [374, 223] on button "25-81379-CRJ13 Notice of Hearing [38-1]" at bounding box center [364, 226] width 117 height 18
checkbox input "true"
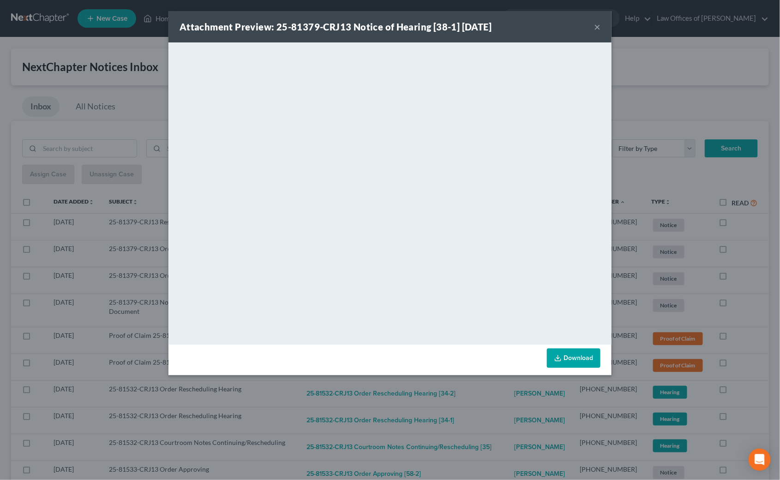
click at [733, 244] on div "Attachment Preview: 25-81379-CRJ13 Notice of Hearing [38-1] [DATE] × <object ng…" at bounding box center [390, 240] width 780 height 480
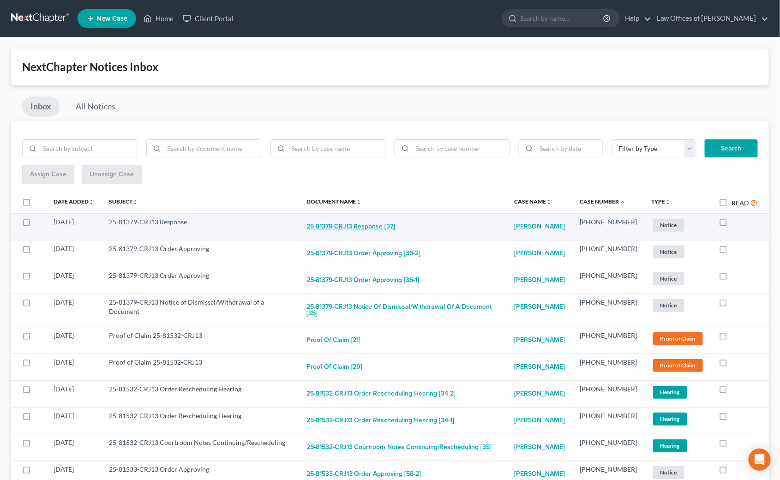
click at [369, 229] on button "25-81379-CRJ13 Response [37]" at bounding box center [350, 226] width 89 height 18
checkbox input "true"
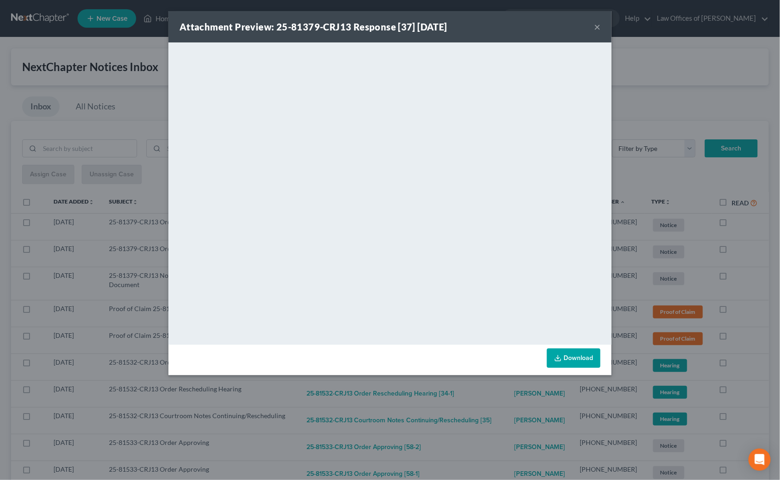
click at [727, 240] on div "Attachment Preview: 25-81379-CRJ13 Response [37] [DATE] × <object ng-attr-data=…" at bounding box center [390, 240] width 780 height 480
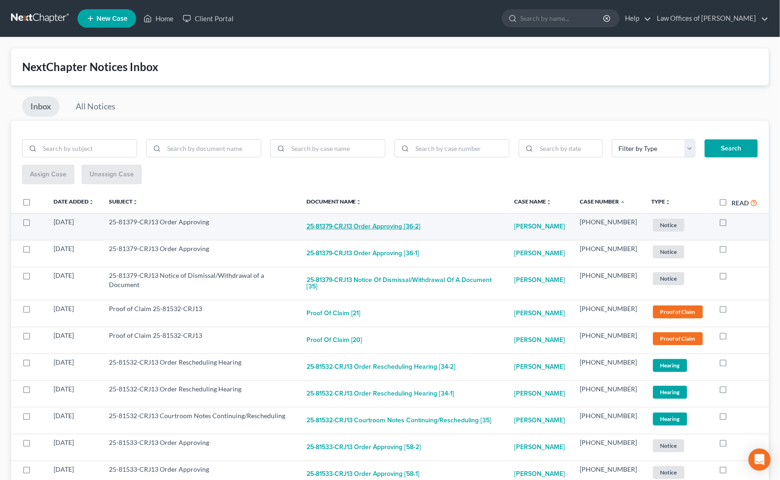
click at [381, 226] on button "25-81379-CRJ13 Order Approving [36-2]" at bounding box center [363, 226] width 114 height 18
checkbox input "true"
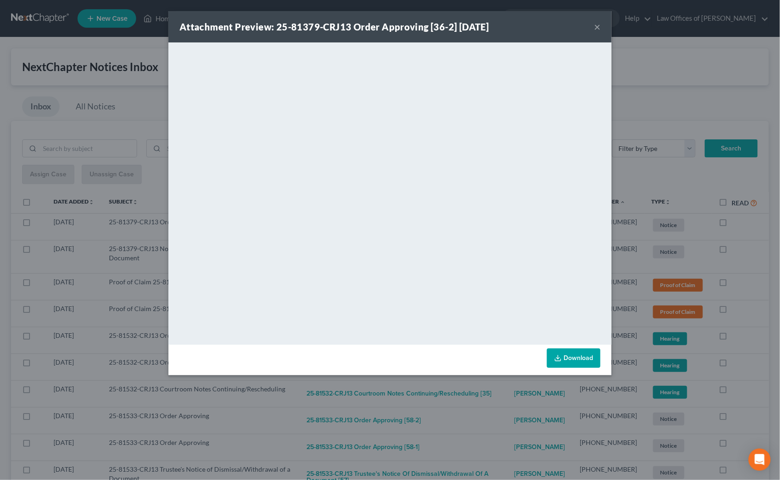
click at [737, 260] on div "Attachment Preview: 25-81379-CRJ13 Order Approving [36-2] [DATE] × <object ng-a…" at bounding box center [390, 240] width 780 height 480
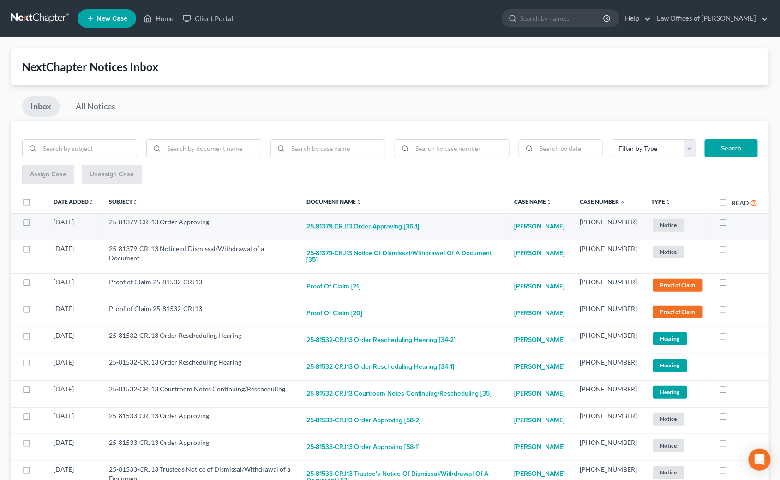
click at [400, 226] on button "25-81379-CRJ13 Order Approving [36-1]" at bounding box center [362, 226] width 113 height 18
checkbox input "true"
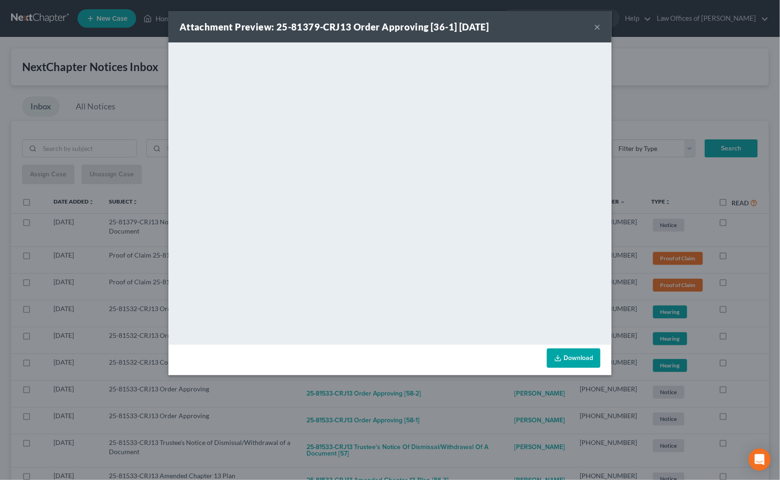
click at [745, 233] on div "Attachment Preview: 25-81379-CRJ13 Order Approving [36-1] [DATE] × <object ng-a…" at bounding box center [390, 240] width 780 height 480
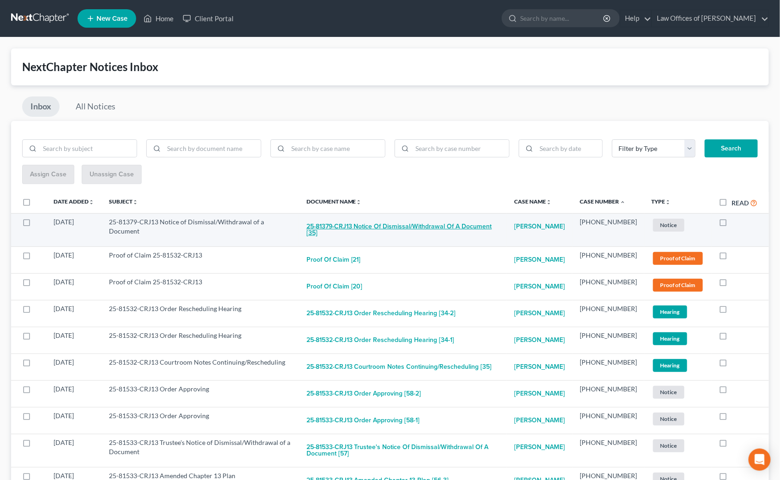
click at [370, 225] on button "25-81379-CRJ13 Notice of Dismissal/Withdrawal of a Document [35]" at bounding box center [402, 229] width 193 height 25
checkbox input "true"
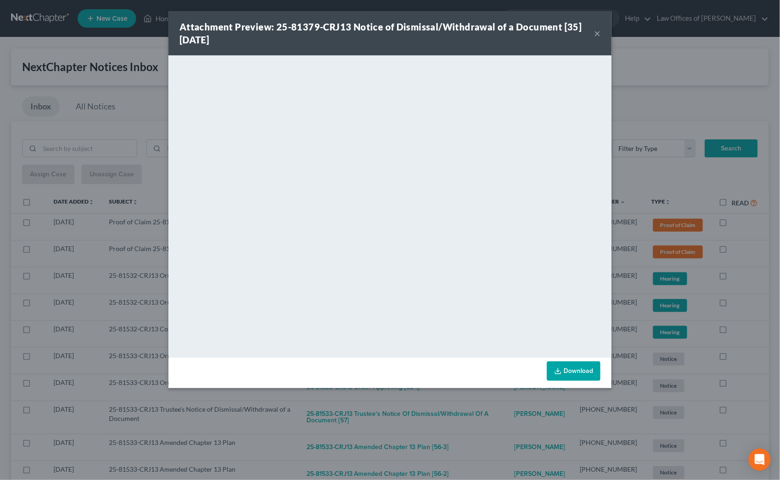
click at [741, 274] on div "Attachment Preview: 25-81379-CRJ13 Notice of Dismissal/Withdrawal of a Document…" at bounding box center [390, 240] width 780 height 480
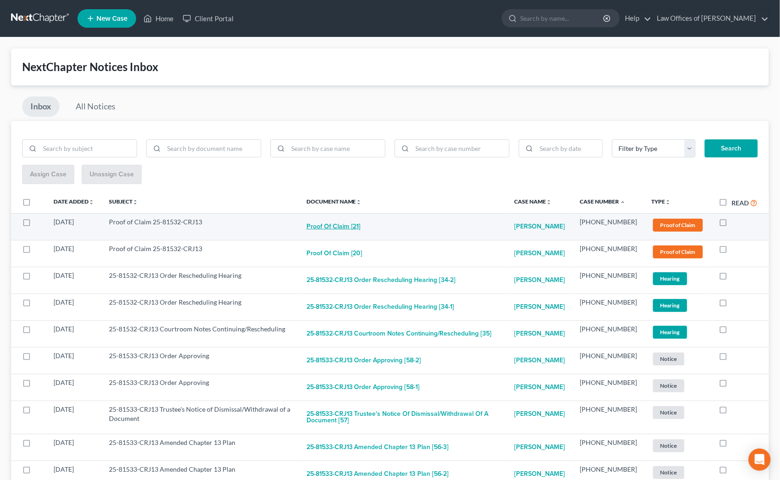
click at [335, 224] on button "Proof of Claim [21]" at bounding box center [333, 226] width 54 height 18
checkbox input "true"
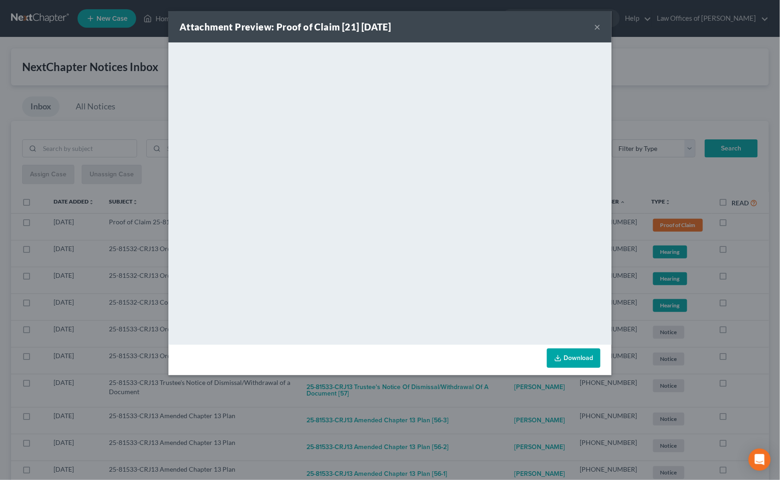
click at [751, 235] on div "Attachment Preview: Proof of Claim [21] [DATE] × <object ng-attr-data='[URL][DO…" at bounding box center [390, 240] width 780 height 480
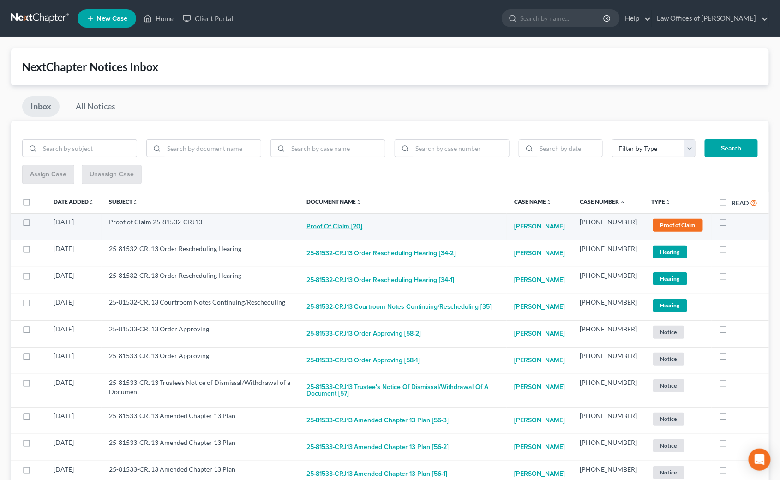
click at [327, 220] on button "Proof of Claim [20]" at bounding box center [334, 226] width 56 height 18
checkbox input "true"
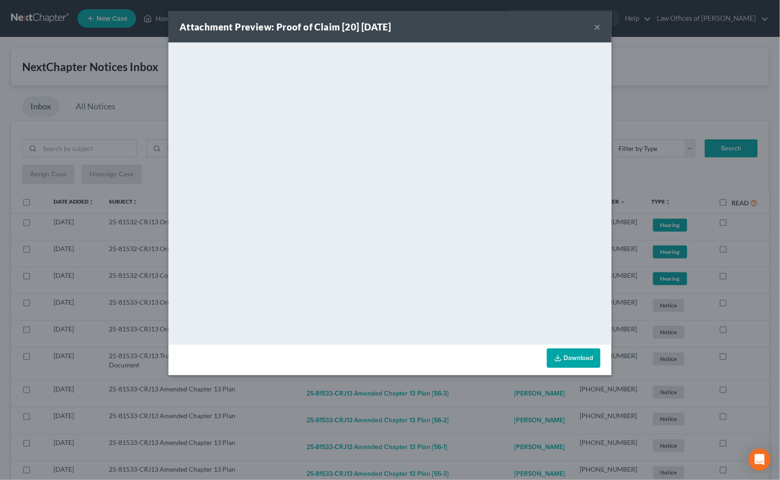
click at [744, 268] on div "Attachment Preview: Proof of Claim [20] [DATE] × <object ng-attr-data='[URL][DO…" at bounding box center [390, 240] width 780 height 480
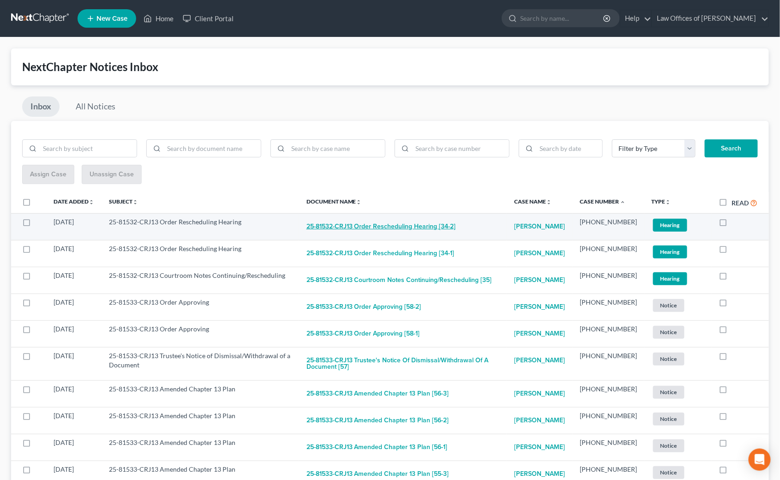
click at [386, 222] on button "25-81532-CRJ13 Order Rescheduling Hearing [34-2]" at bounding box center [380, 226] width 149 height 18
checkbox input "true"
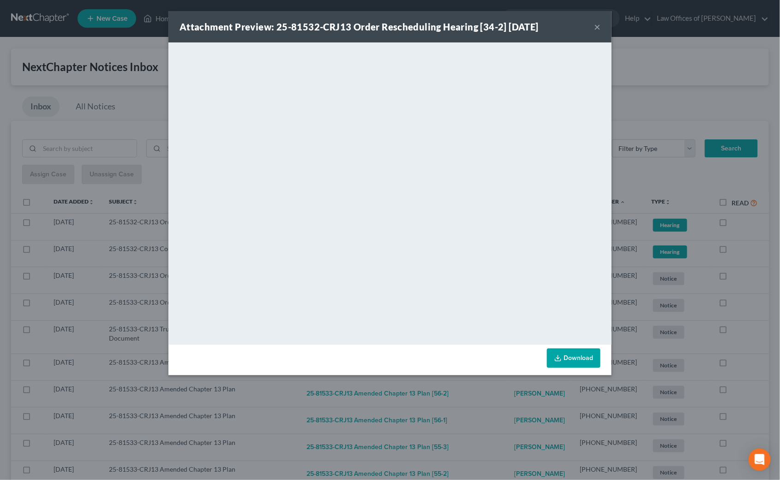
click at [739, 244] on div "Attachment Preview: 25-81532-CRJ13 Order Rescheduling Hearing [34-2] [DATE] × D…" at bounding box center [390, 240] width 780 height 480
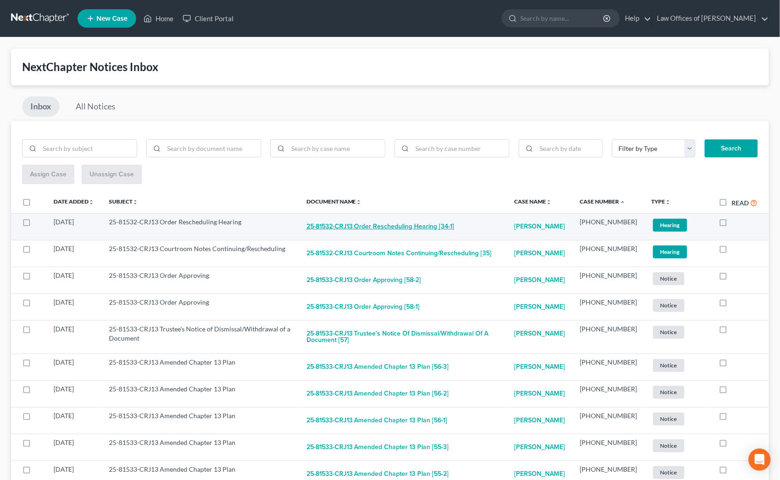
click at [399, 226] on button "25-81532-CRJ13 Order Rescheduling Hearing [34-1]" at bounding box center [380, 226] width 148 height 18
checkbox input "true"
